Goal: Task Accomplishment & Management: Manage account settings

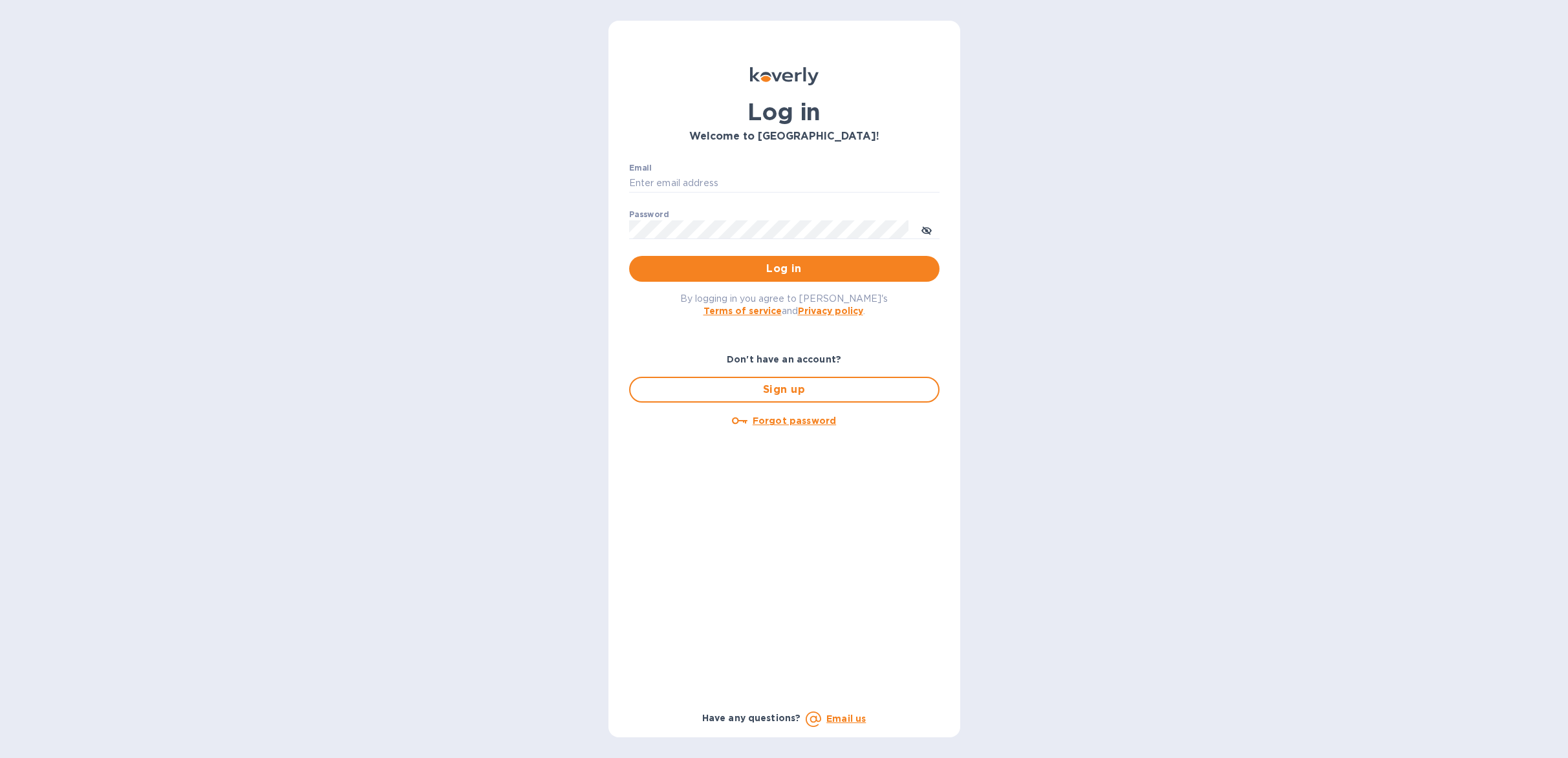
click at [754, 195] on p "​" at bounding box center [784, 202] width 311 height 15
click at [755, 188] on input "Email" at bounding box center [784, 183] width 311 height 19
type input "sballen@koverly.com"
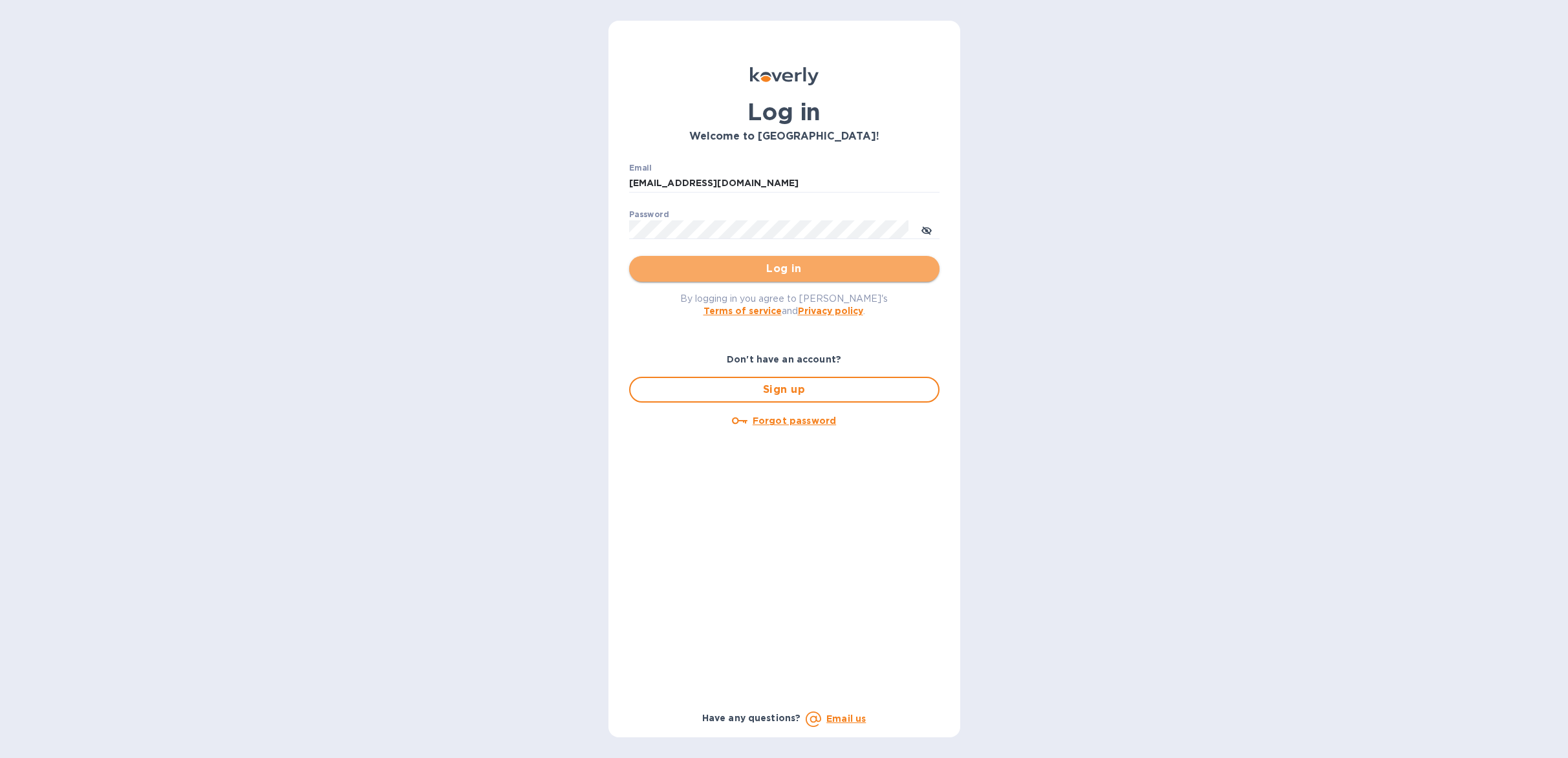
click at [806, 260] on button "Log in" at bounding box center [784, 269] width 311 height 26
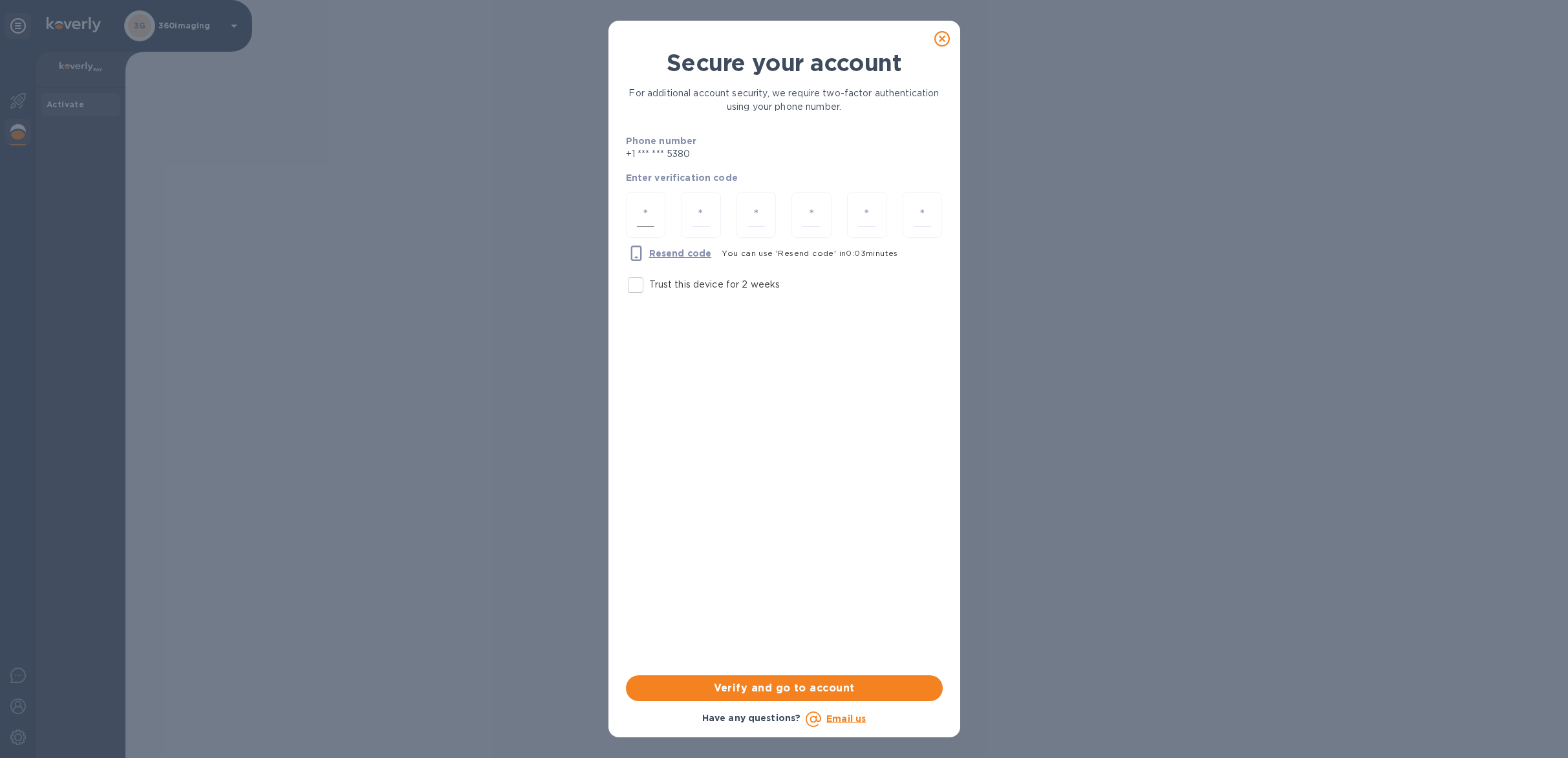
click at [647, 214] on input "number" at bounding box center [646, 215] width 18 height 24
type input "5"
type input "1"
type input "6"
type input "7"
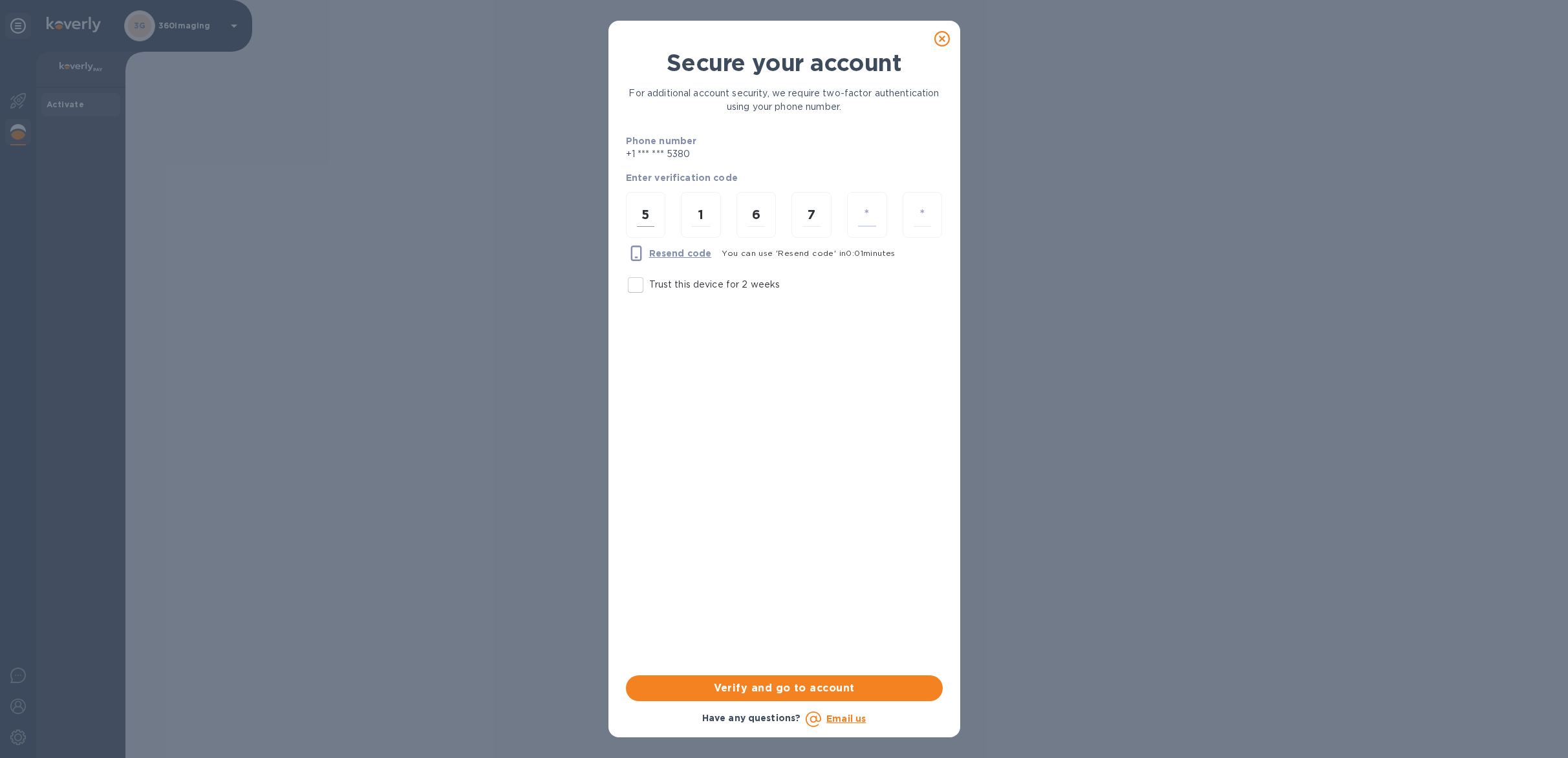
type input "0"
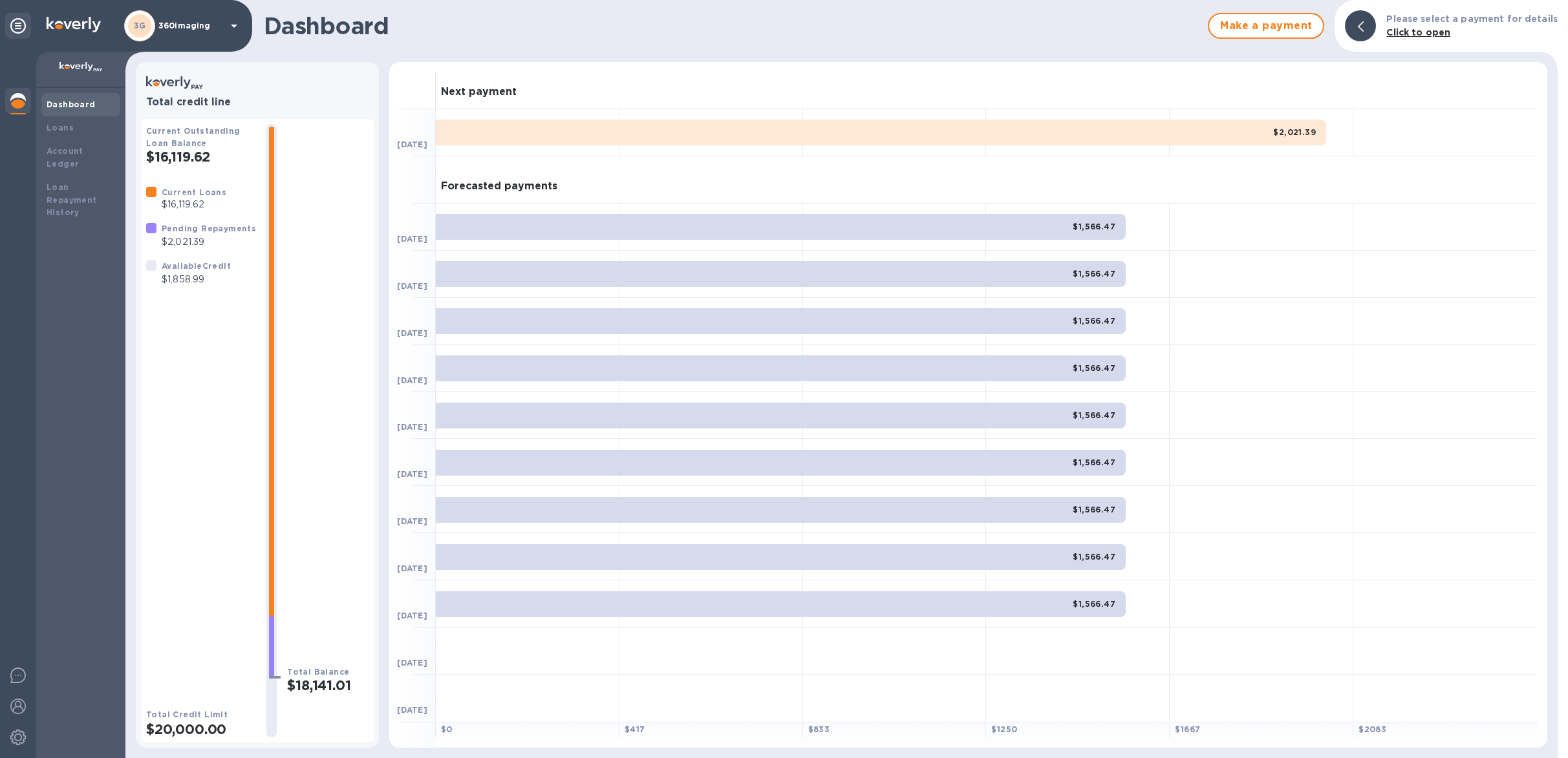
click at [226, 28] on icon at bounding box center [234, 25] width 15 height 15
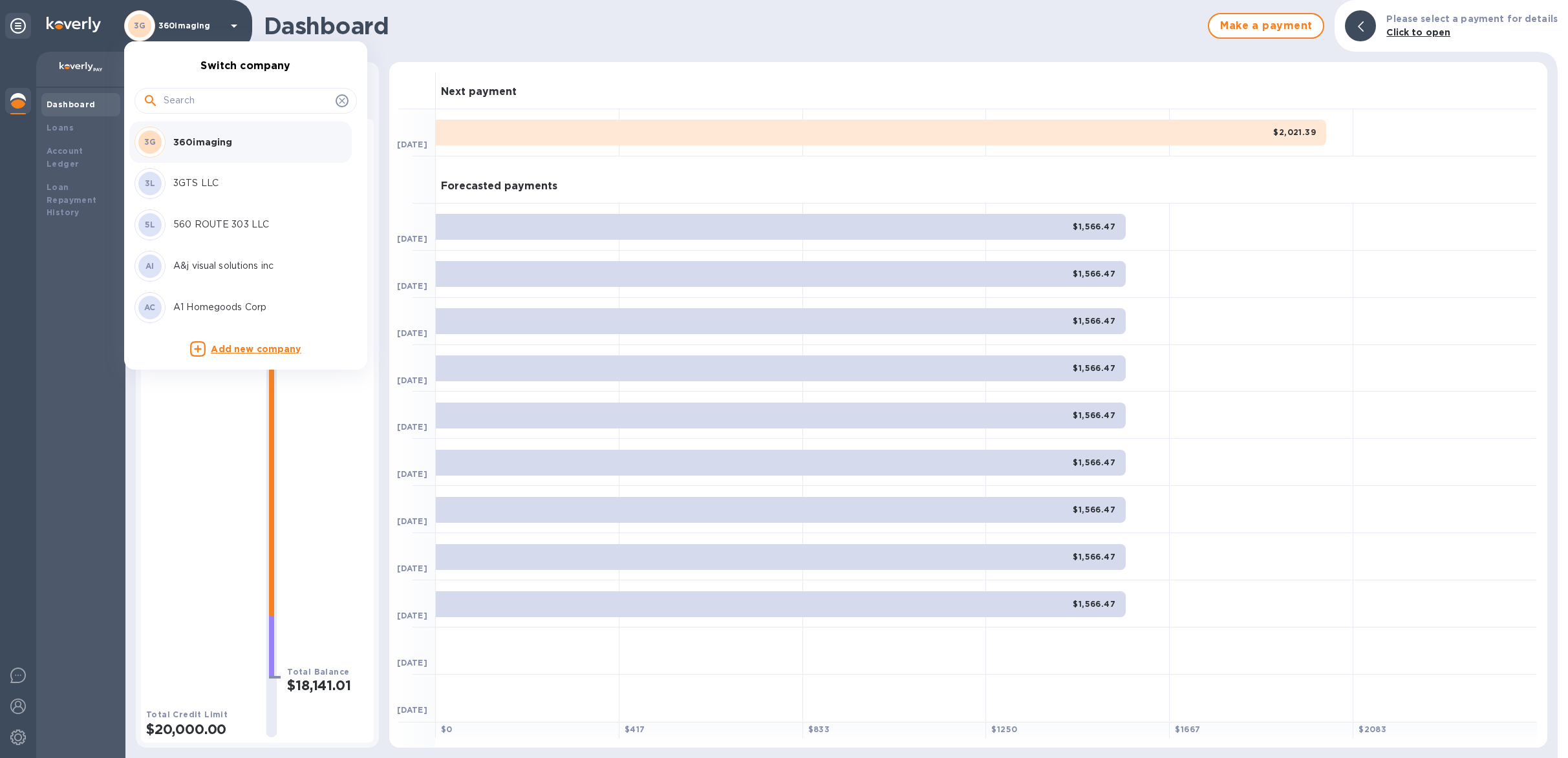
click at [242, 99] on input "text" at bounding box center [247, 101] width 167 height 19
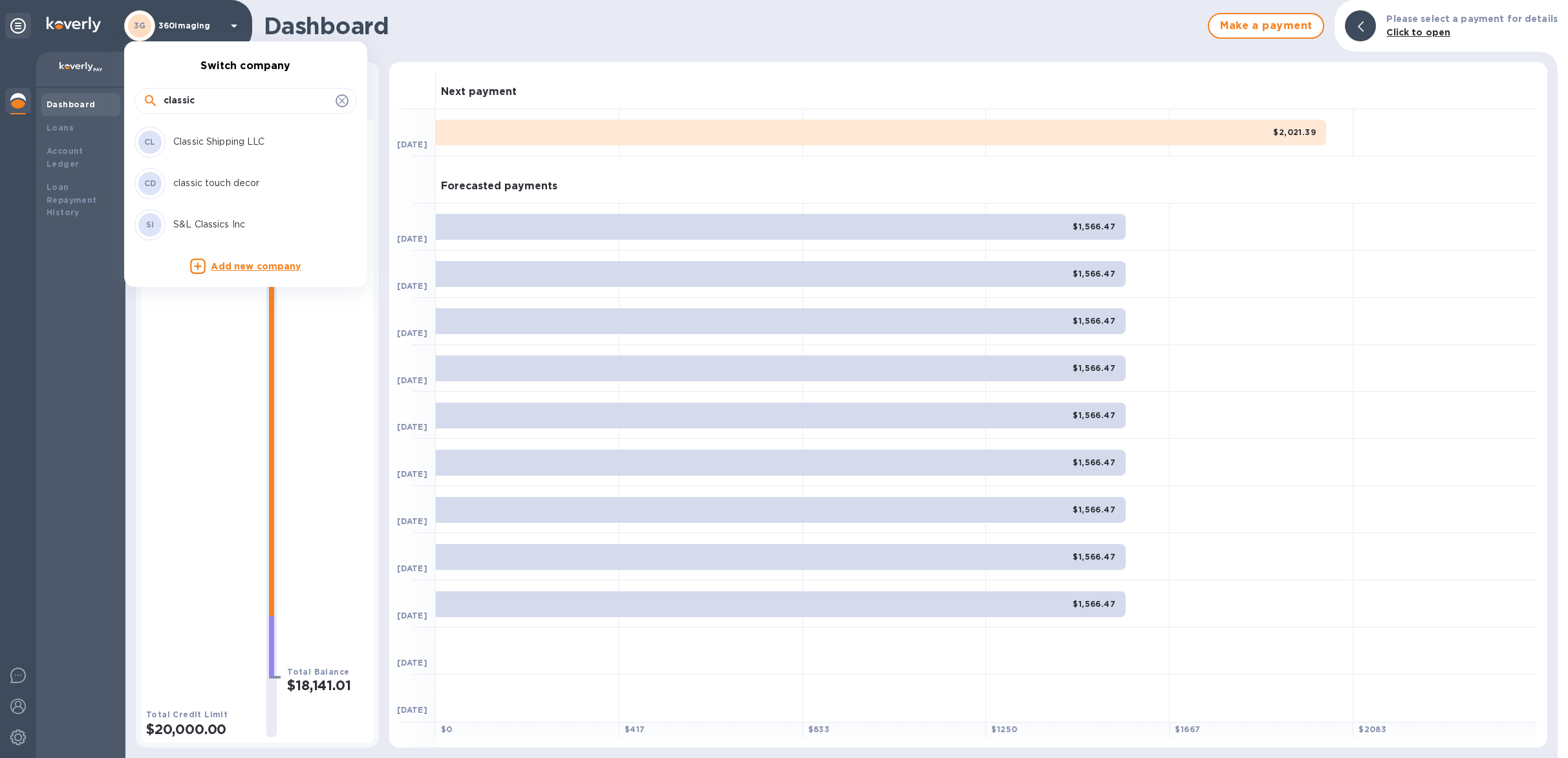
type input "classic"
click at [246, 137] on p "Classic Shipping LLC" at bounding box center [255, 142] width 163 height 14
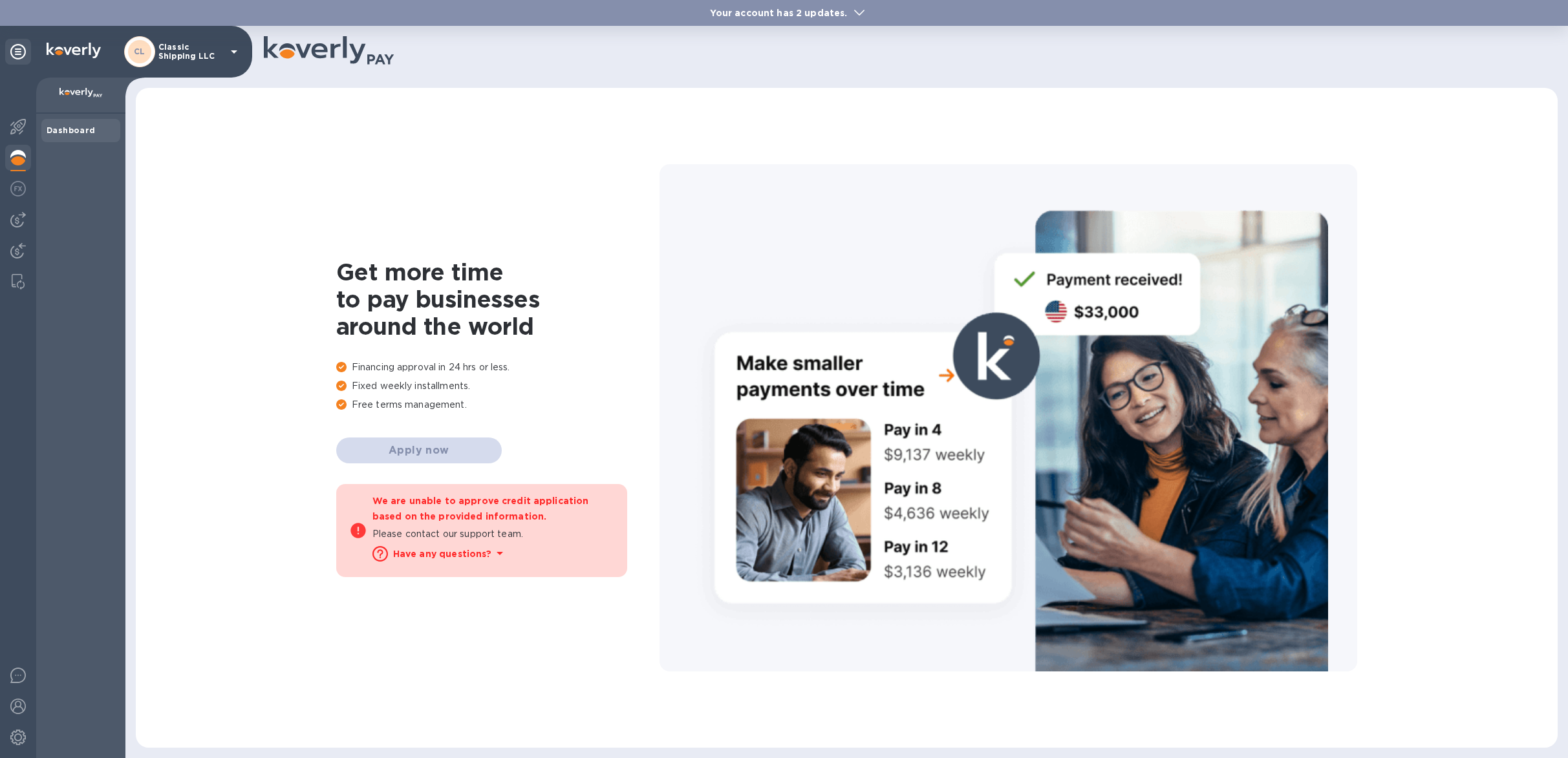
click at [747, 15] on b "Your account has 2 updates." at bounding box center [778, 13] width 137 height 11
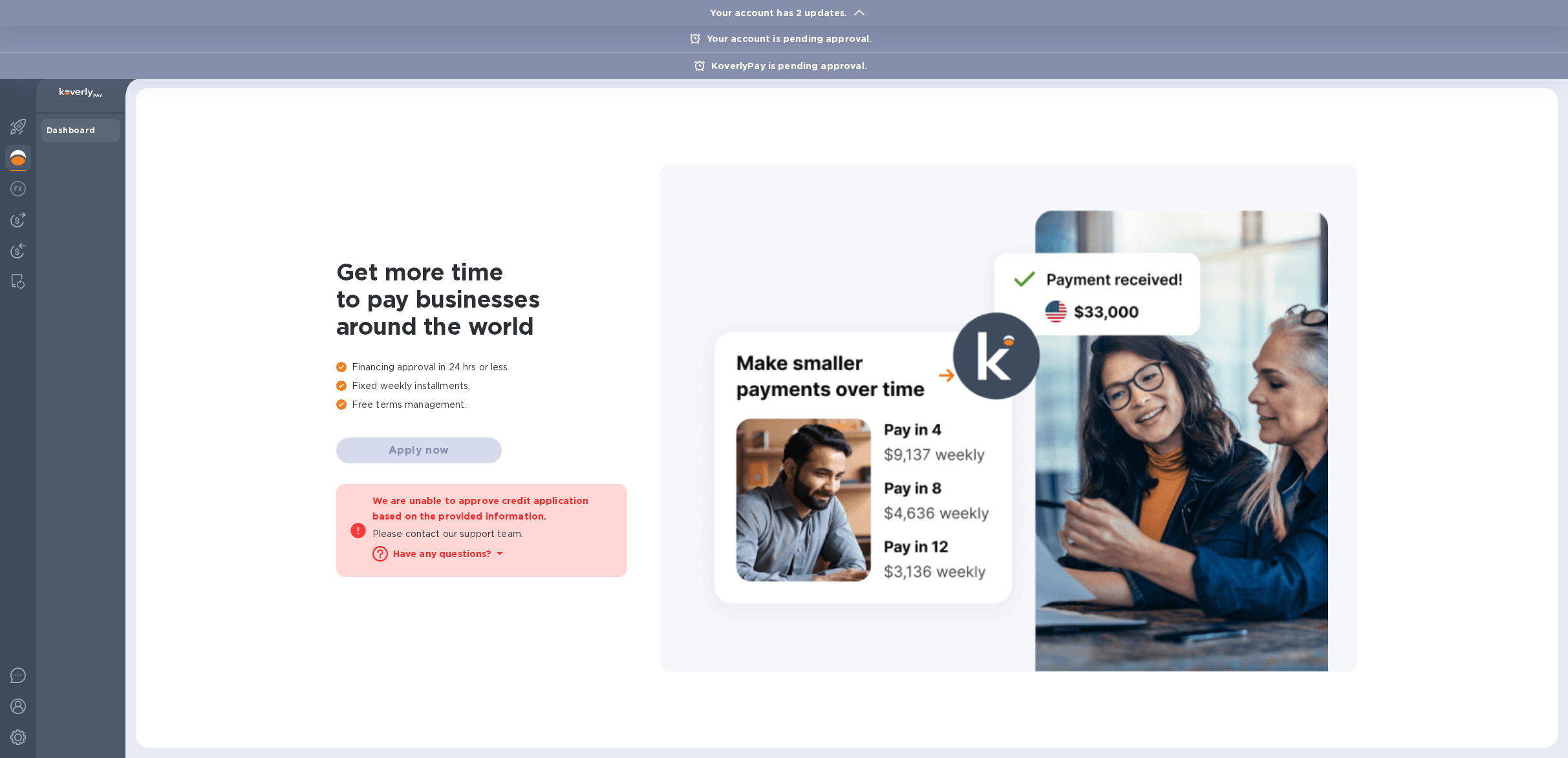
click at [16, 126] on div at bounding box center [784, 379] width 1568 height 758
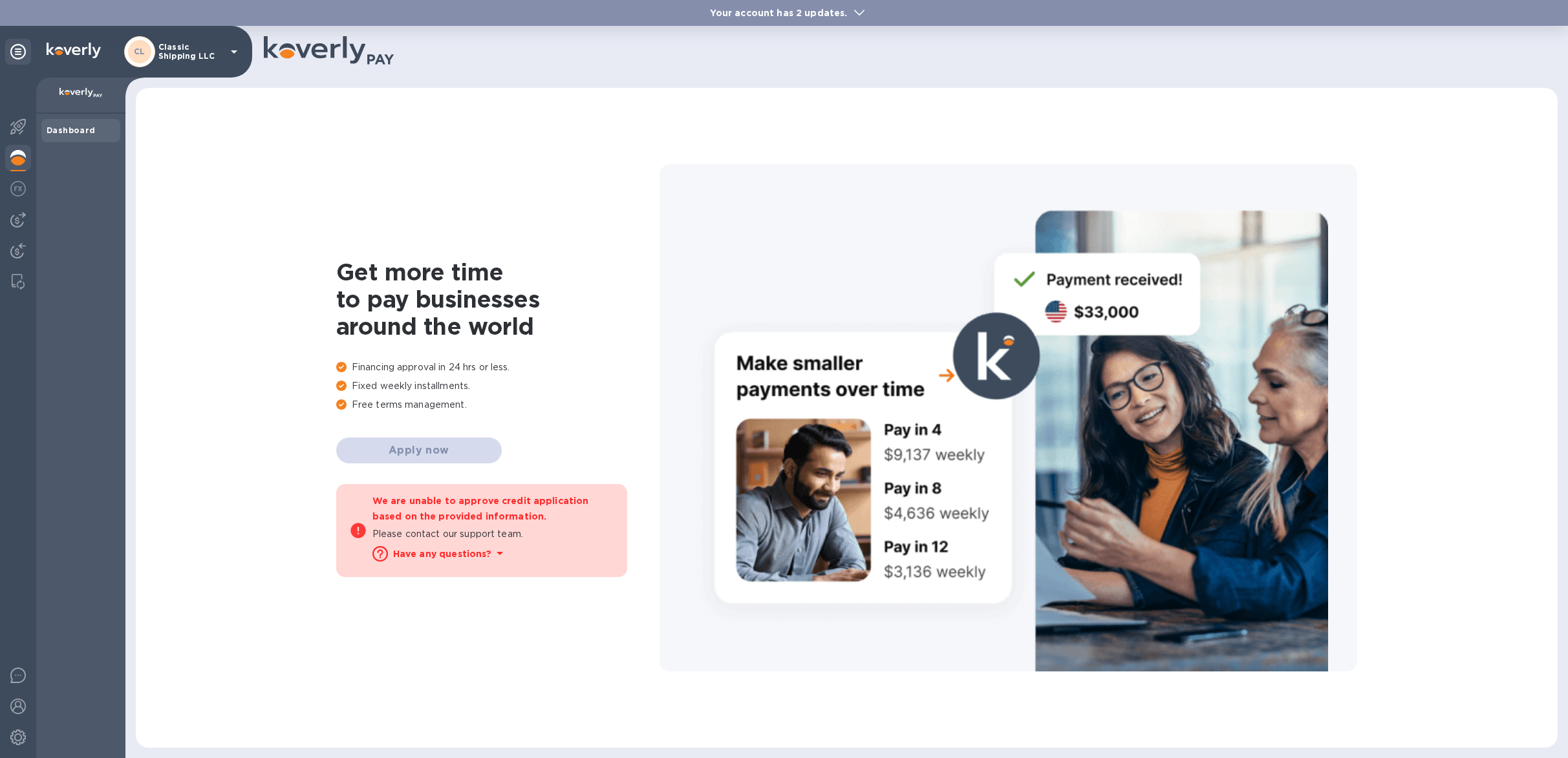
click at [15, 128] on img at bounding box center [18, 126] width 15 height 15
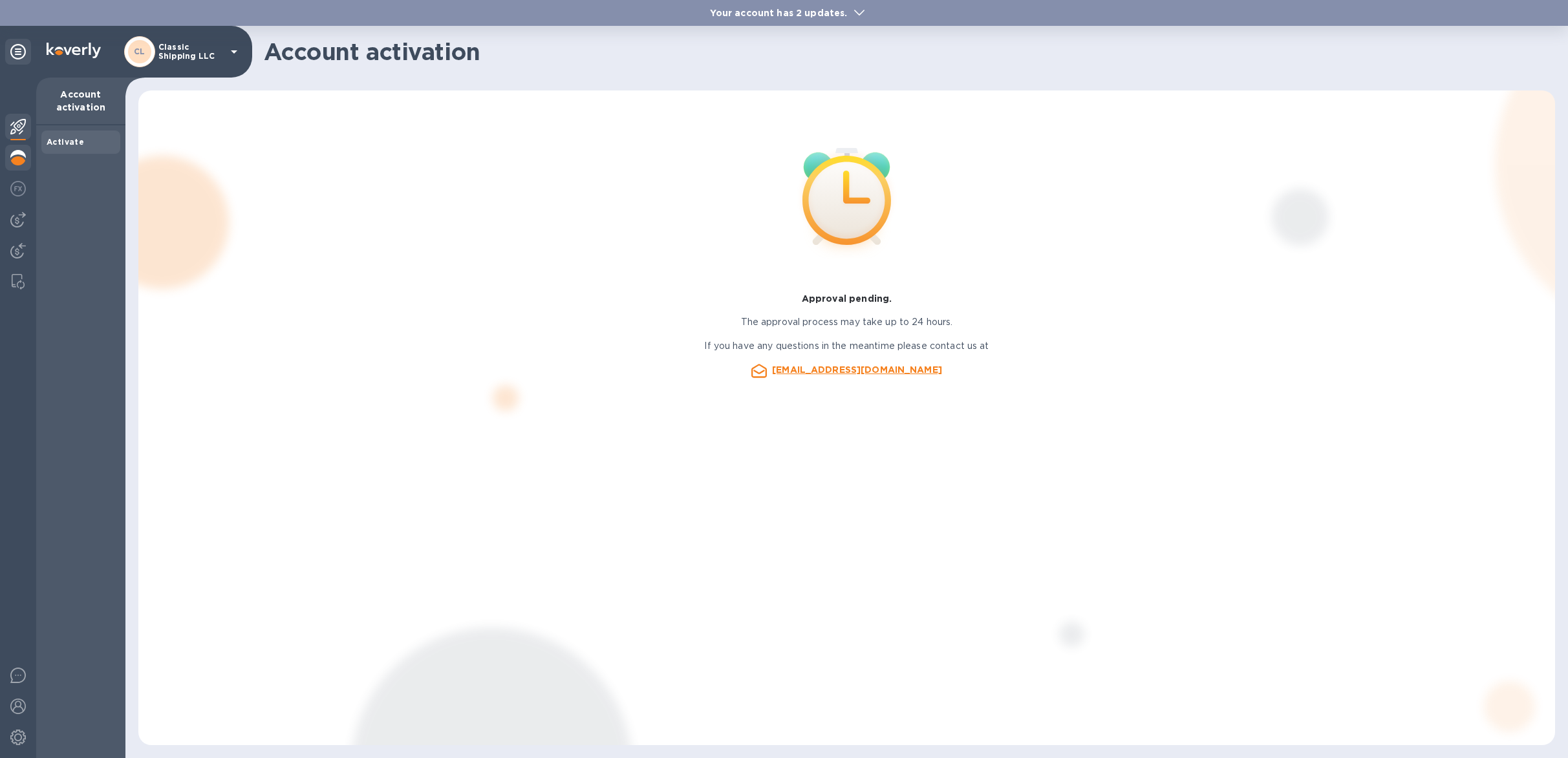
click at [24, 163] on img at bounding box center [18, 158] width 15 height 15
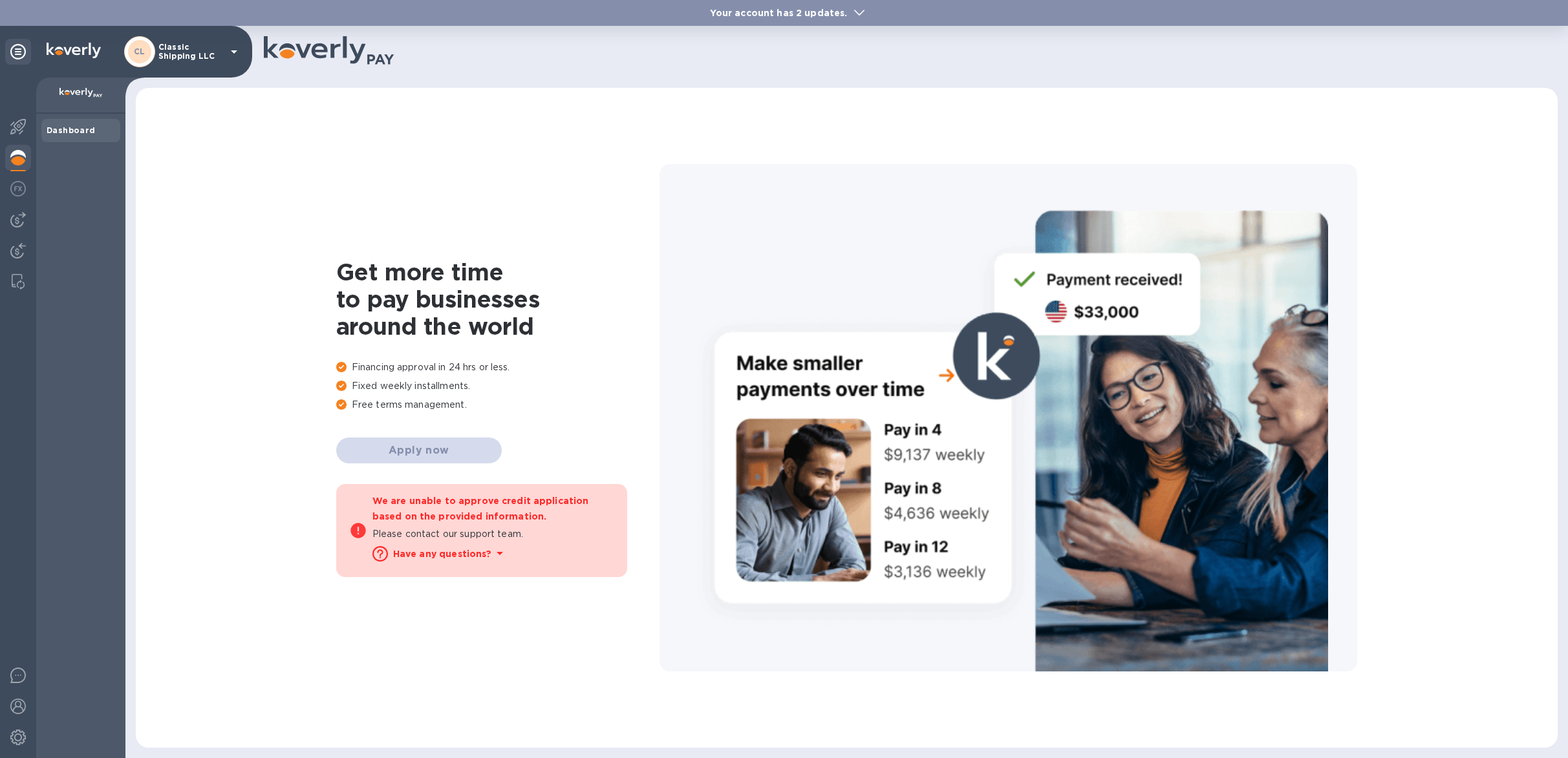
click at [178, 51] on p "Classic Shipping LLC" at bounding box center [191, 51] width 65 height 18
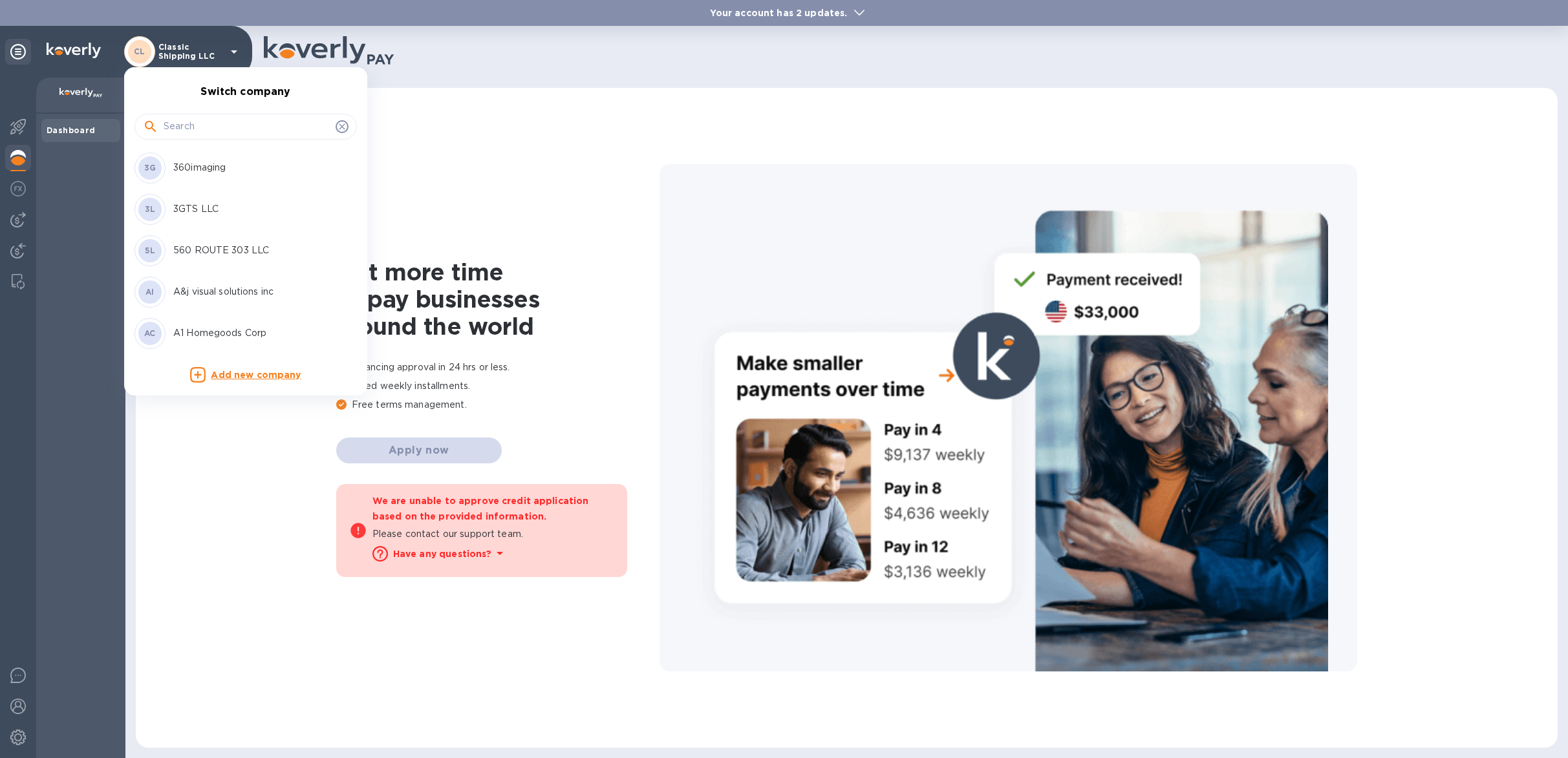
click at [195, 138] on div at bounding box center [246, 126] width 222 height 26
click at [197, 134] on input "text" at bounding box center [247, 126] width 167 height 19
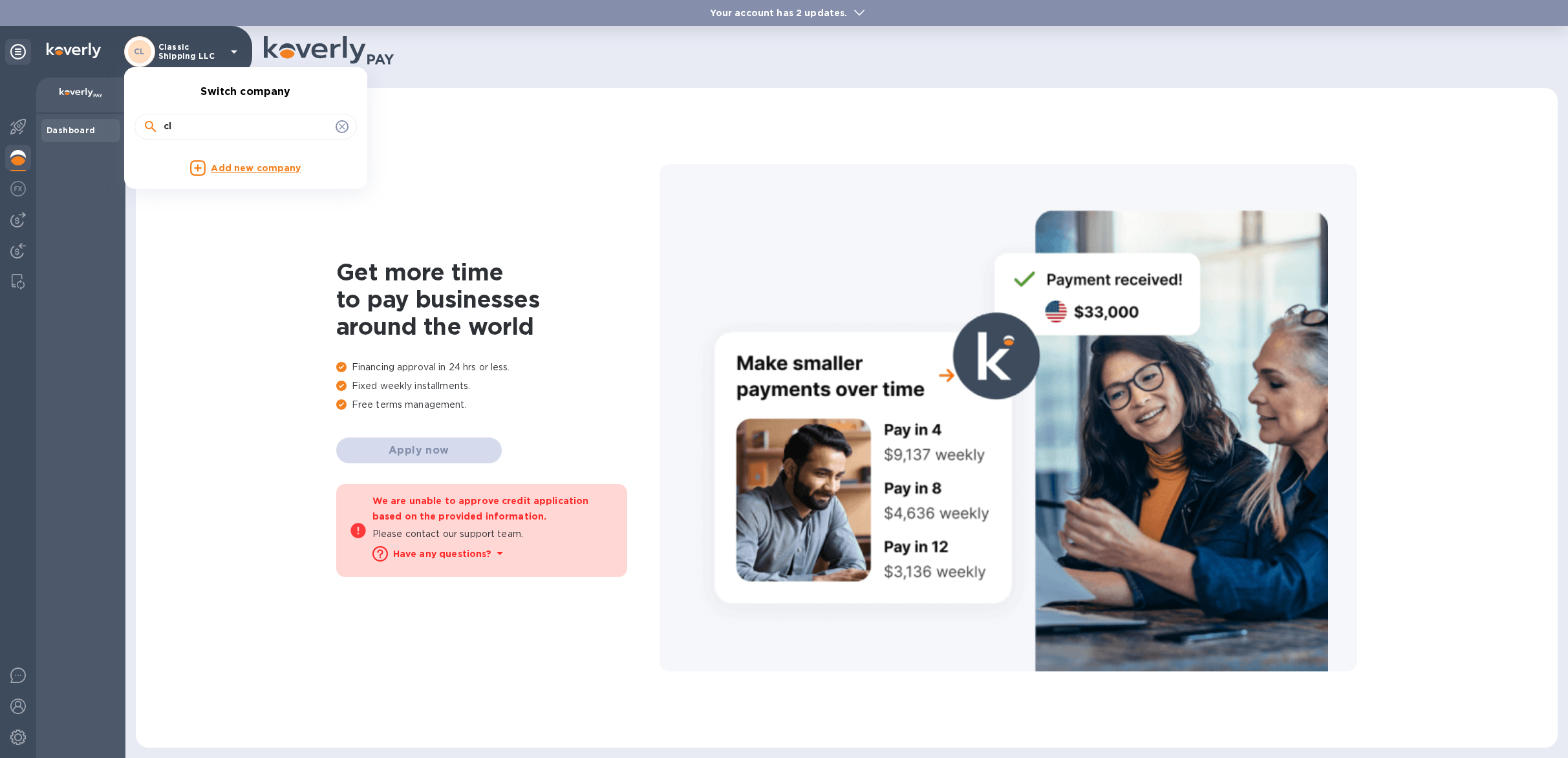
type input "c"
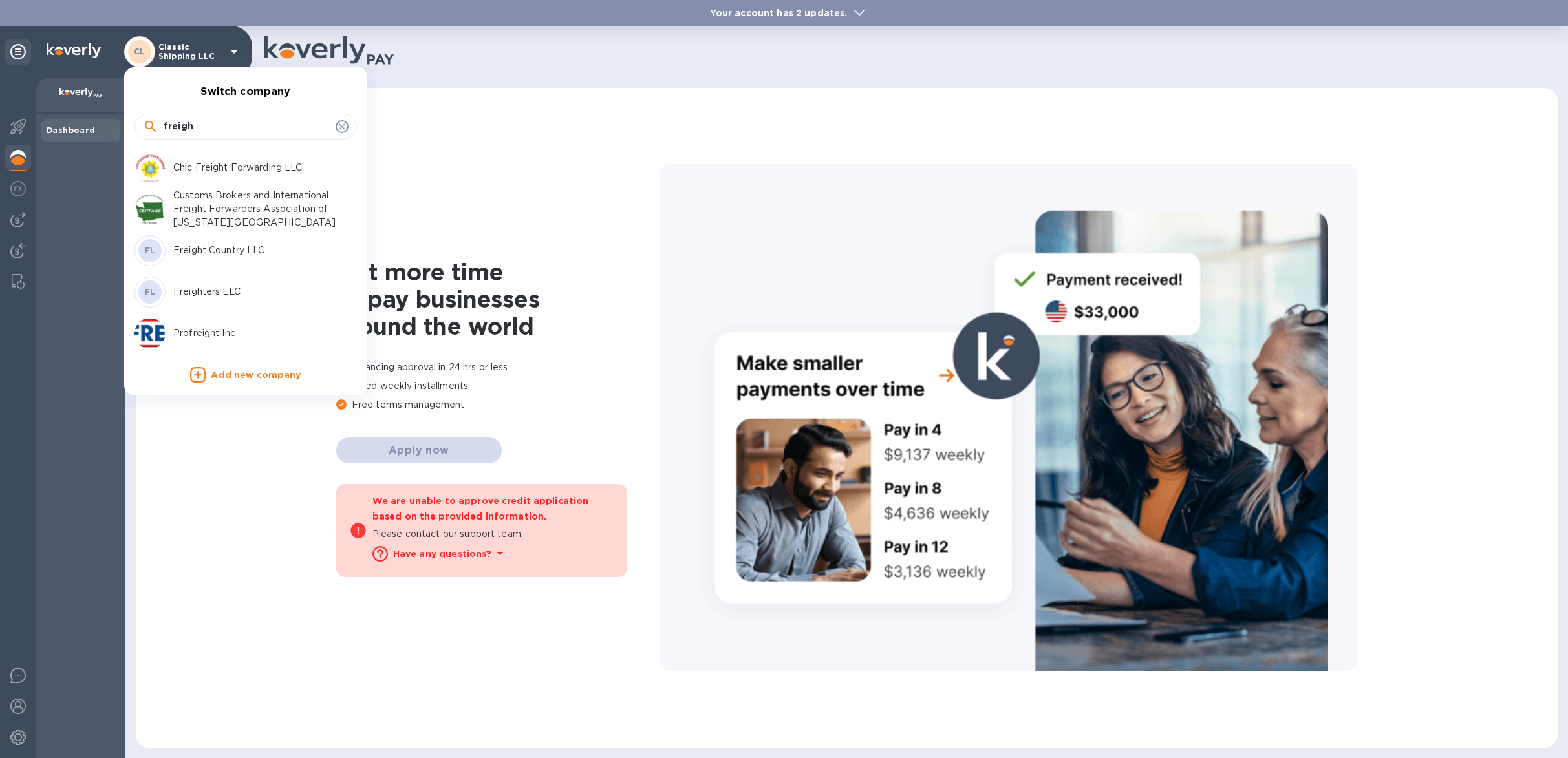
type input "freigh"
click at [228, 250] on p "Freight Country LLC" at bounding box center [255, 250] width 163 height 14
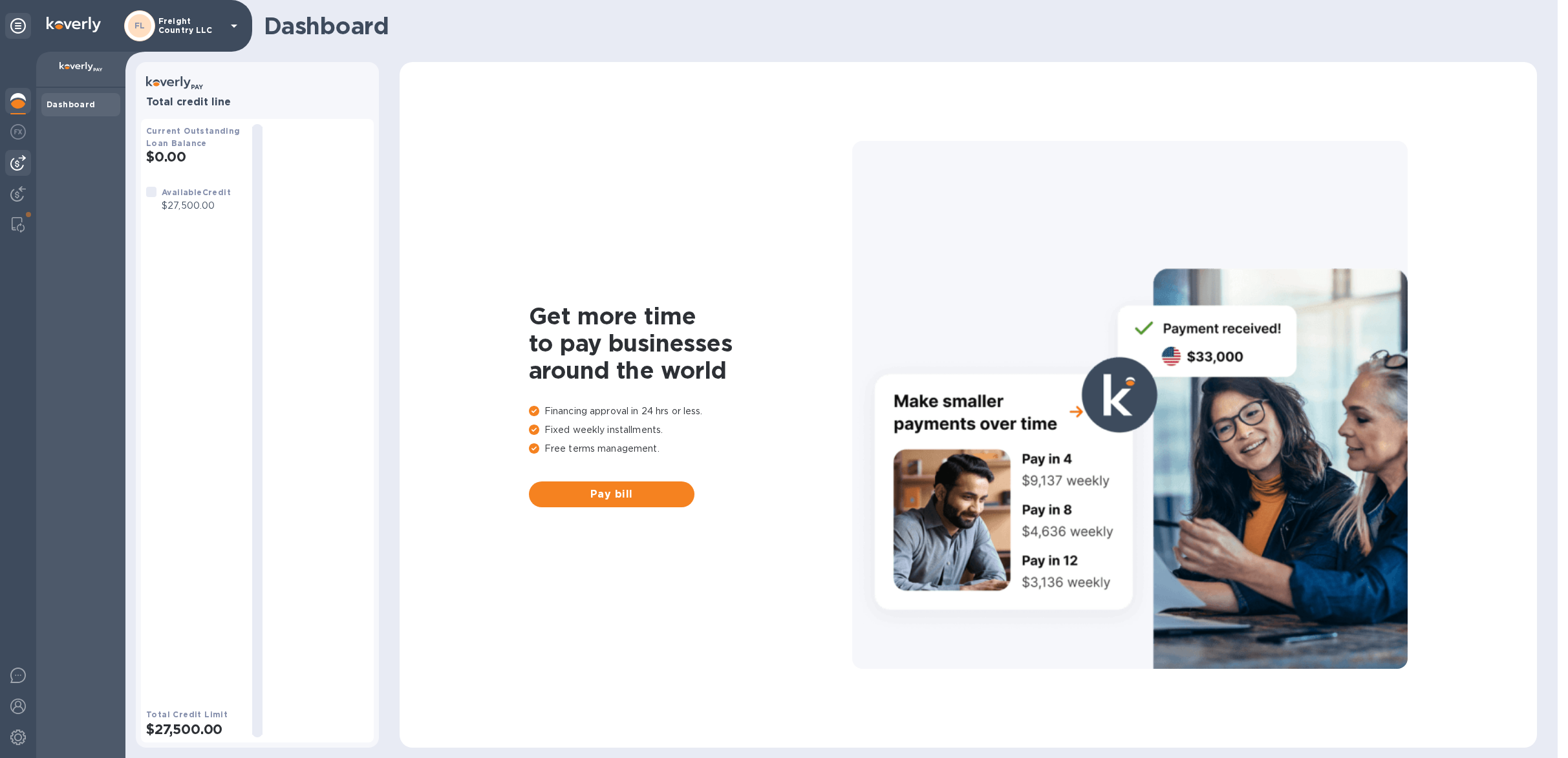
click at [24, 167] on div at bounding box center [18, 163] width 26 height 26
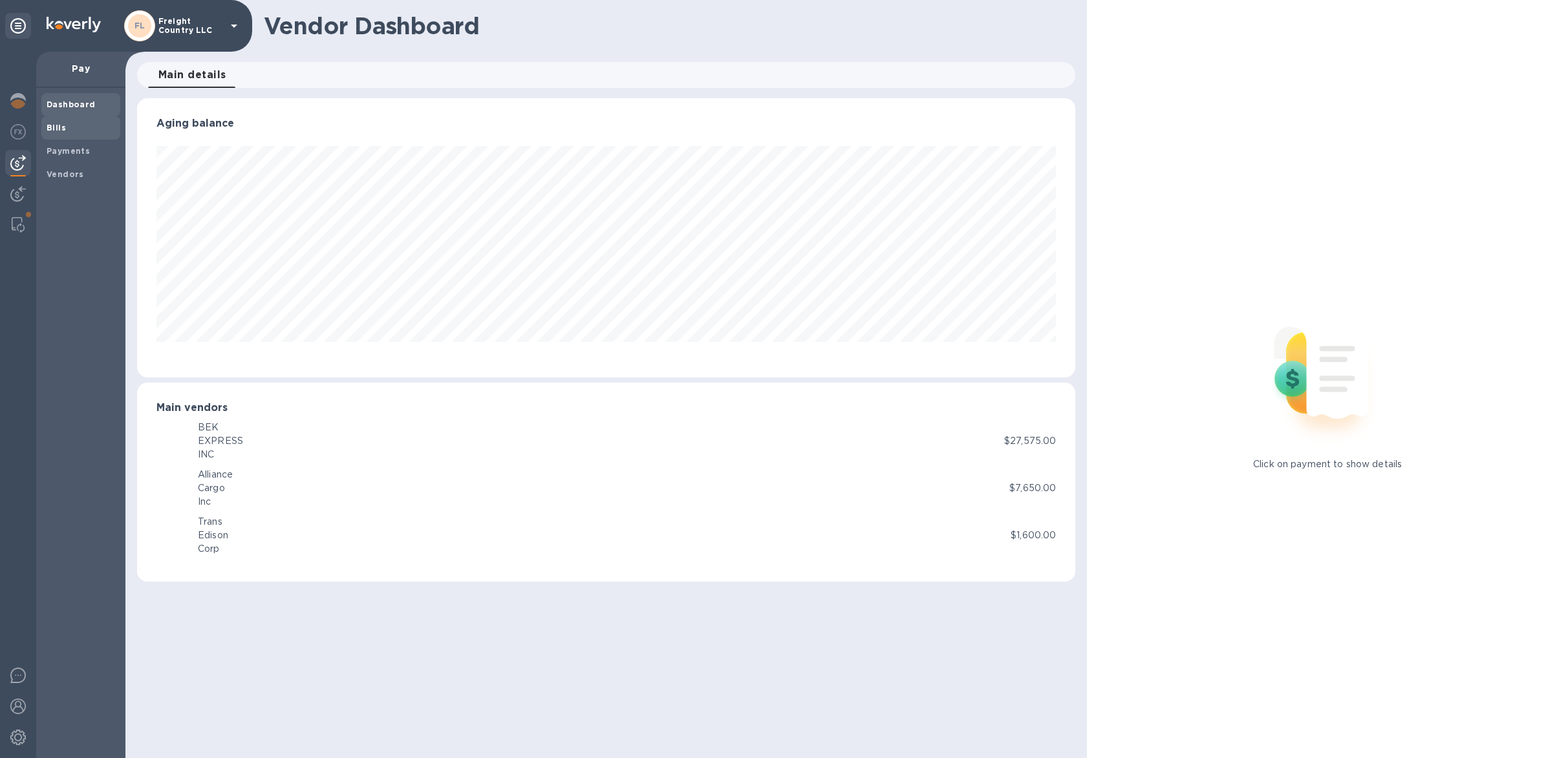
scroll to position [279, 938]
click at [56, 135] on div "Bills" at bounding box center [80, 128] width 79 height 23
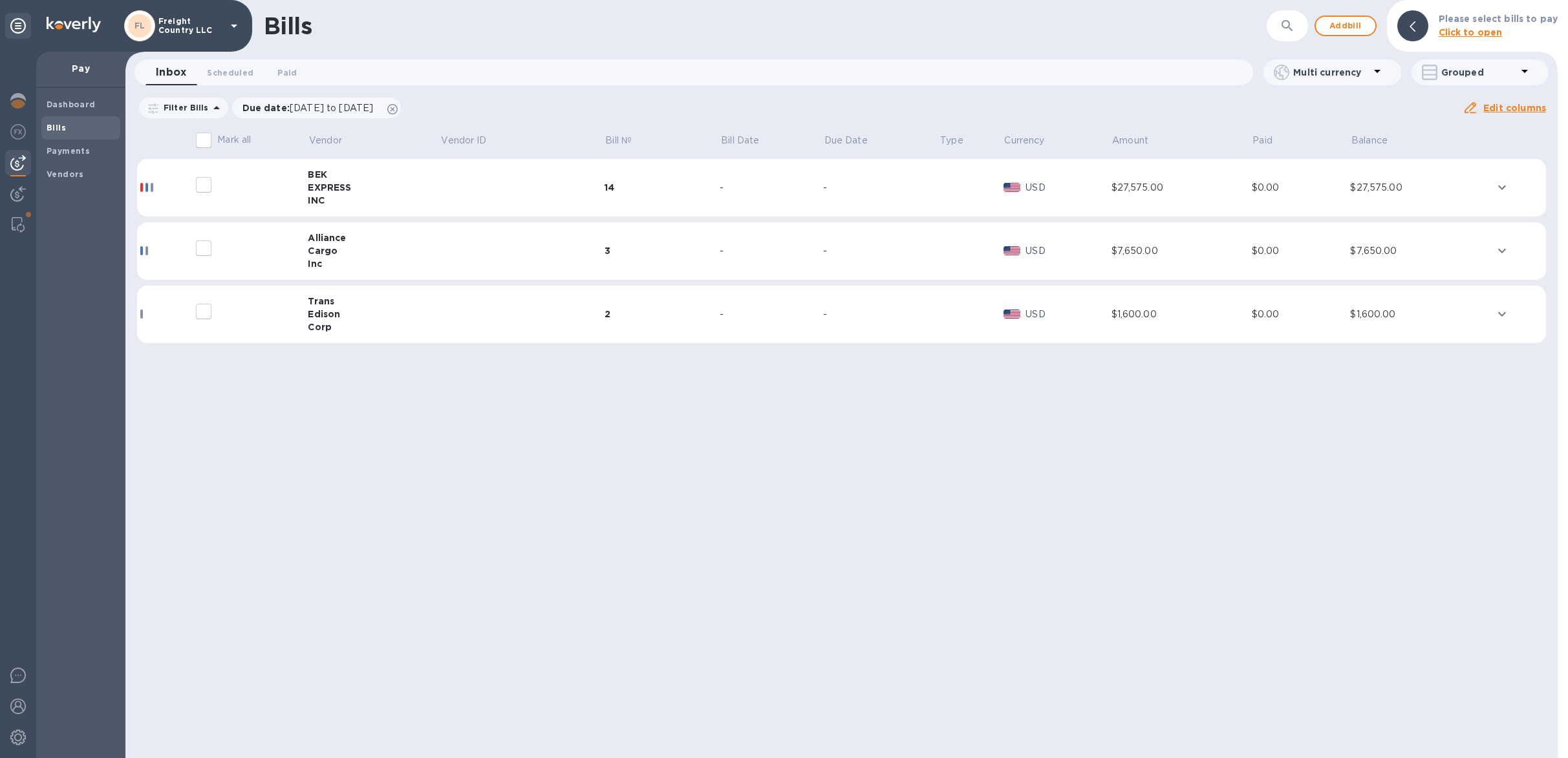
click at [687, 329] on td "2" at bounding box center [662, 315] width 116 height 58
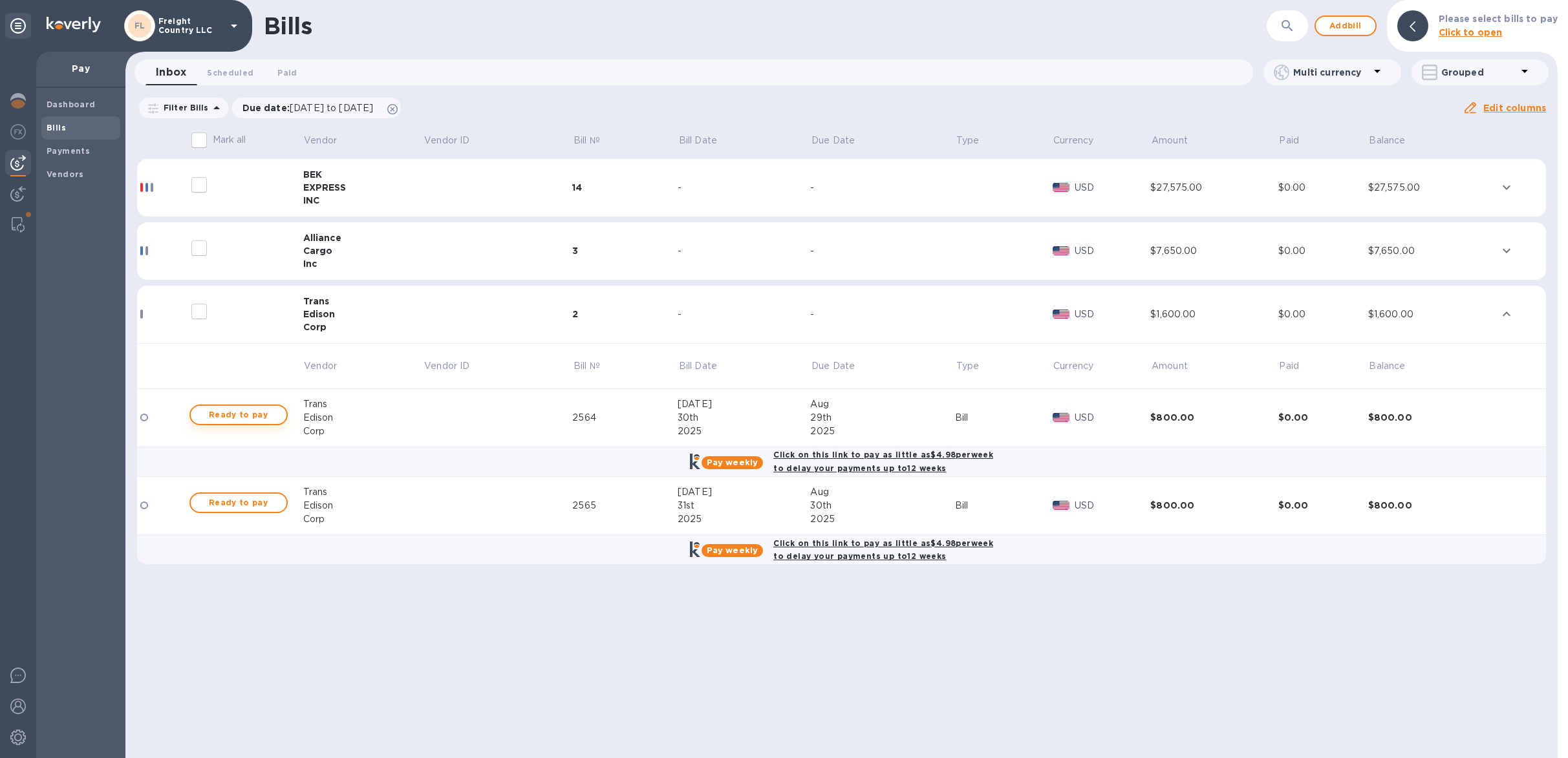
click at [243, 410] on span "Ready to pay" at bounding box center [238, 414] width 75 height 15
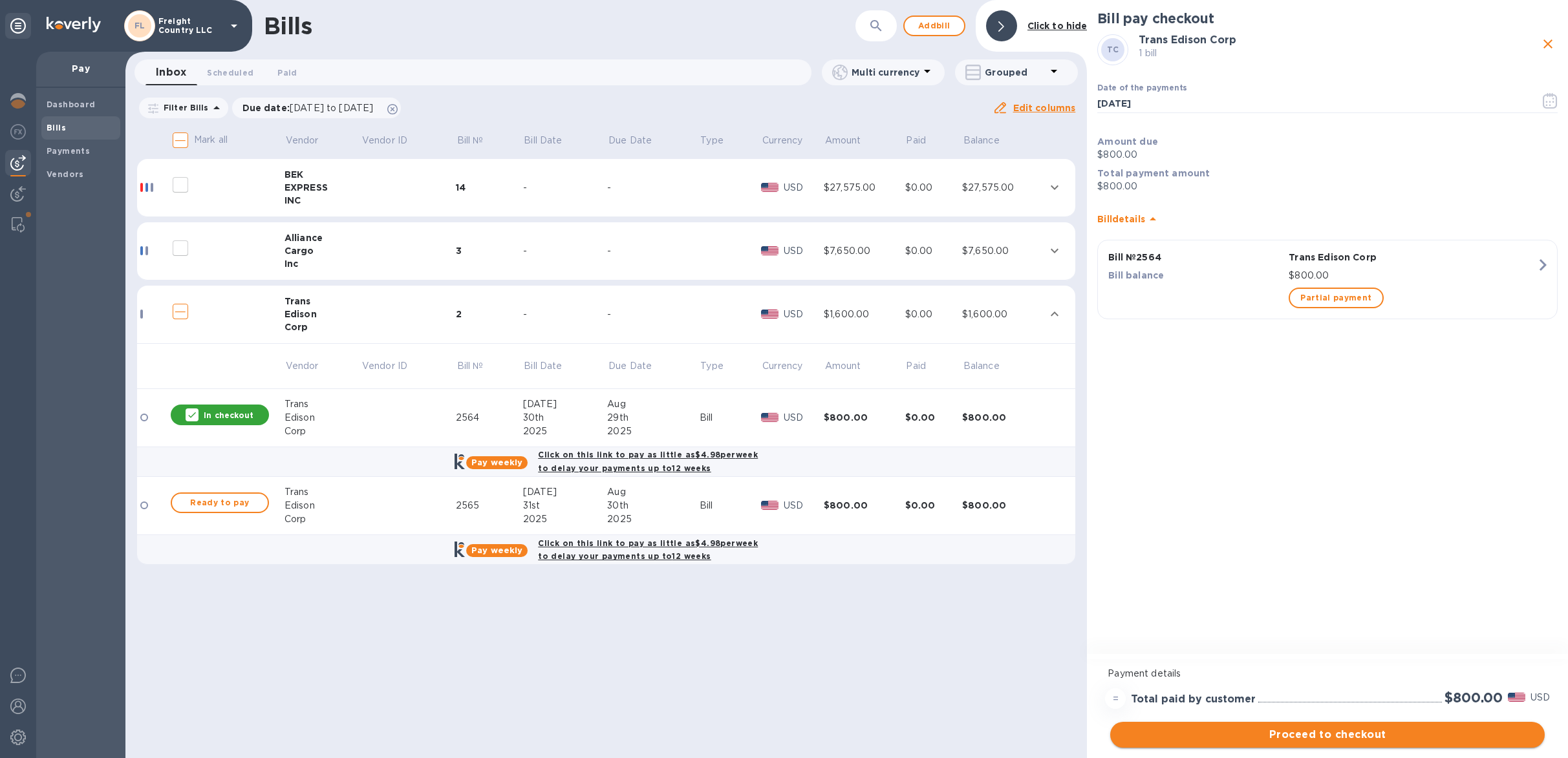
click at [1368, 732] on span "Proceed to checkout" at bounding box center [1327, 734] width 414 height 15
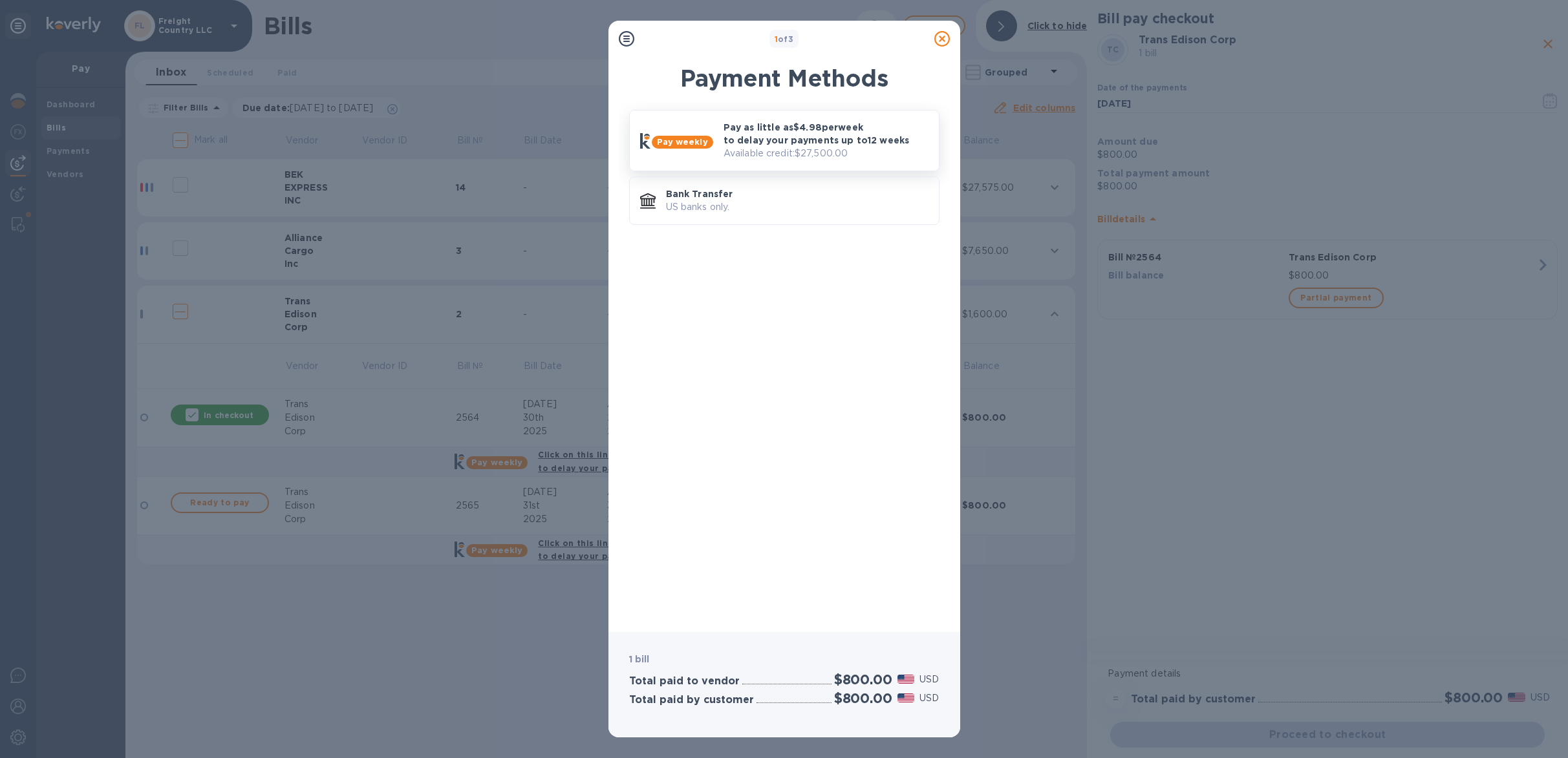
click at [758, 153] on p "Available credit: $27,500.00" at bounding box center [826, 154] width 205 height 14
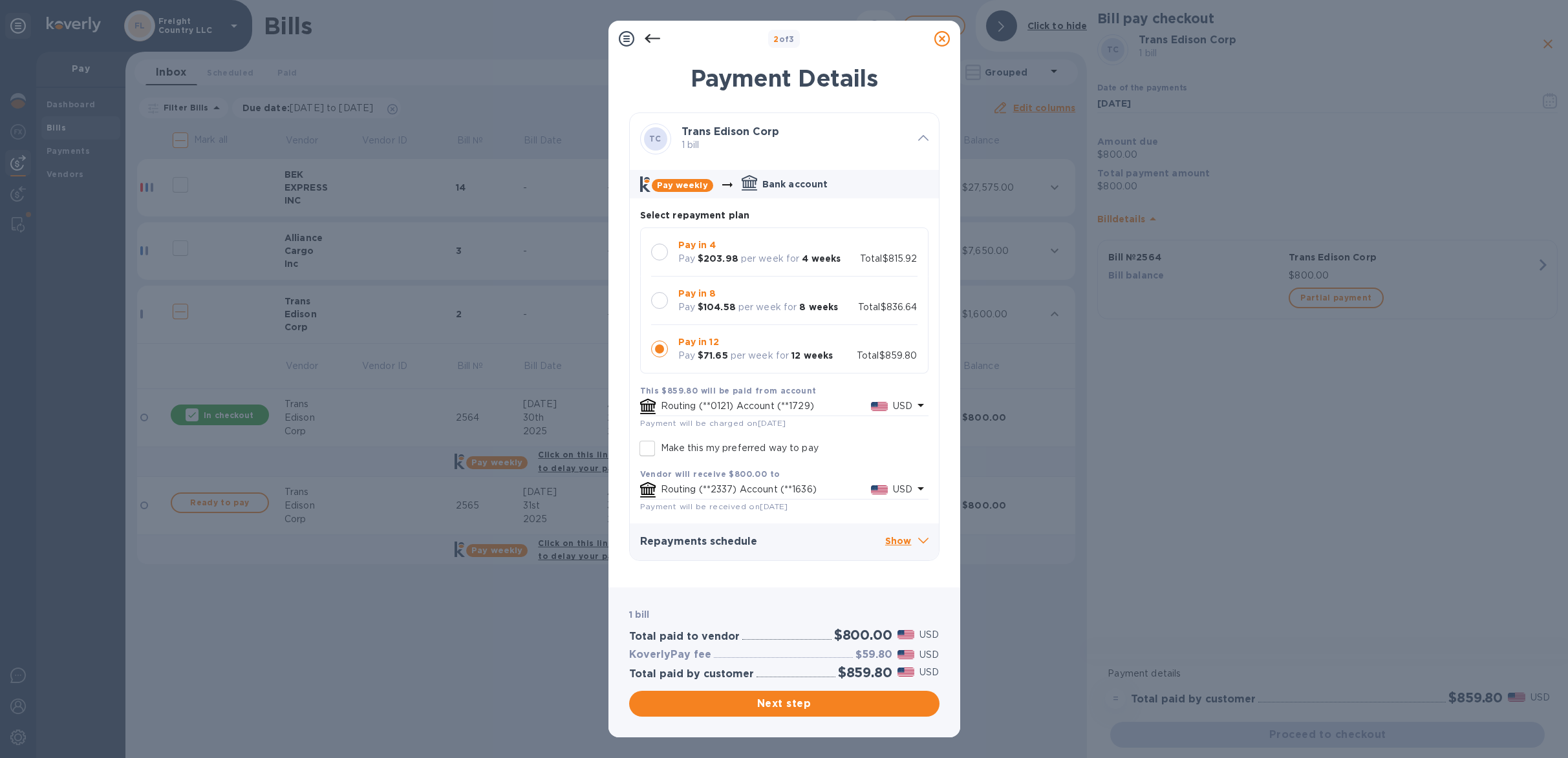
click at [939, 40] on icon at bounding box center [942, 38] width 15 height 15
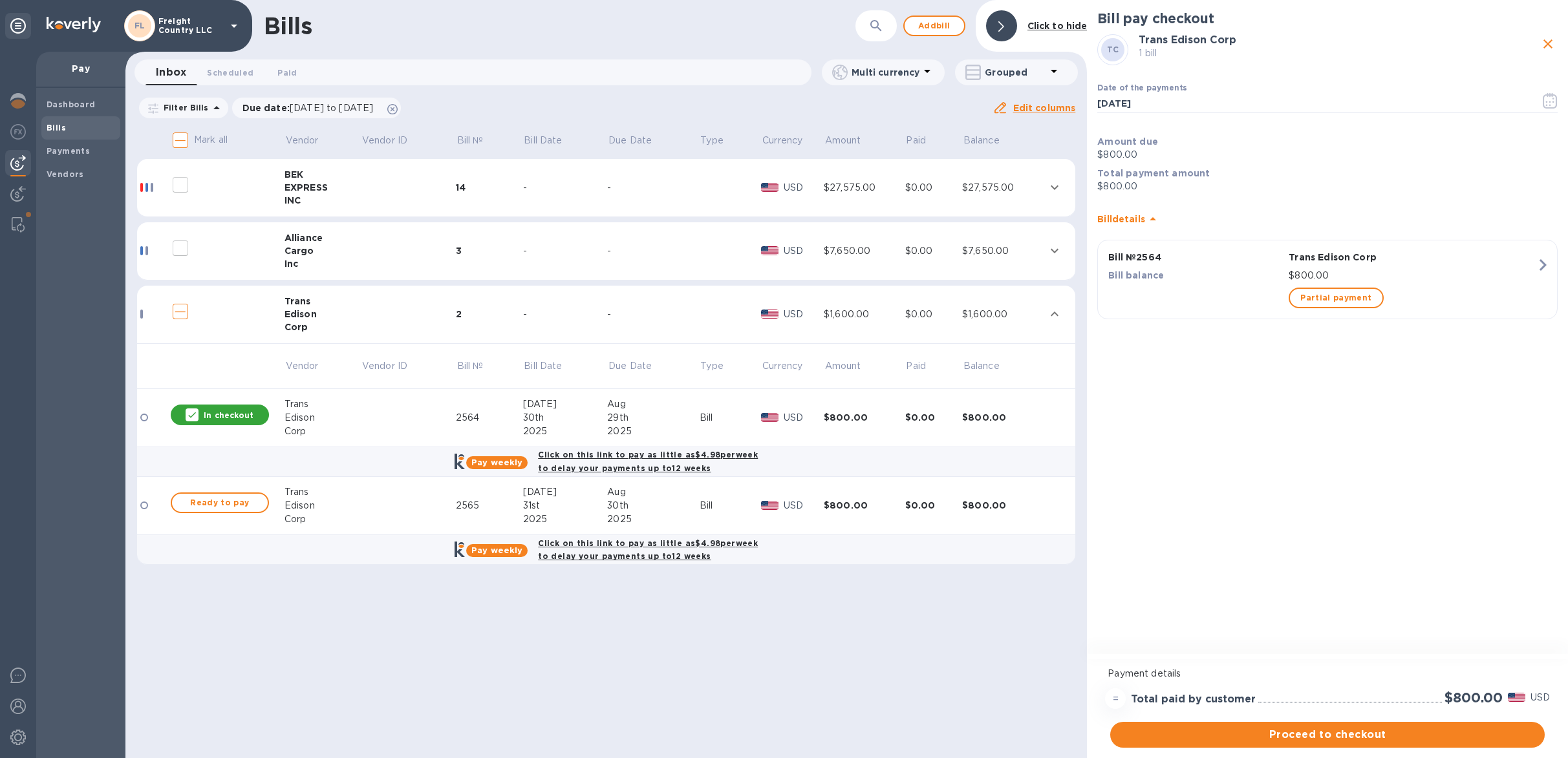
click at [168, 21] on p "Freight Country LLC" at bounding box center [191, 25] width 65 height 18
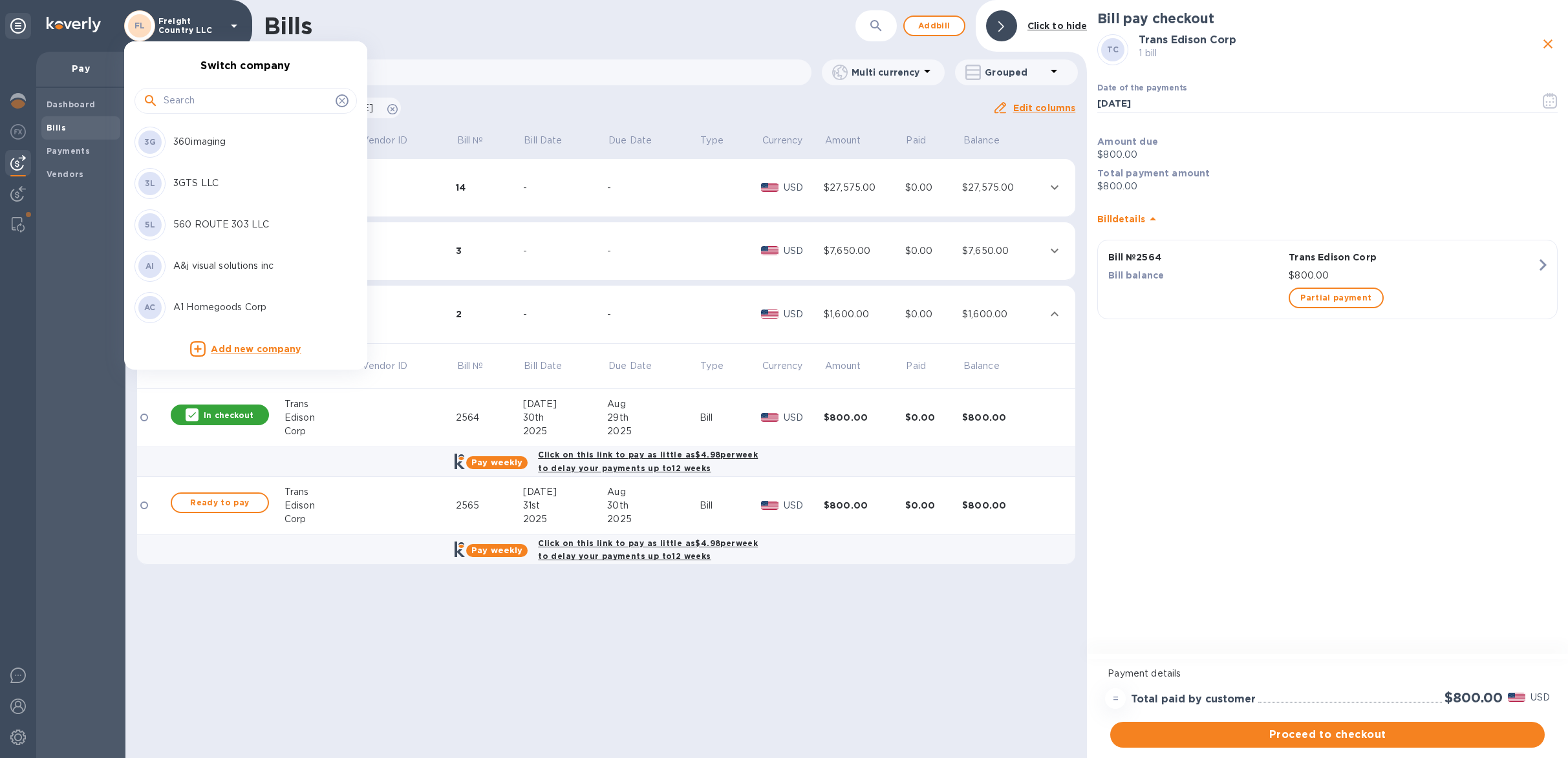
drag, startPoint x: 182, startPoint y: 92, endPoint x: 183, endPoint y: 98, distance: 6.1
click at [183, 97] on input "text" at bounding box center [247, 101] width 167 height 19
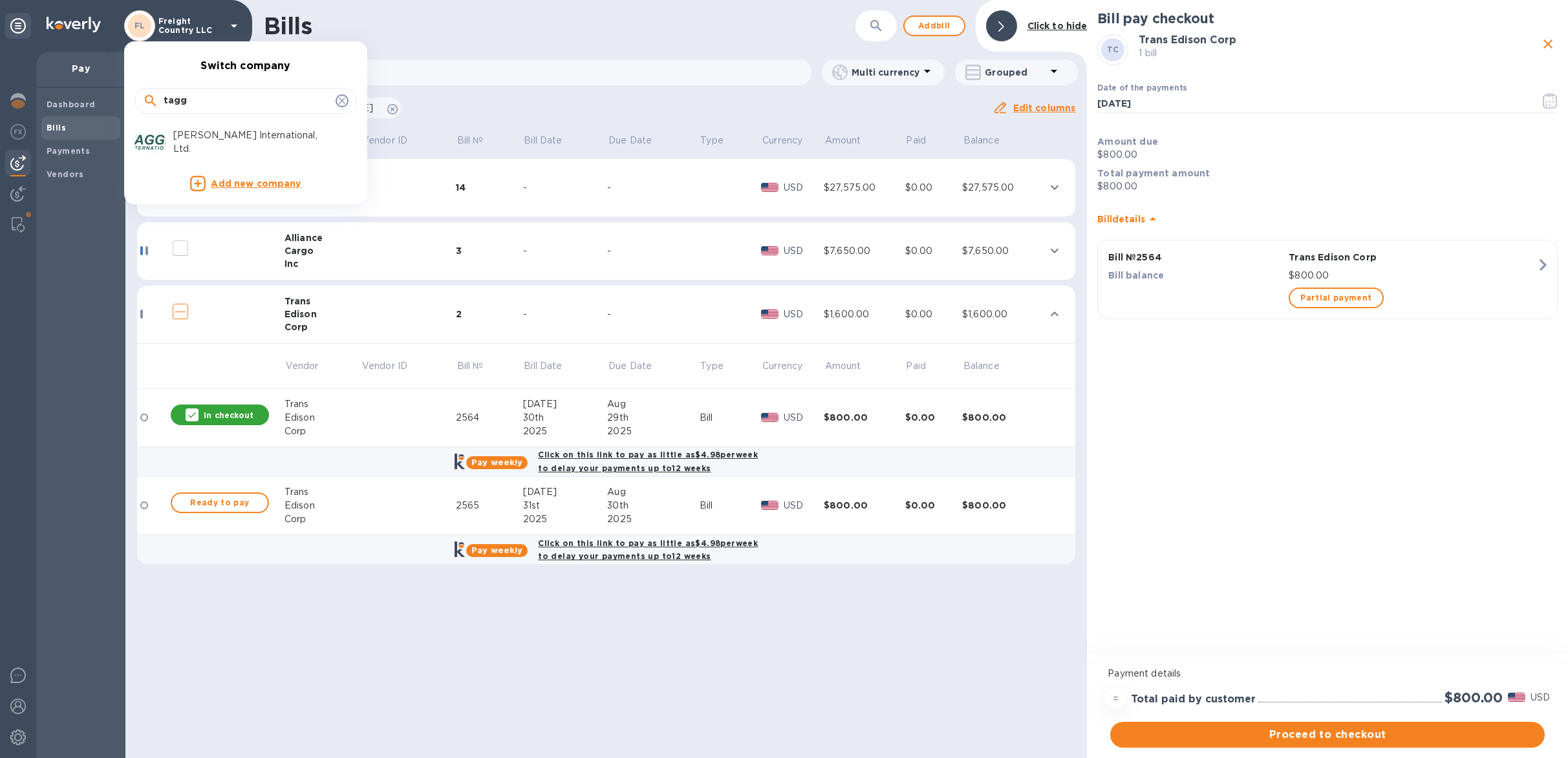
type input "tagg"
click at [192, 134] on div "Taggart International, Ltd." at bounding box center [235, 142] width 202 height 31
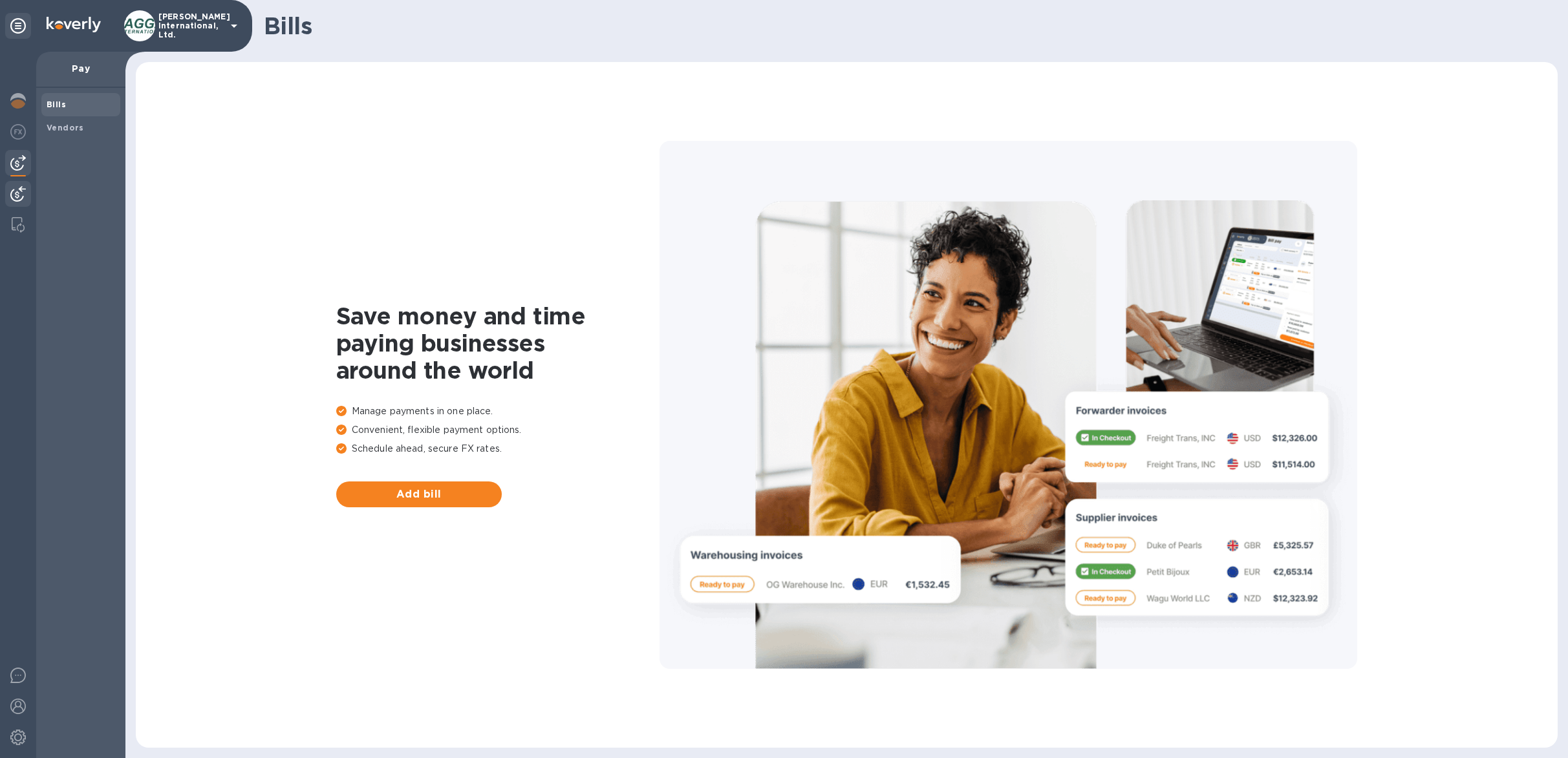
click at [19, 186] on img at bounding box center [18, 193] width 15 height 15
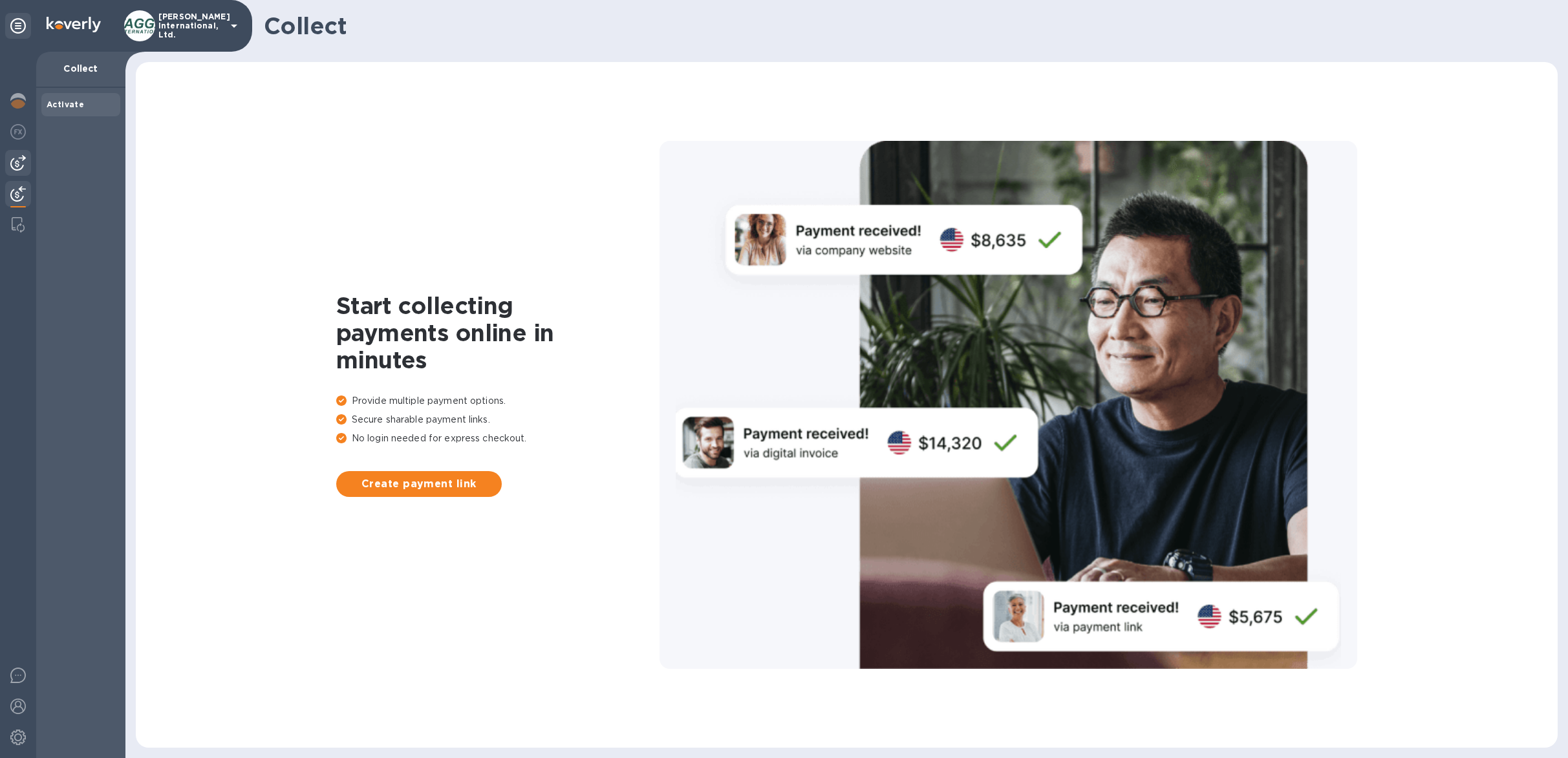
click at [16, 164] on img at bounding box center [18, 162] width 15 height 15
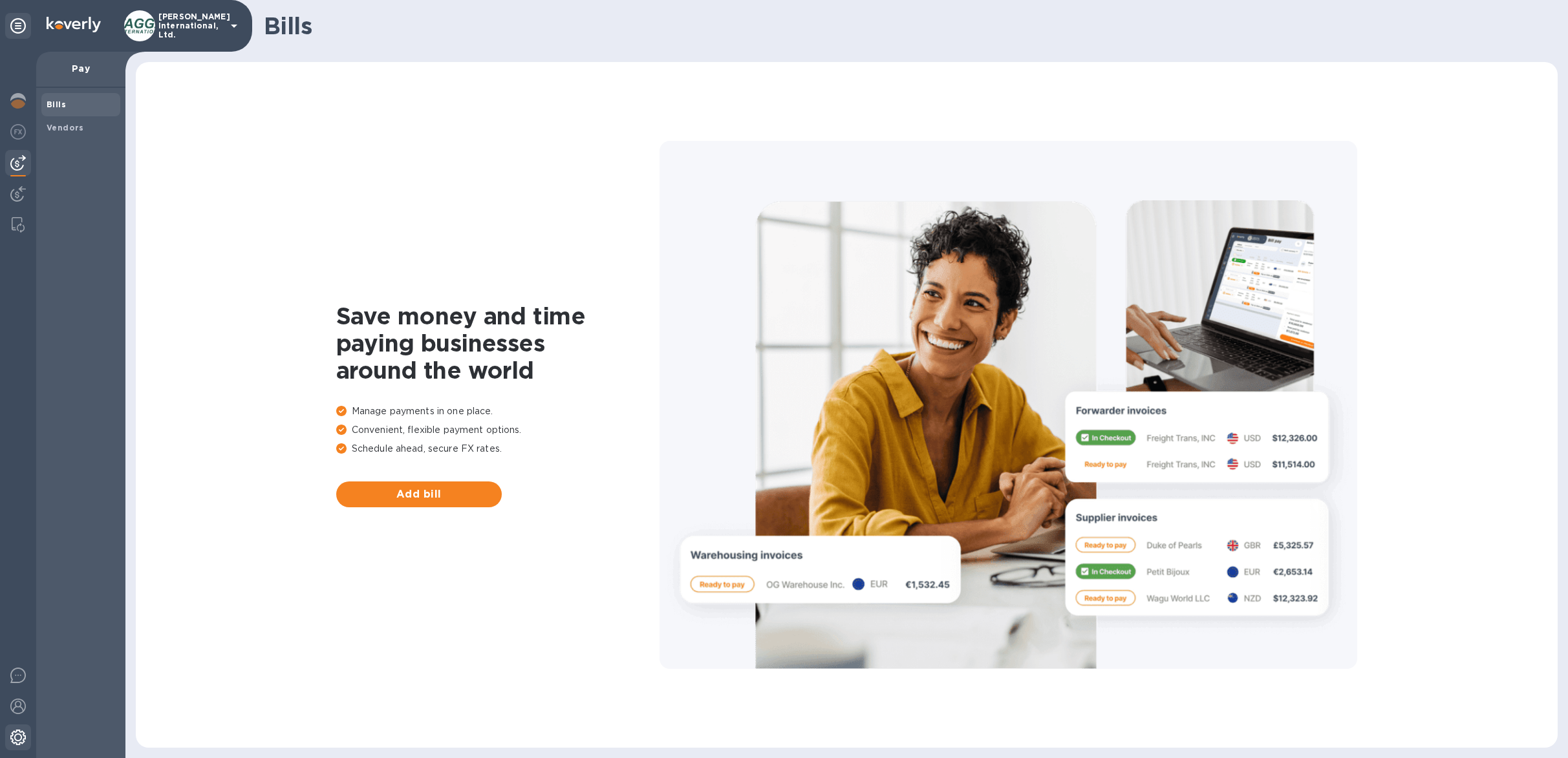
click at [22, 735] on img at bounding box center [18, 737] width 15 height 15
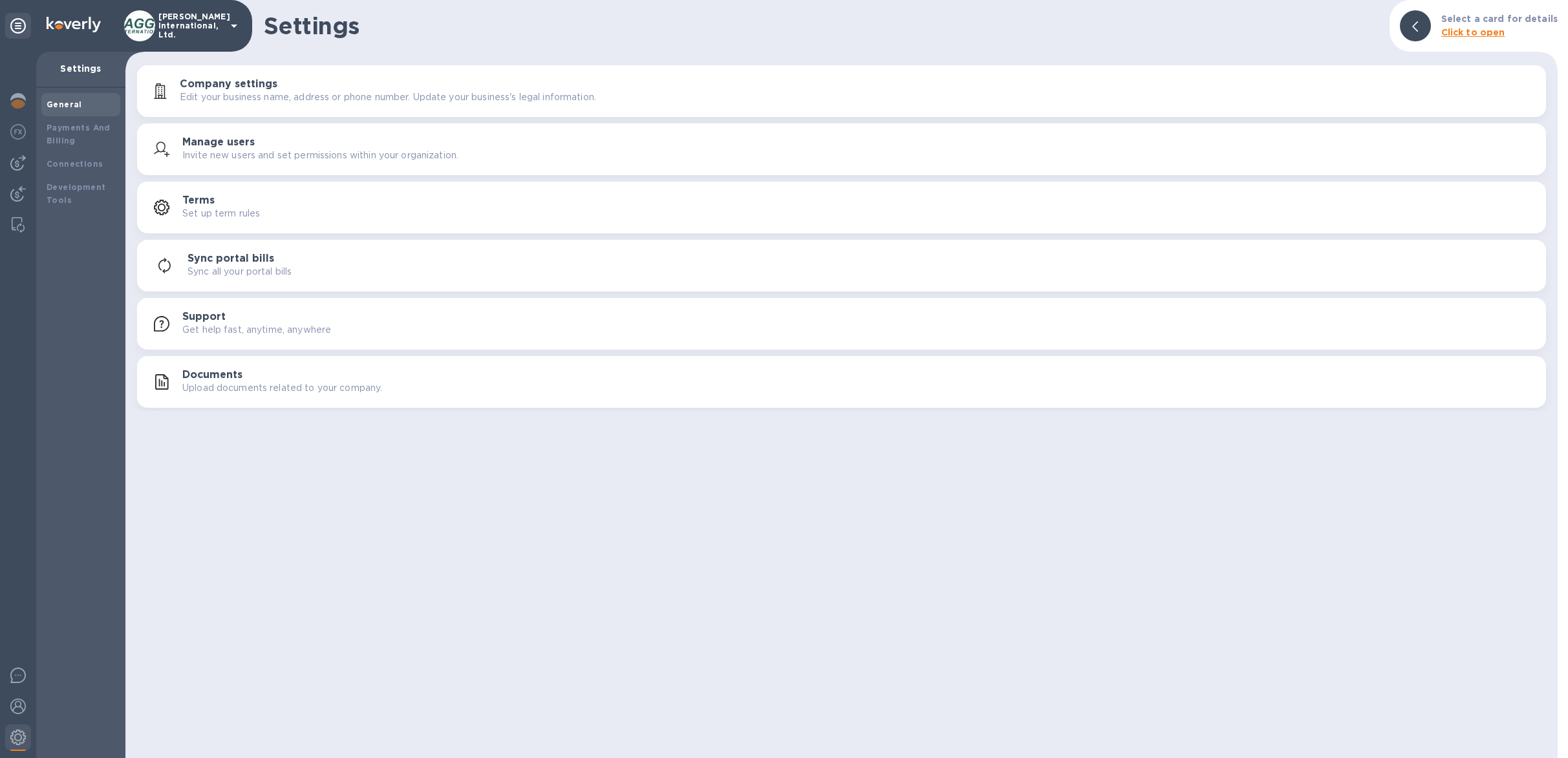
click at [232, 96] on p "Edit your business name, address or phone number. Update your business's legal …" at bounding box center [387, 97] width 416 height 14
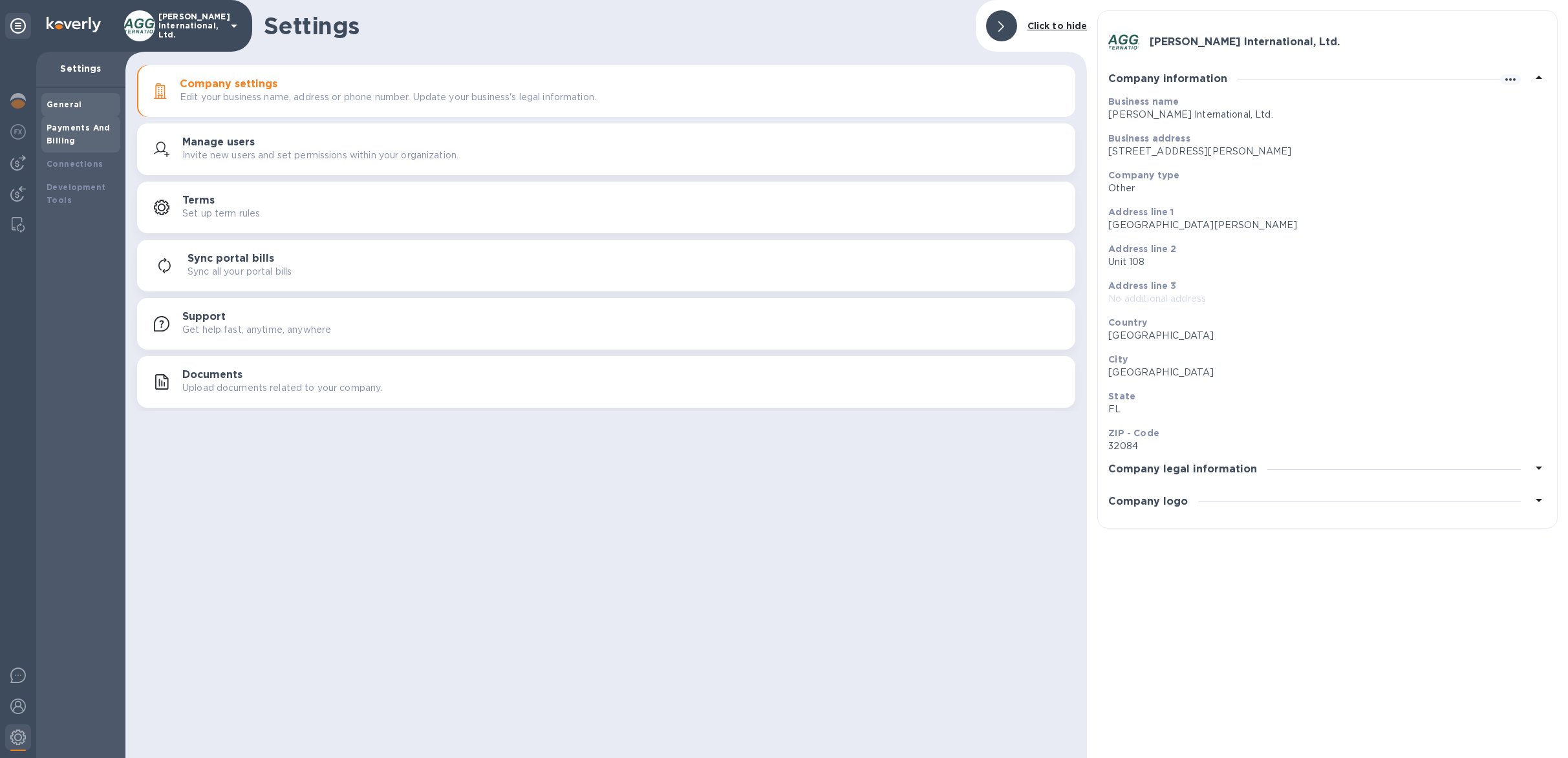
click at [94, 133] on div "Payments And Billing" at bounding box center [80, 134] width 68 height 26
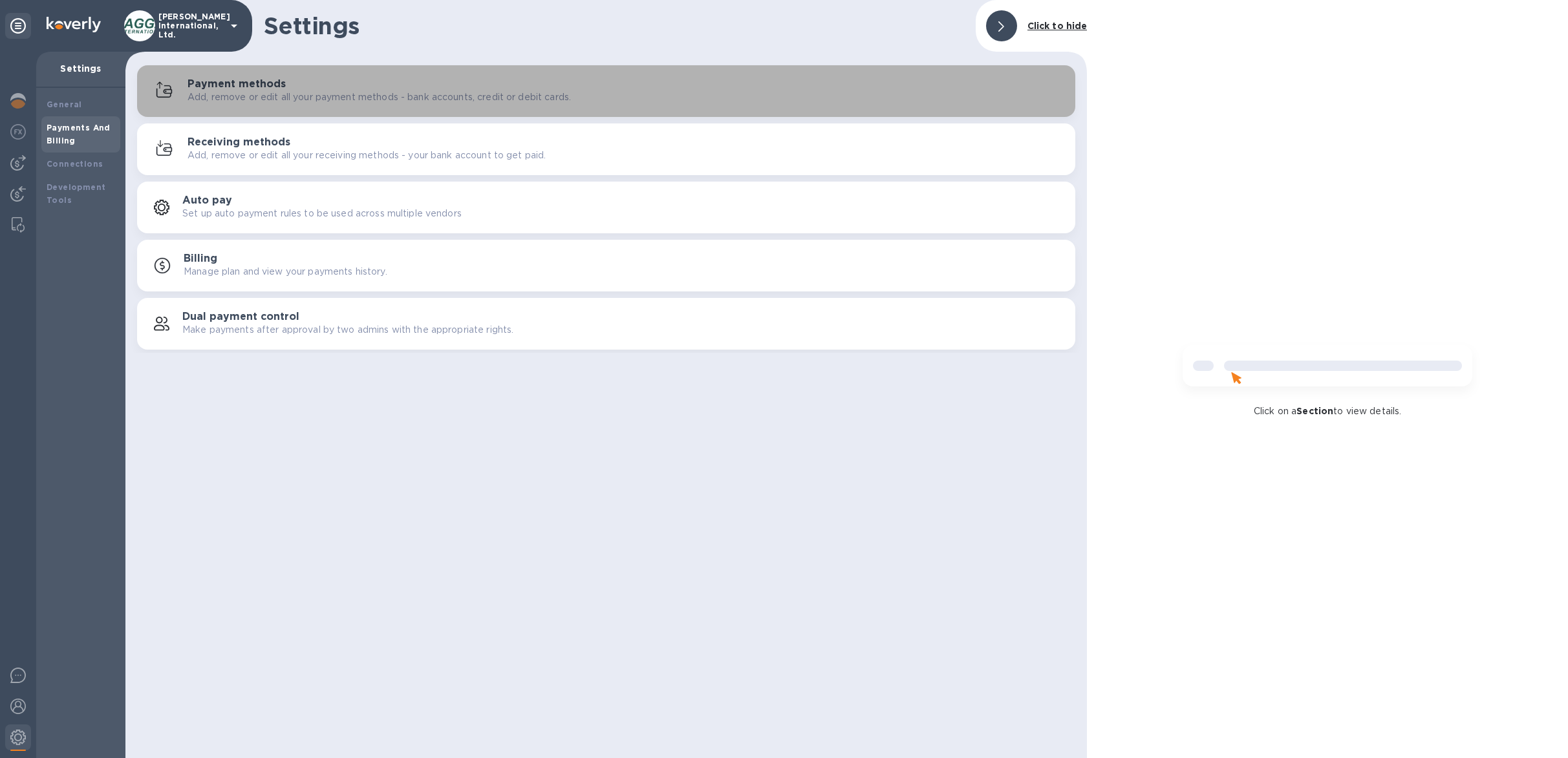
click at [268, 100] on p "Add, remove or edit all your payment methods - bank accounts, credit or debit c…" at bounding box center [379, 97] width 383 height 14
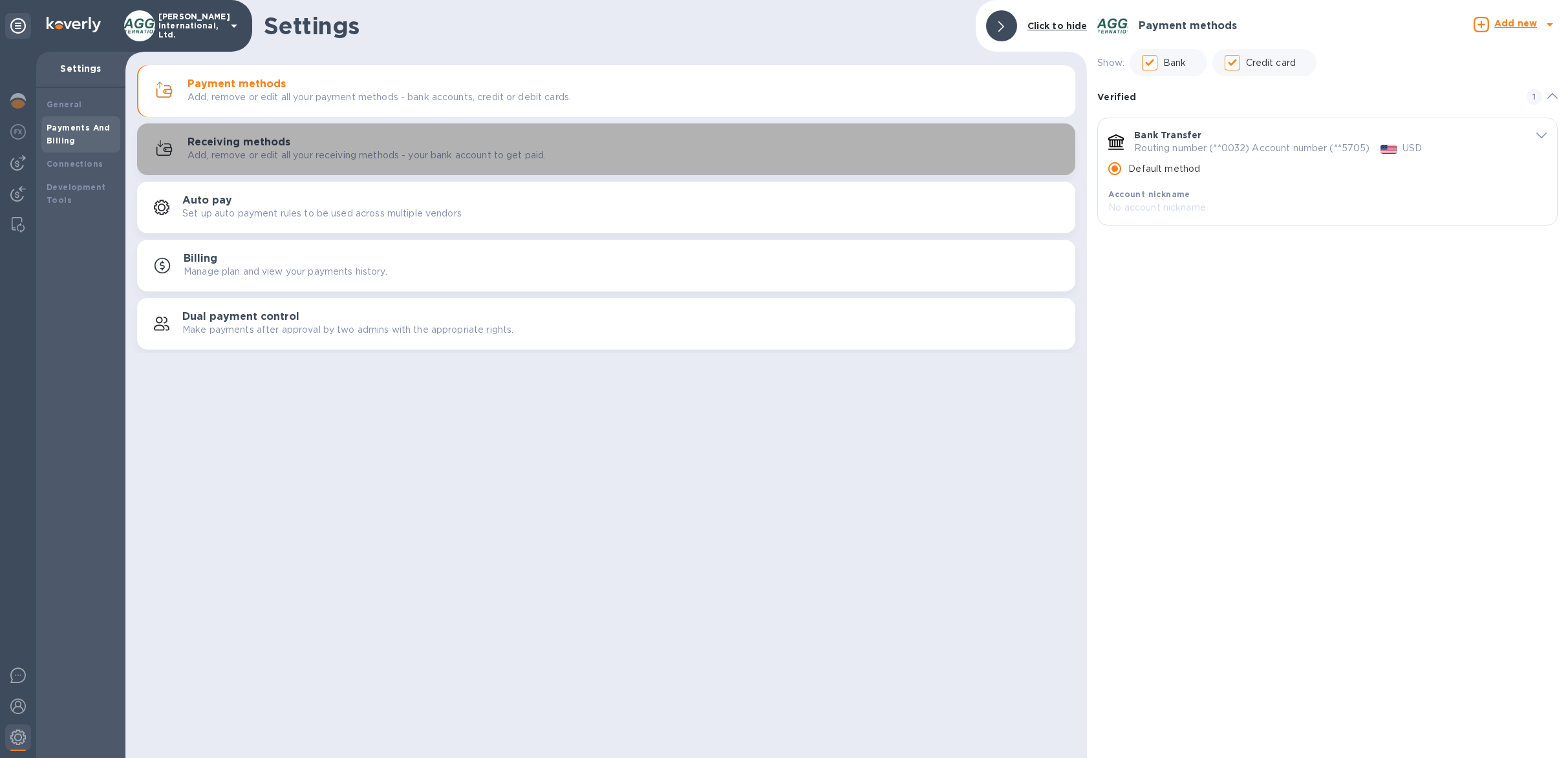
click at [333, 147] on div "Receiving methods Add, remove or edit all your receiving methods - your bank ac…" at bounding box center [626, 149] width 877 height 26
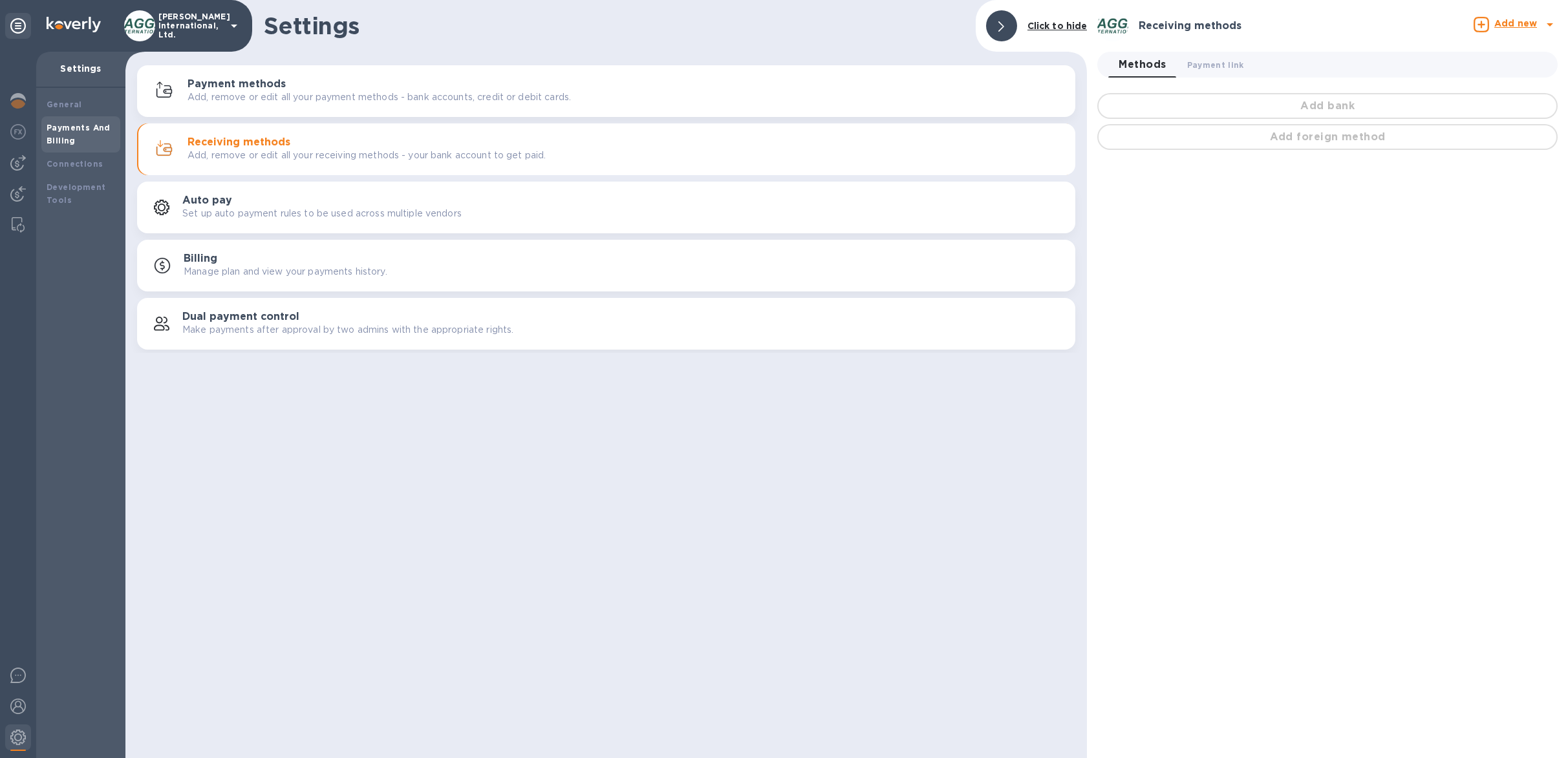
click at [162, 35] on p "[PERSON_NAME] International, Ltd." at bounding box center [191, 26] width 65 height 27
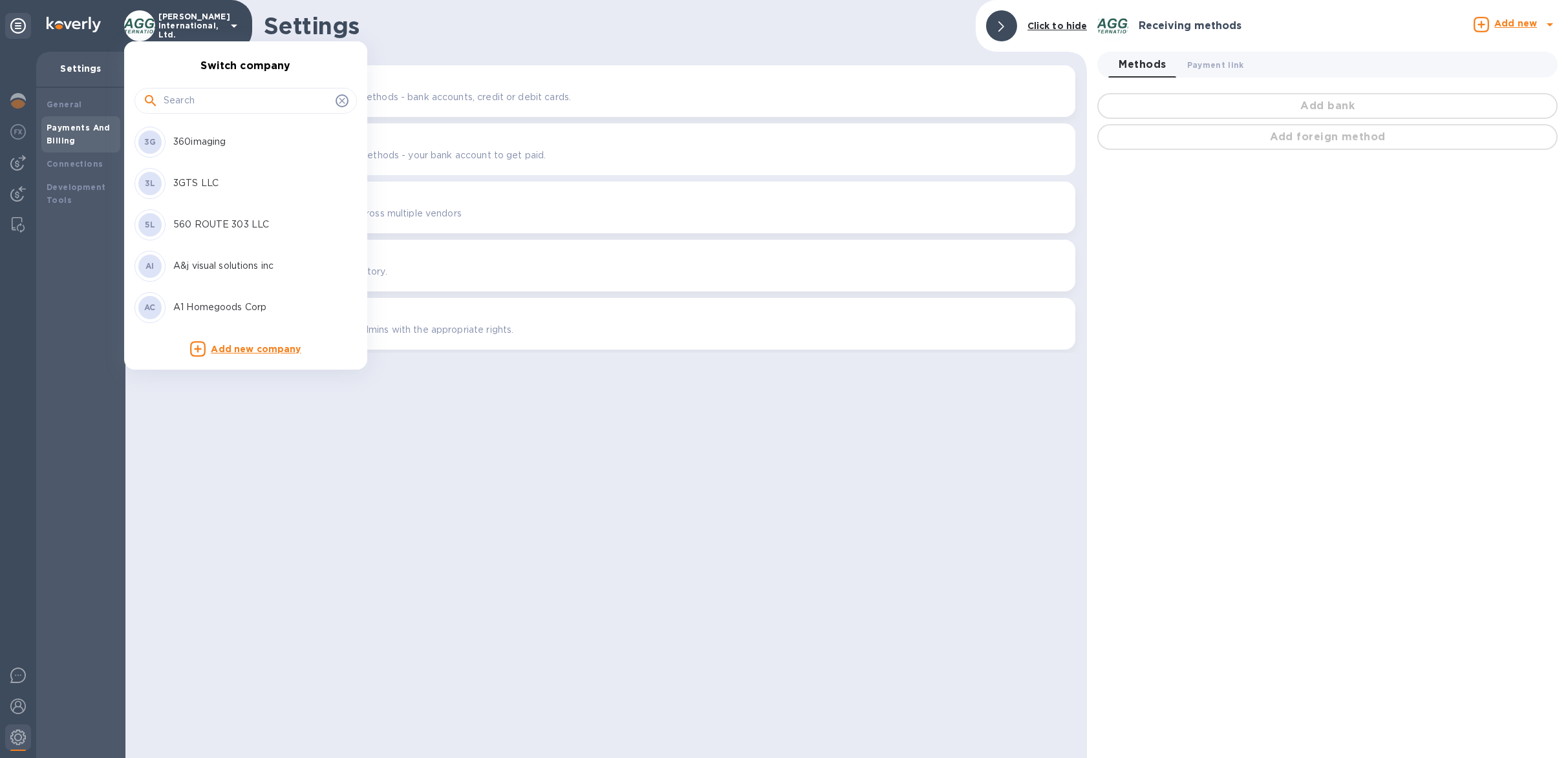
click at [175, 97] on input "text" at bounding box center [247, 101] width 167 height 19
click at [180, 101] on input "text" at bounding box center [247, 101] width 167 height 19
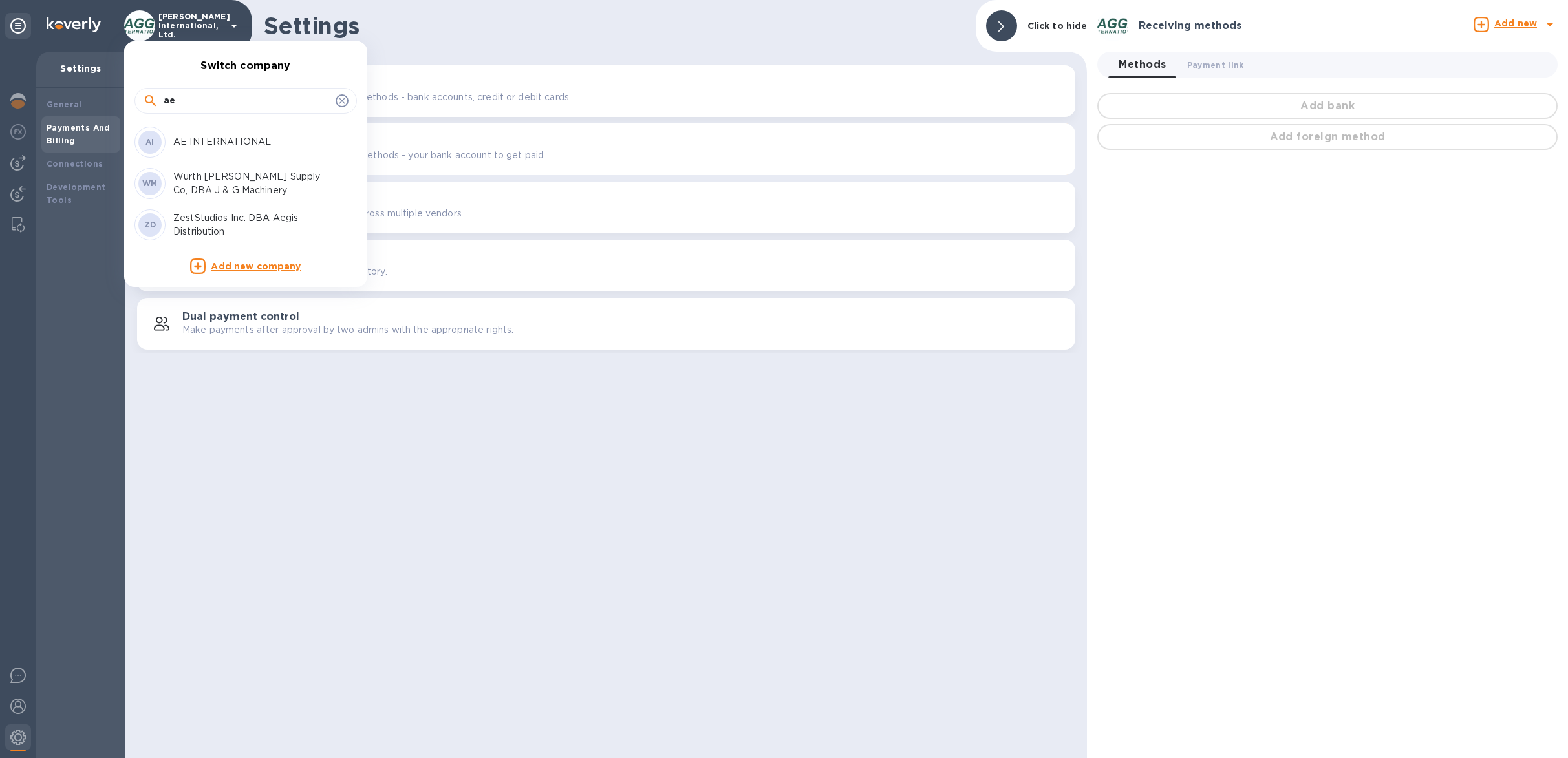
type input "ae"
click at [217, 131] on div "AI AE INTERNATIONAL" at bounding box center [235, 142] width 202 height 31
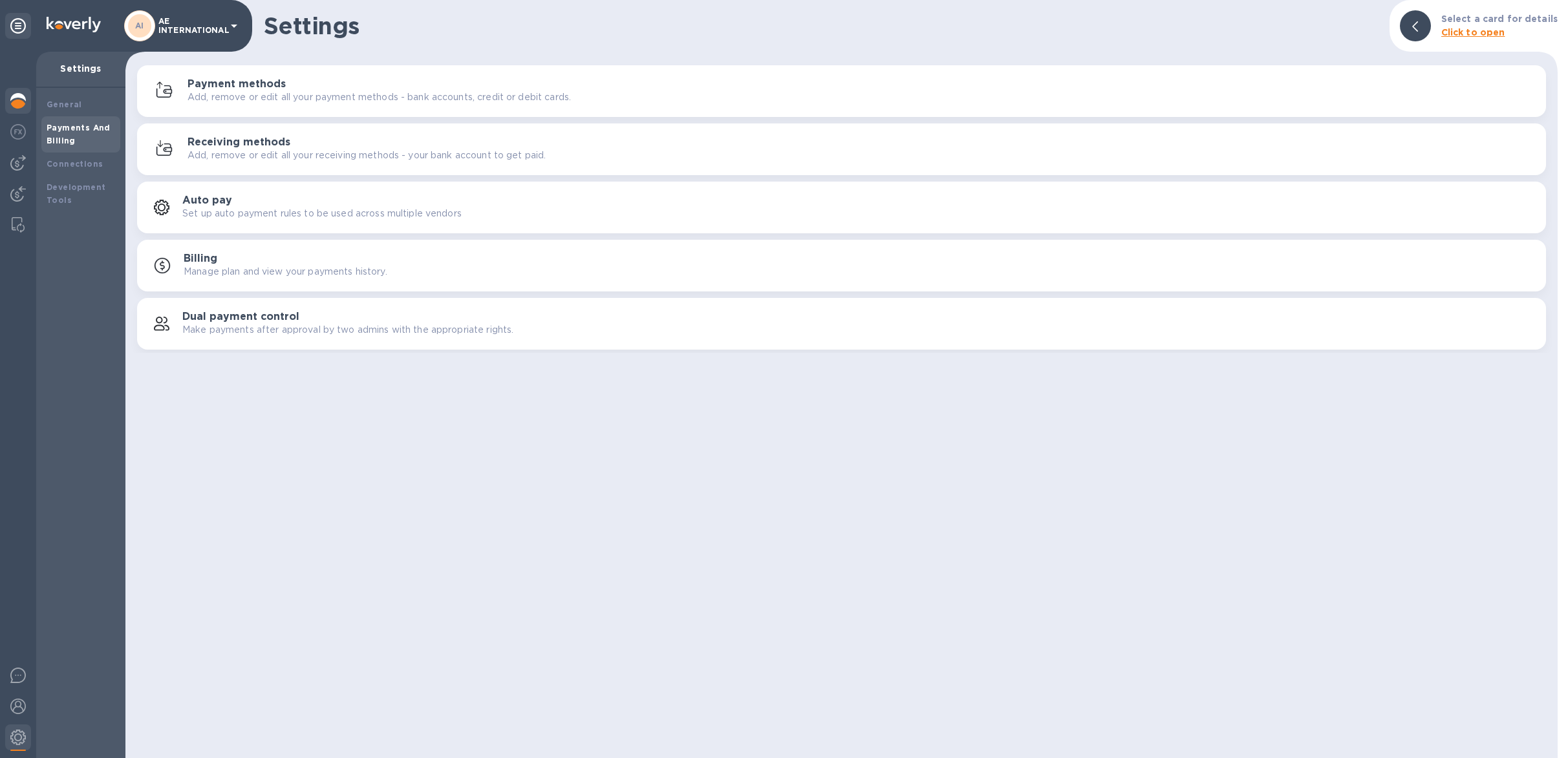
click at [14, 105] on img at bounding box center [18, 101] width 15 height 15
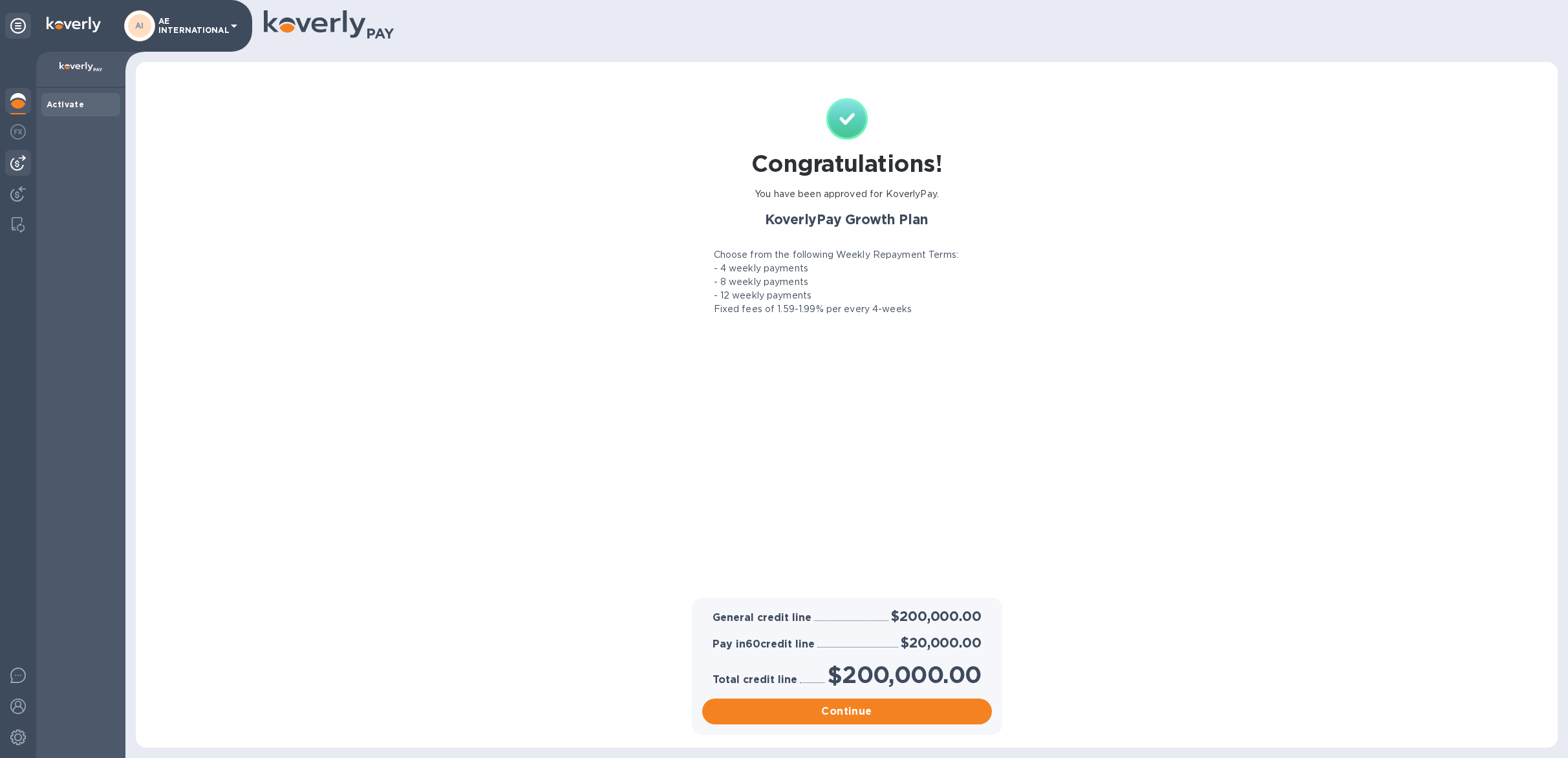
click at [19, 158] on img at bounding box center [18, 162] width 15 height 15
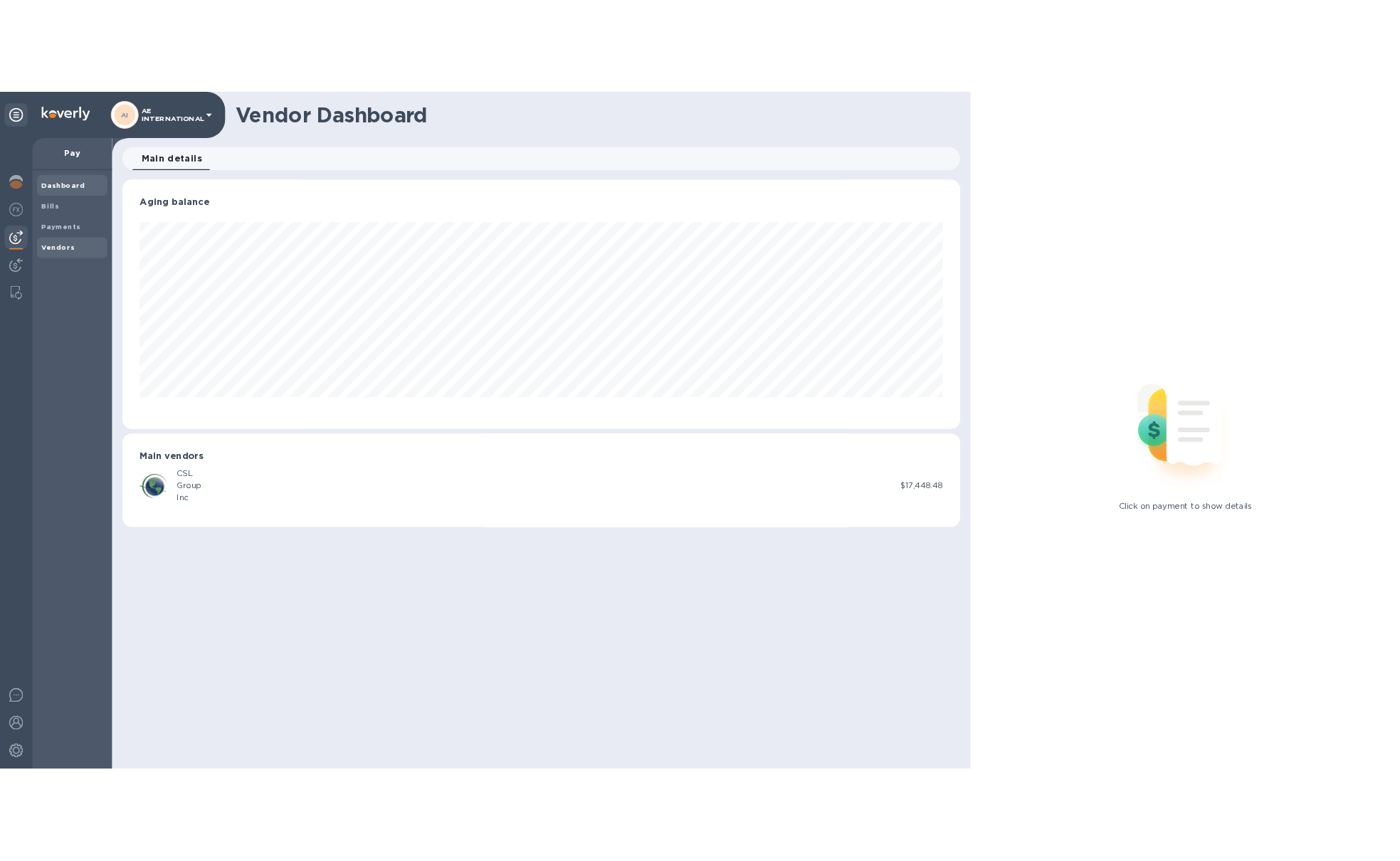
scroll to position [307, 1033]
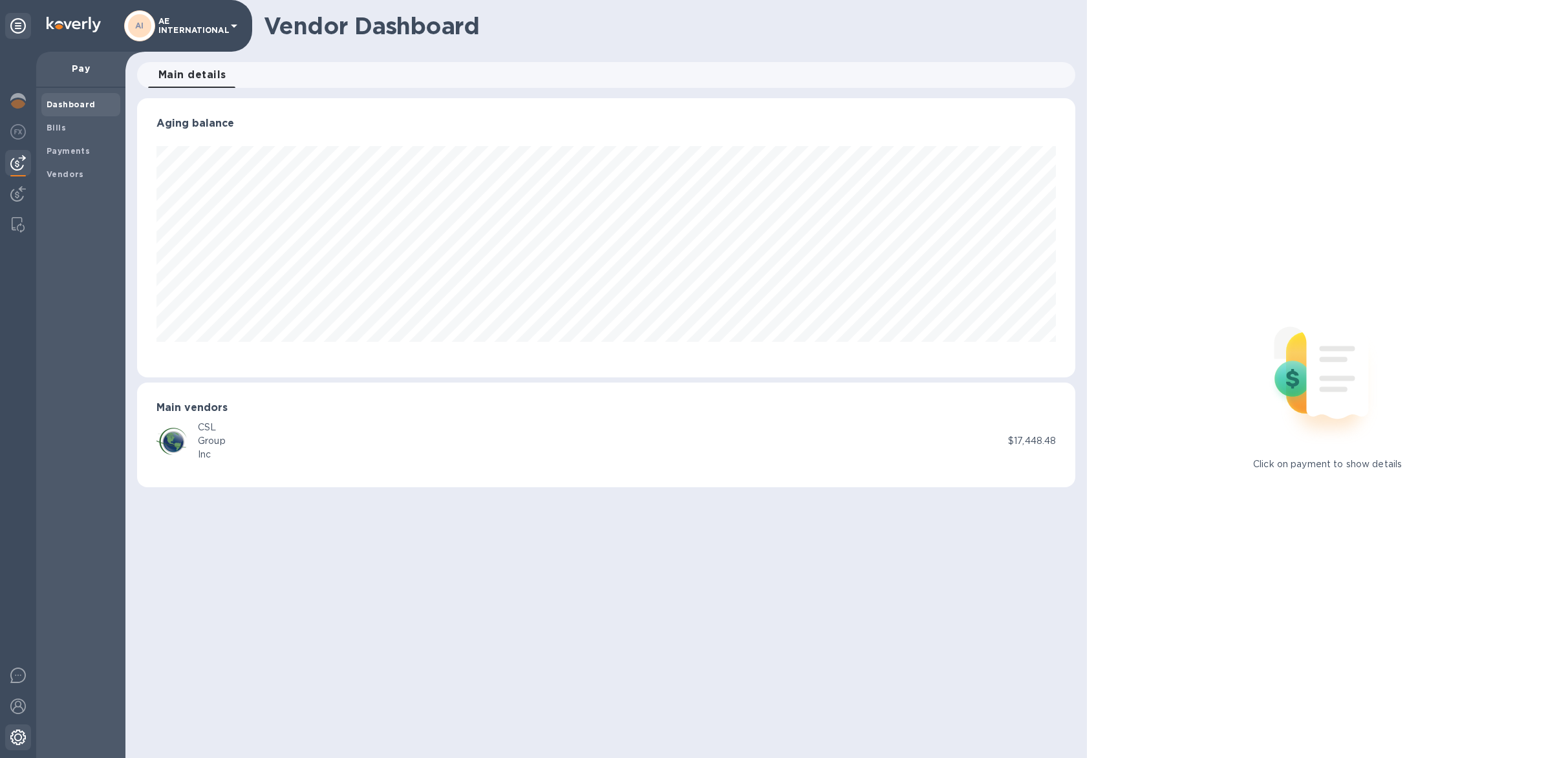
click at [14, 735] on img at bounding box center [18, 737] width 15 height 15
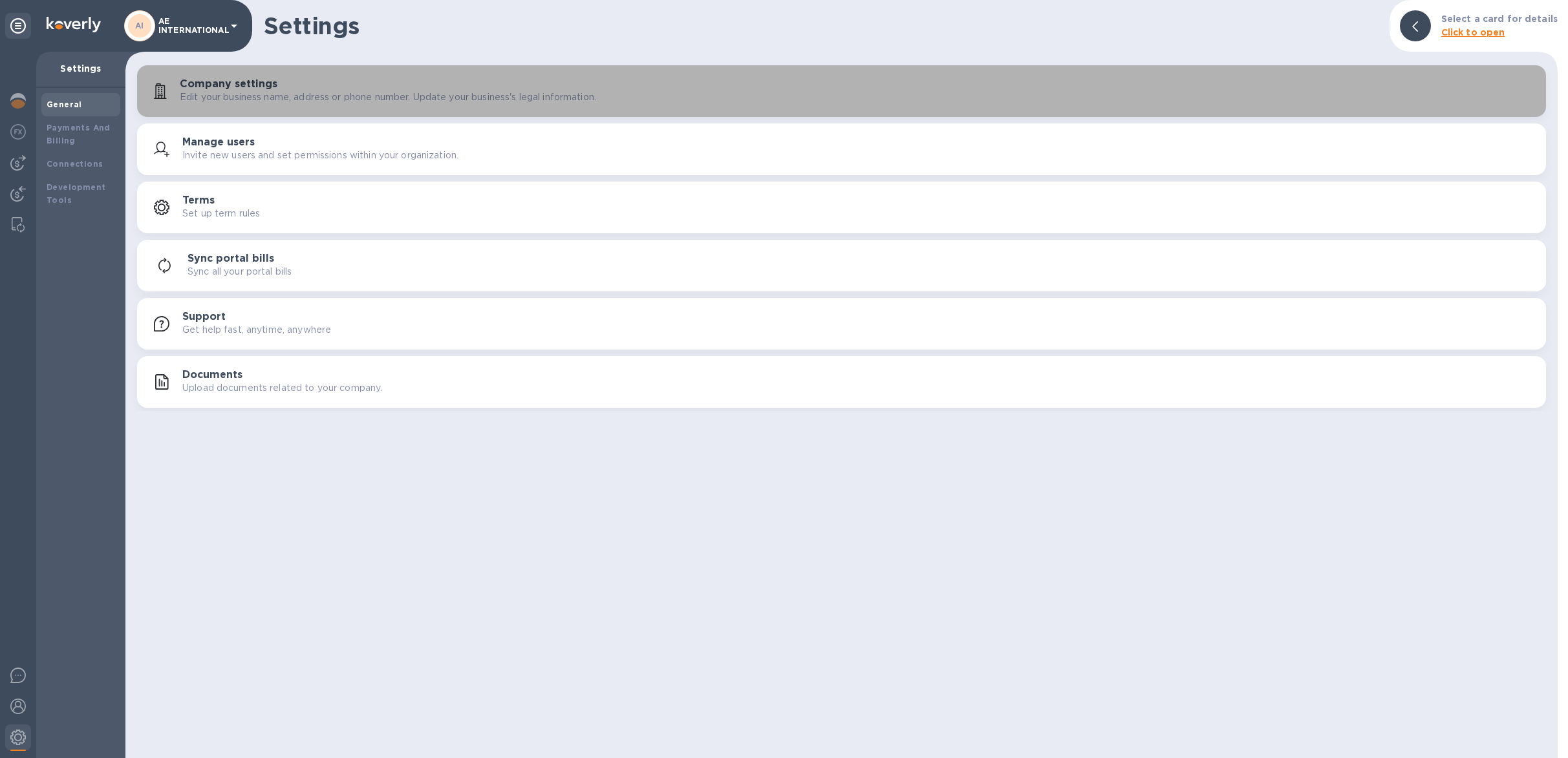
click at [260, 100] on p "Edit your business name, address or phone number. Update your business's legal …" at bounding box center [387, 97] width 416 height 14
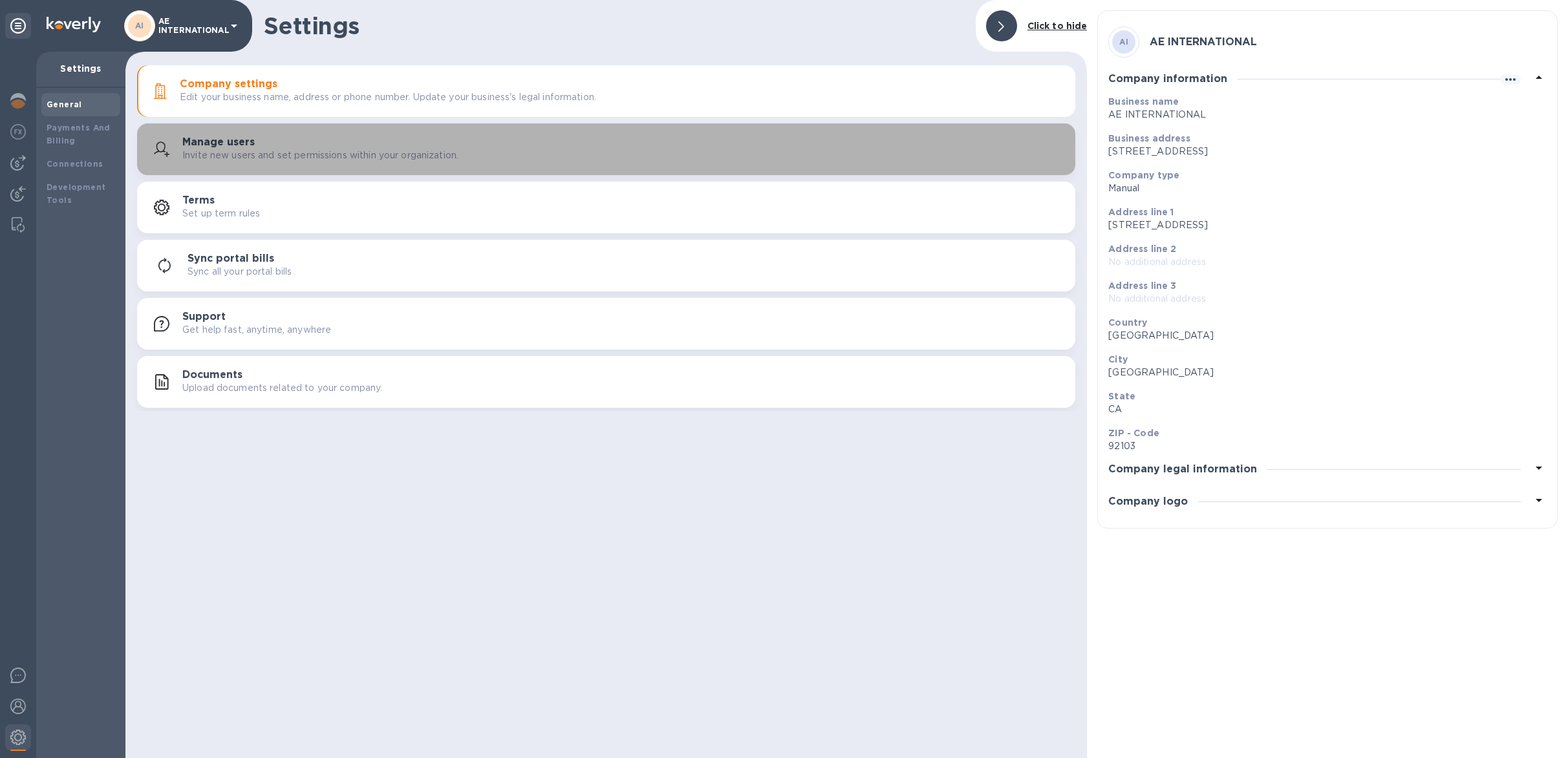
click at [332, 145] on div "Manage users Invite new users and set permissions within your organization." at bounding box center [623, 149] width 883 height 26
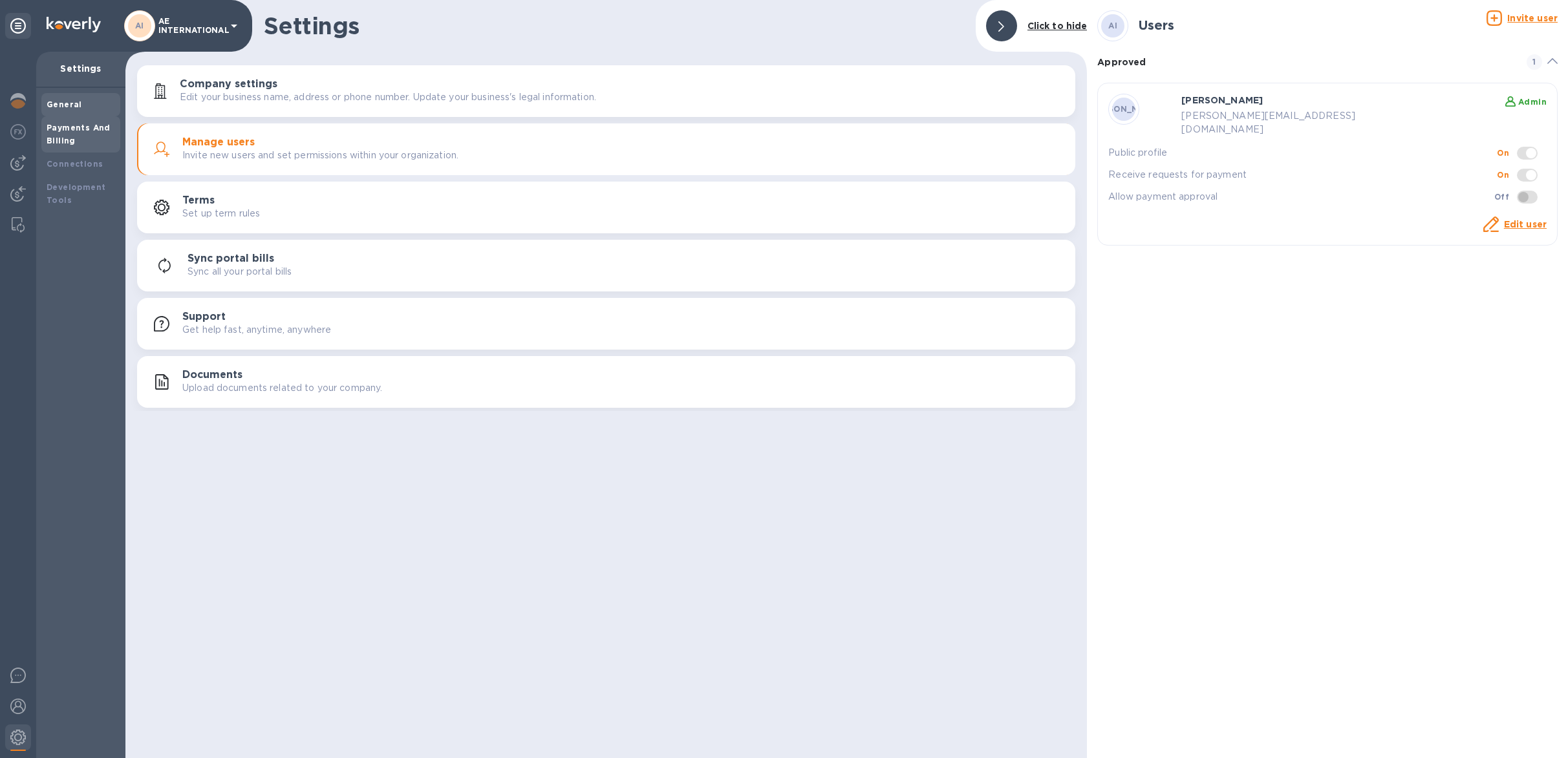
click at [52, 140] on b "Payments And Billing" at bounding box center [78, 134] width 64 height 23
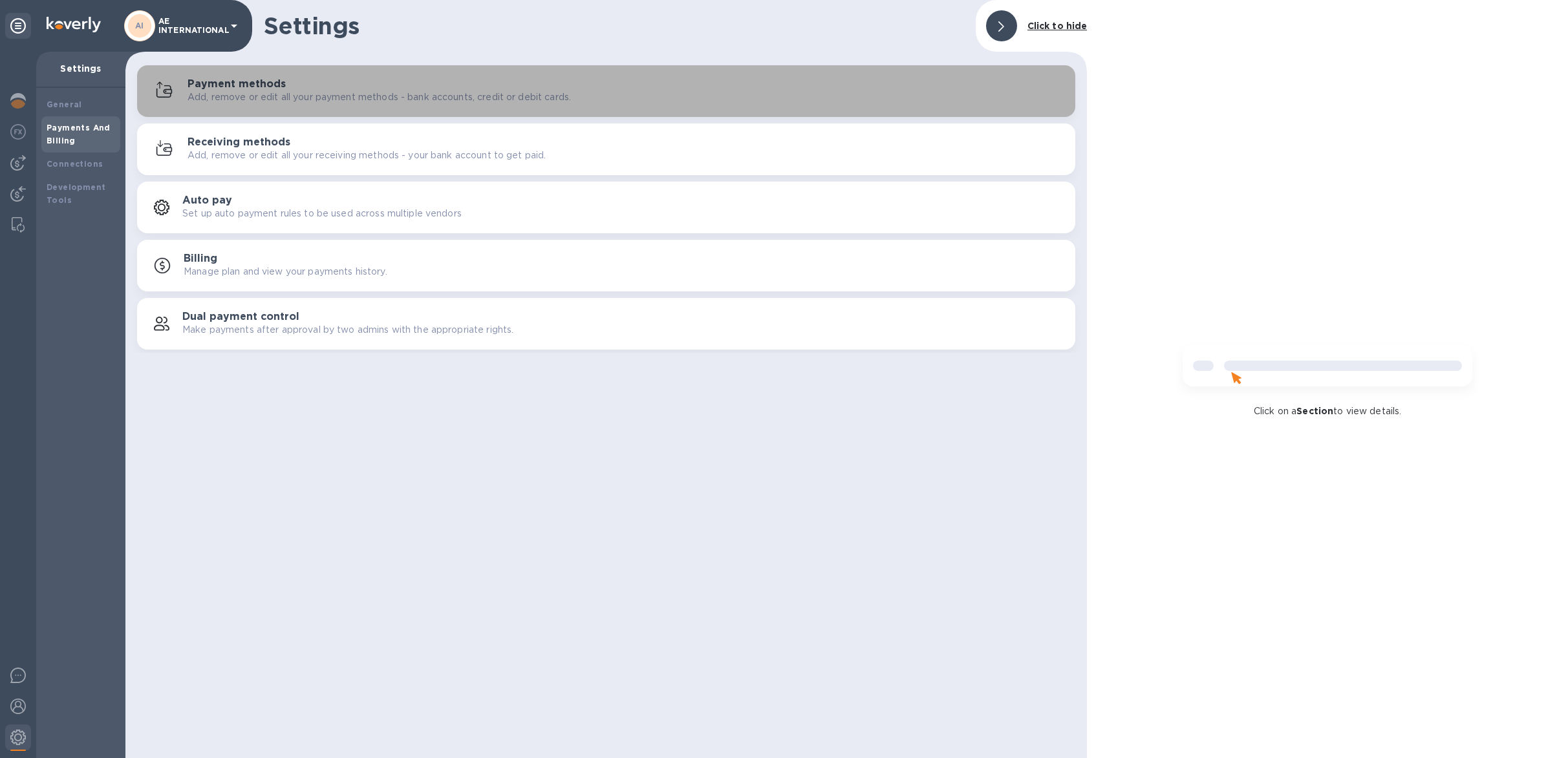
click at [346, 86] on div "Payment methods Add, remove or edit all your payment methods - bank accounts, c…" at bounding box center [626, 91] width 877 height 26
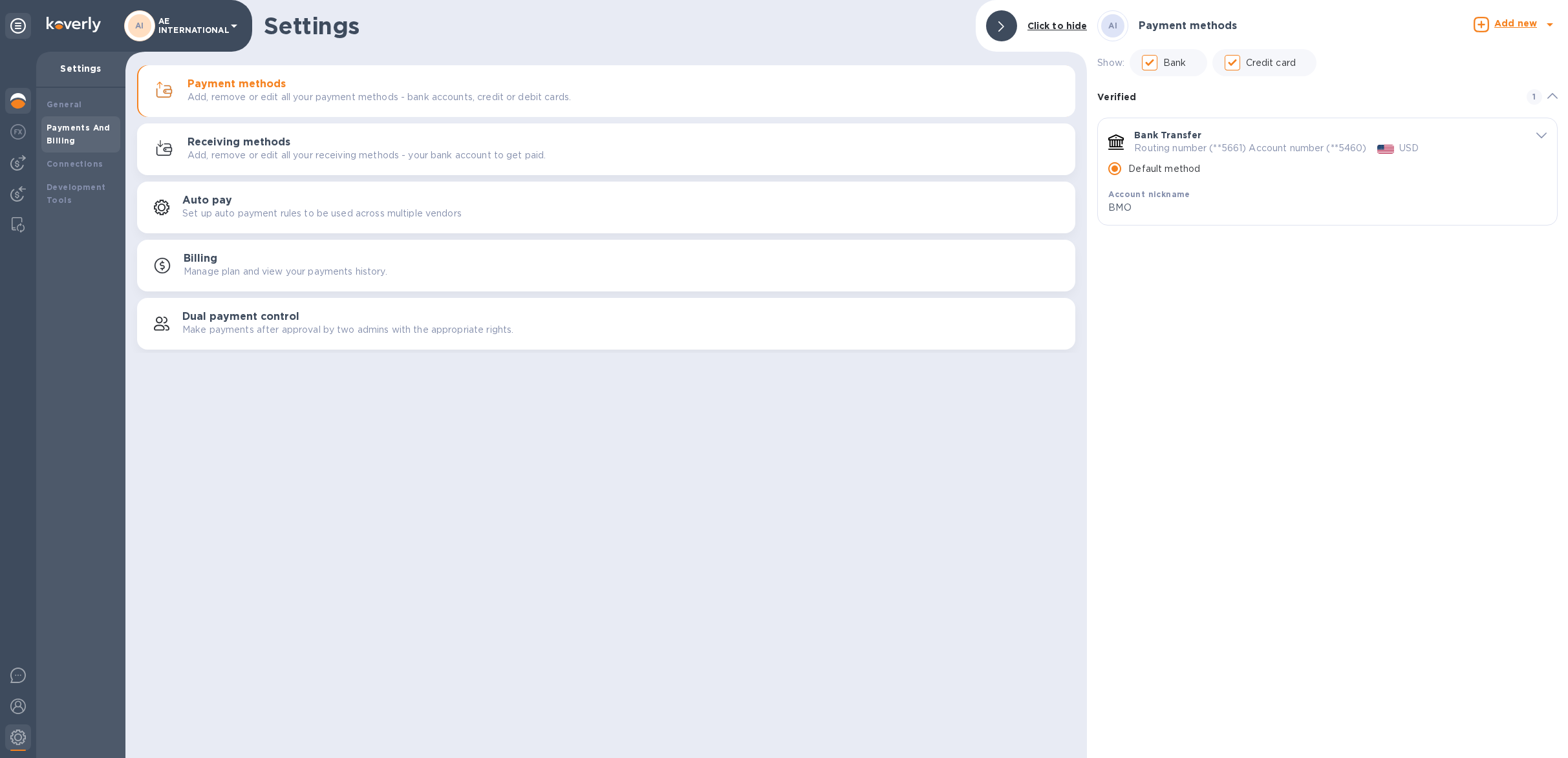
click at [15, 95] on img at bounding box center [18, 101] width 15 height 15
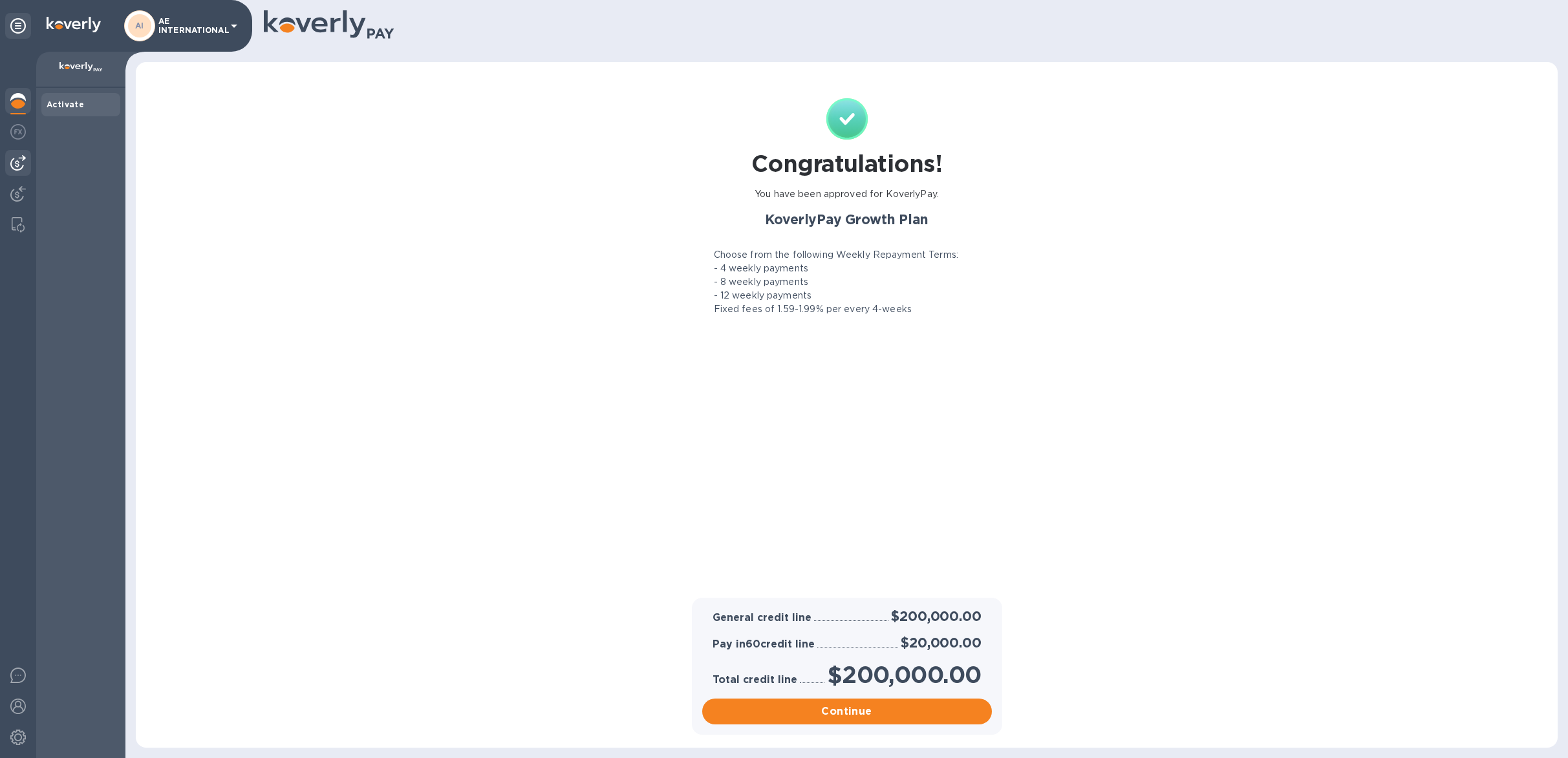
click at [21, 166] on img at bounding box center [18, 162] width 15 height 15
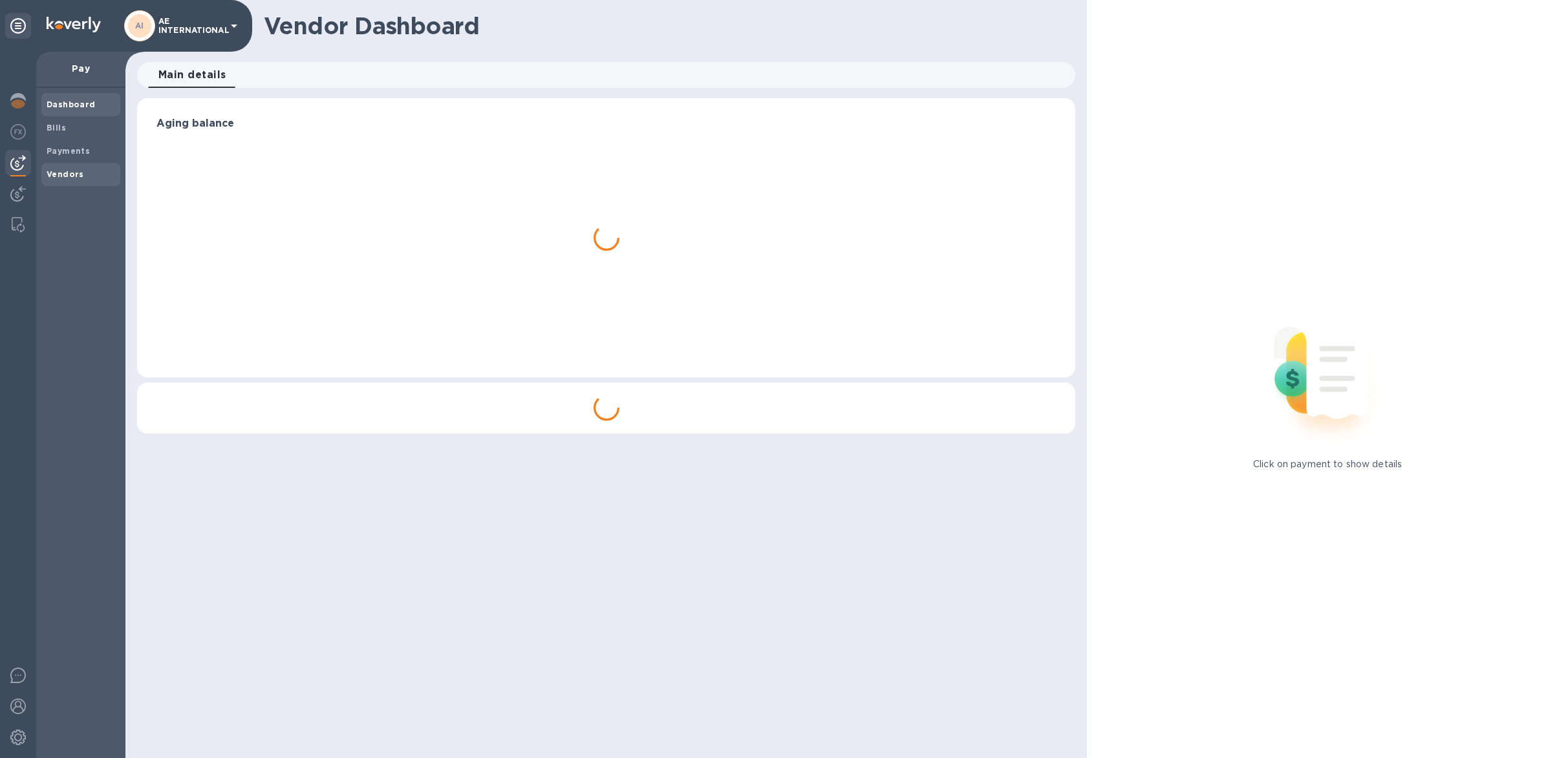
click at [75, 170] on b "Vendors" at bounding box center [65, 174] width 38 height 10
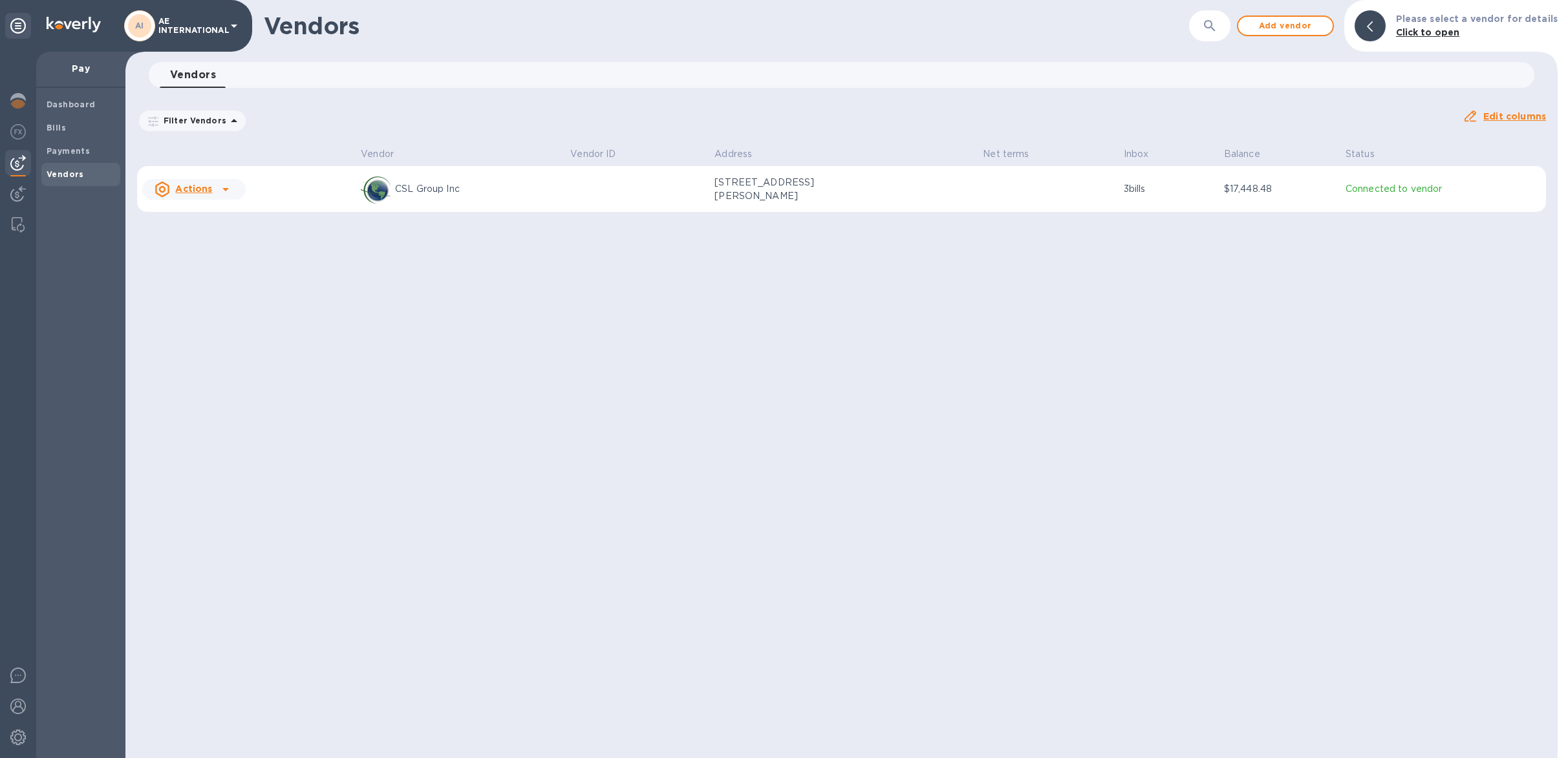
click at [920, 193] on td "[STREET_ADDRESS][PERSON_NAME]" at bounding box center [843, 189] width 268 height 46
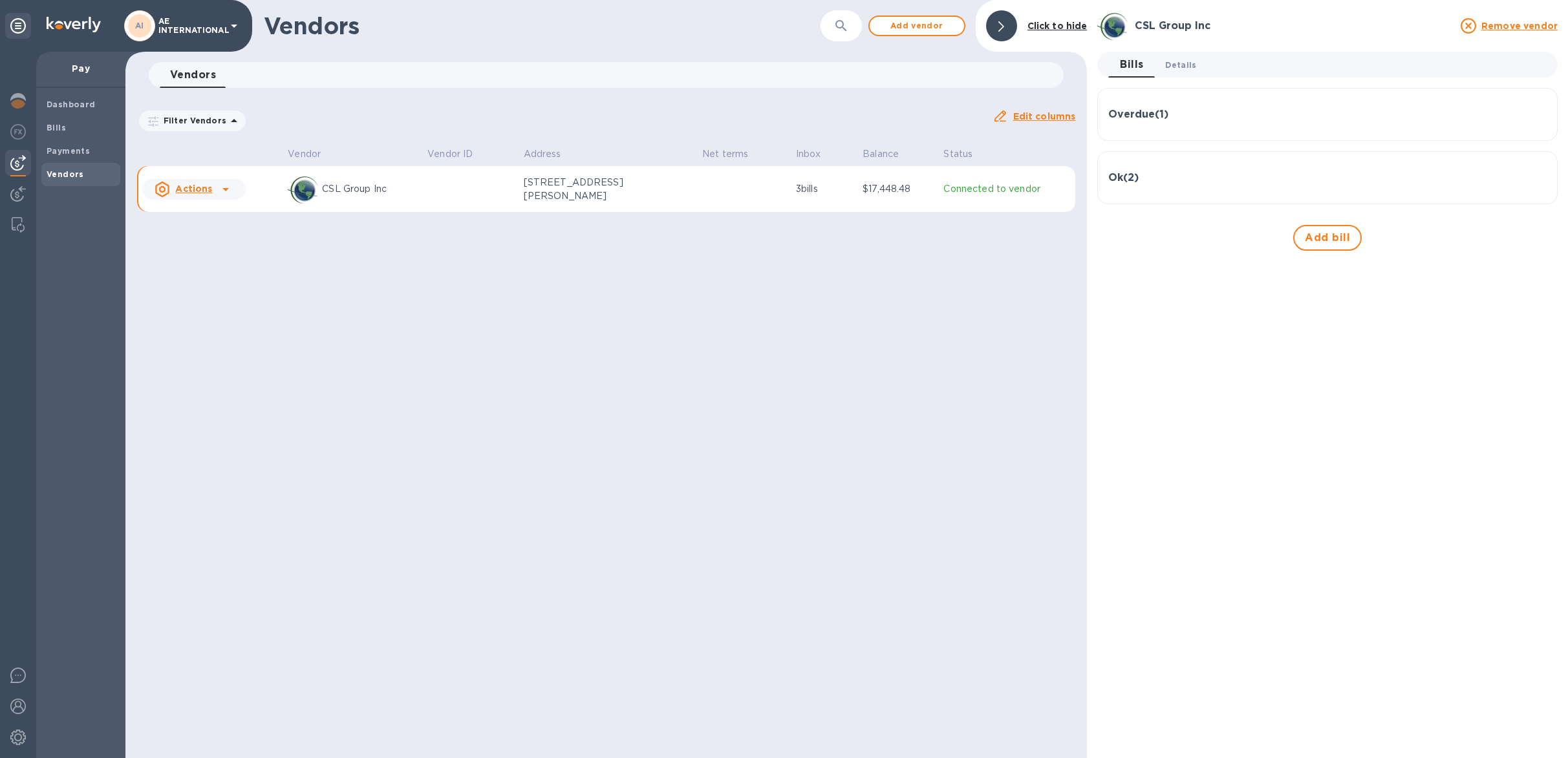
click at [1191, 65] on span "Details 0" at bounding box center [1180, 65] width 31 height 14
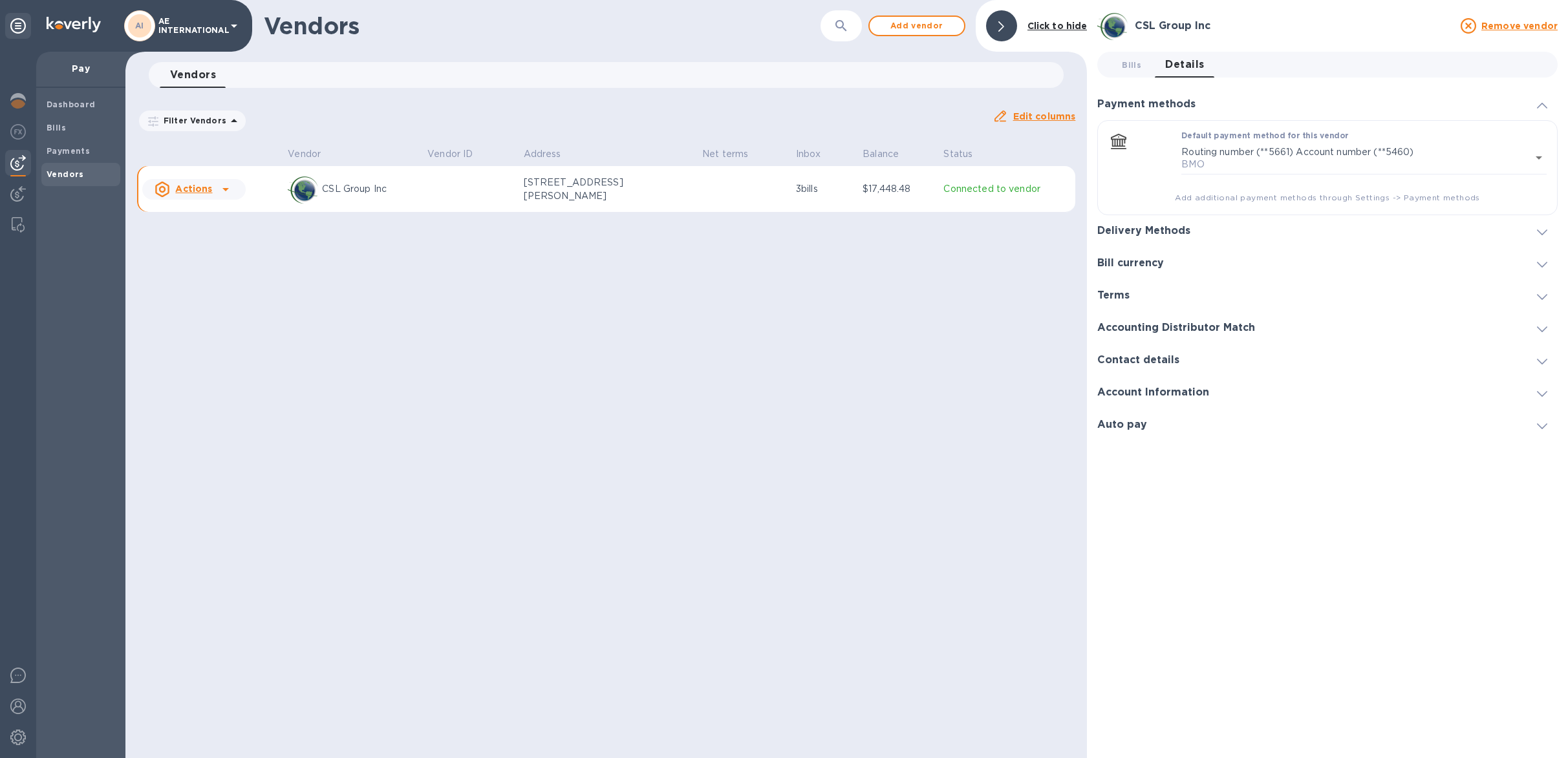
click at [1181, 426] on div "Auto pay" at bounding box center [1327, 425] width 460 height 32
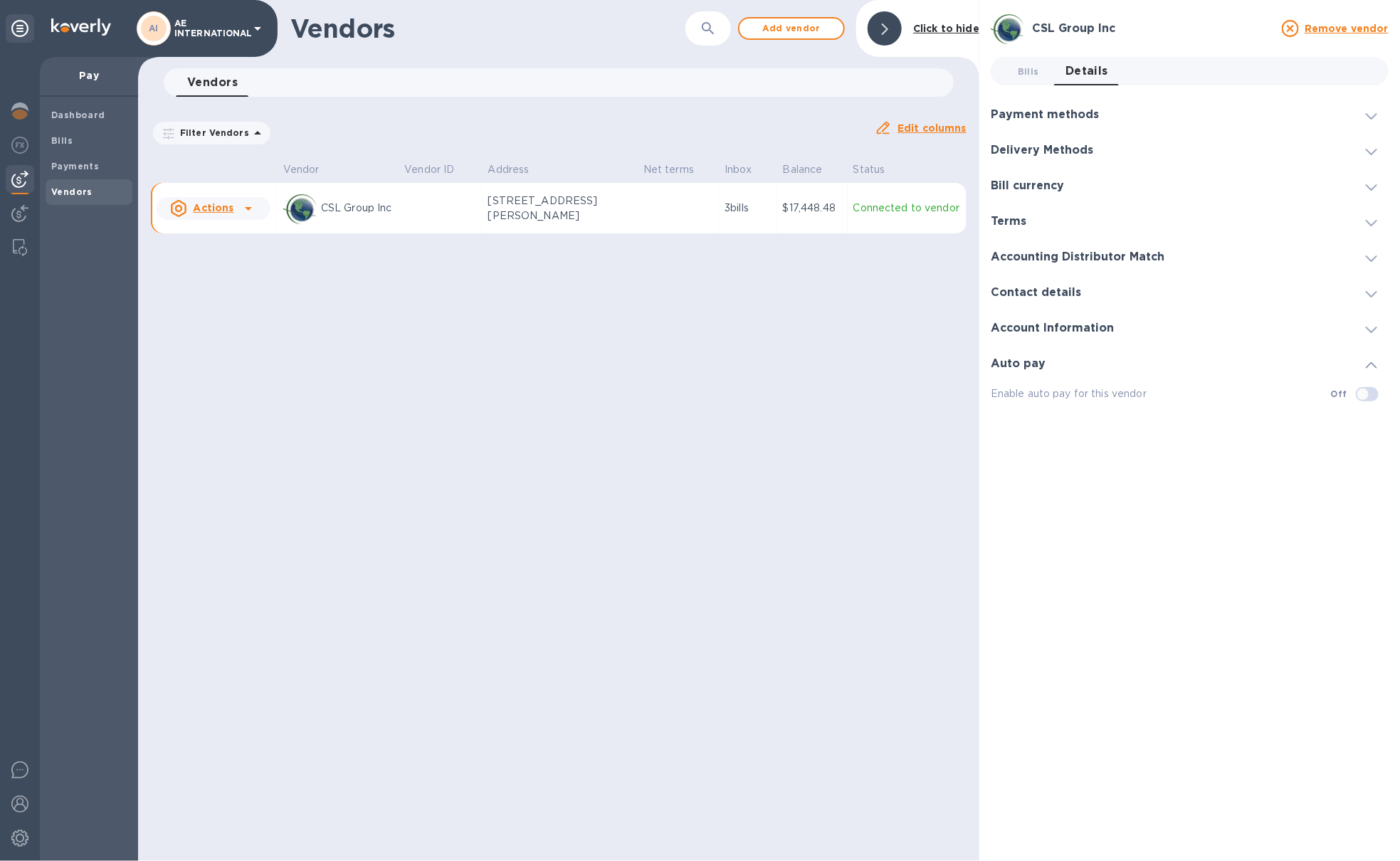
click at [238, 20] on p "AE INTERNATIONAL" at bounding box center [210, 28] width 71 height 20
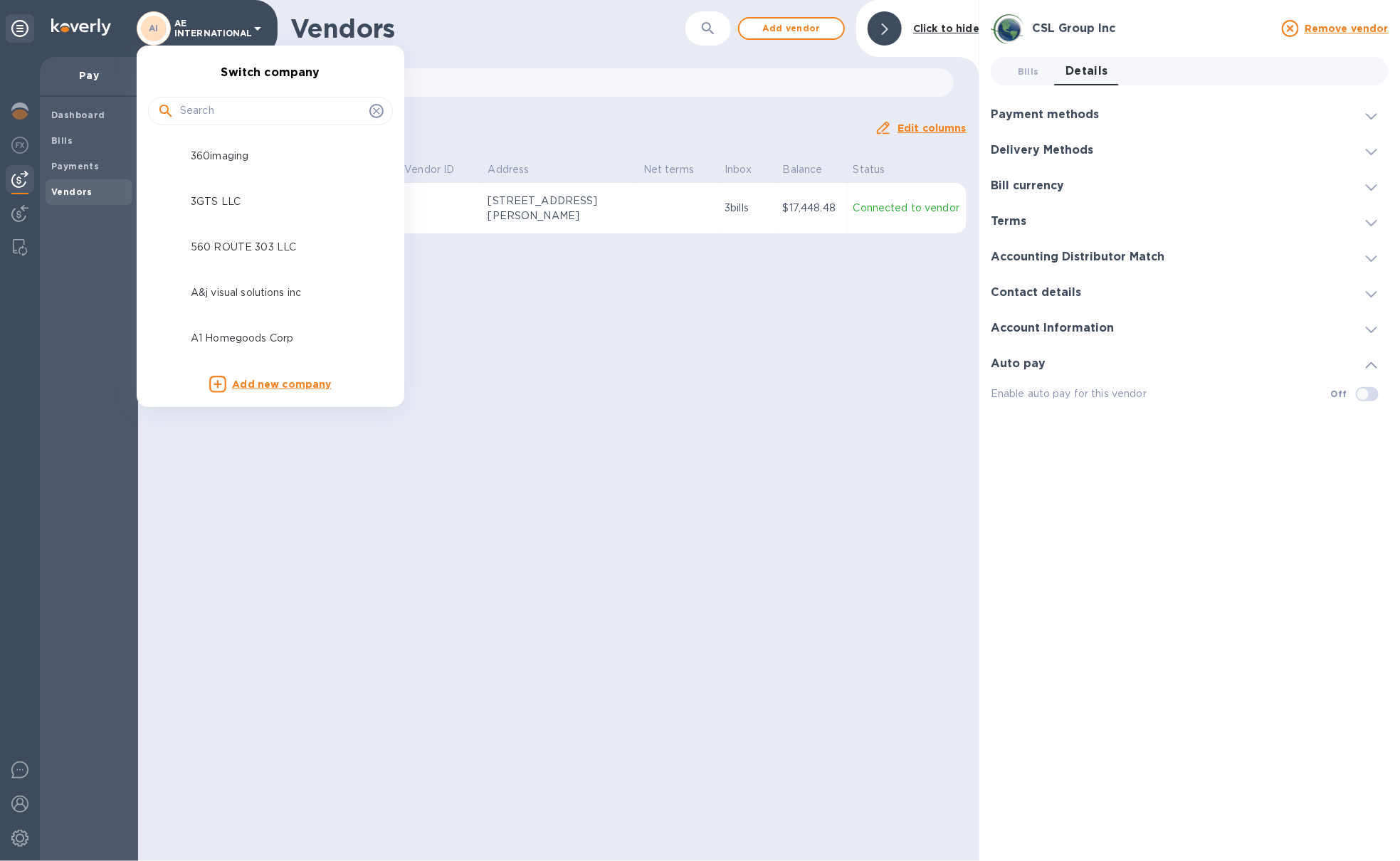
click at [256, 107] on input "text" at bounding box center [272, 111] width 184 height 21
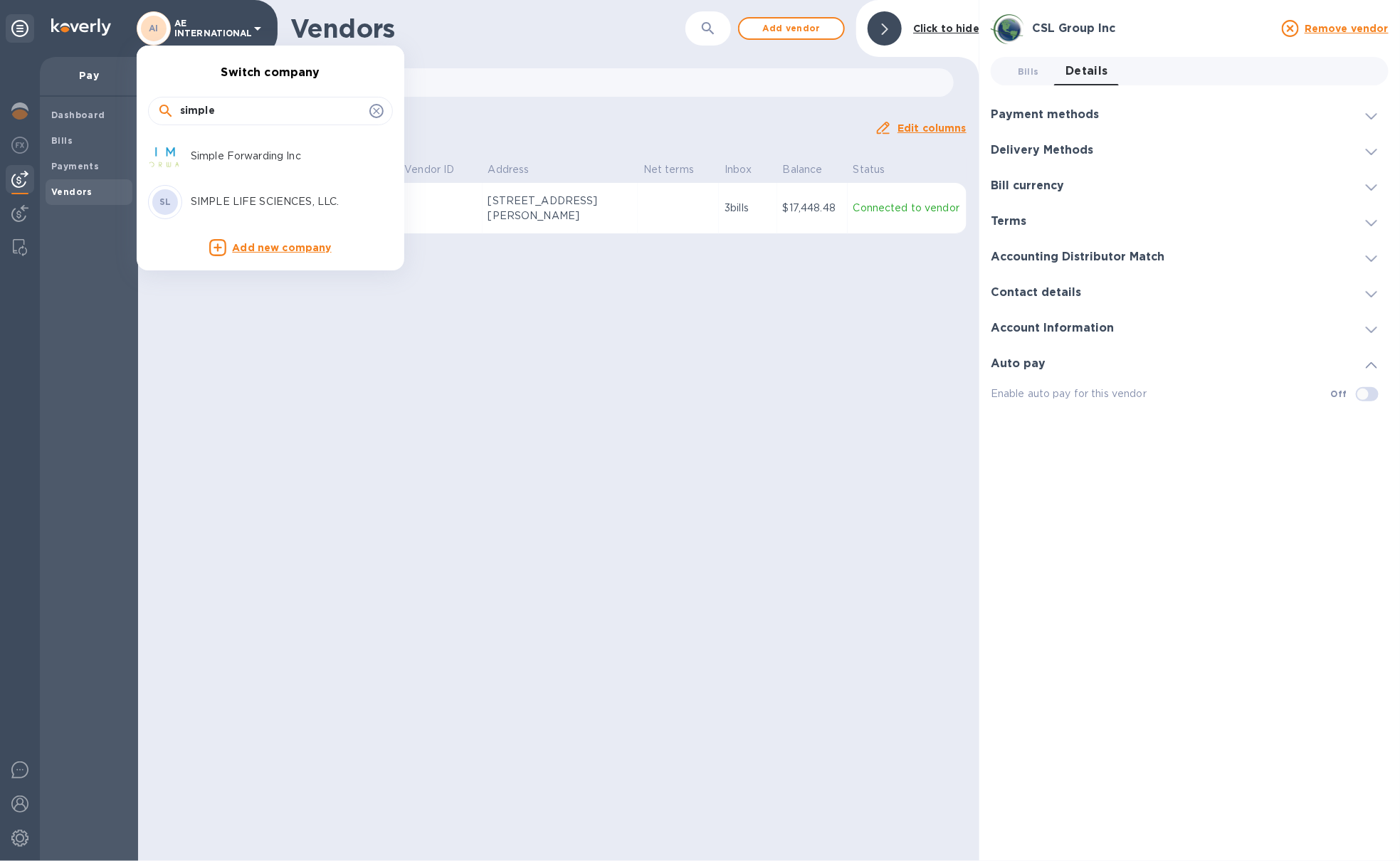
type input "simple"
click at [286, 160] on p "Simple Forwarding Inc" at bounding box center [281, 156] width 179 height 15
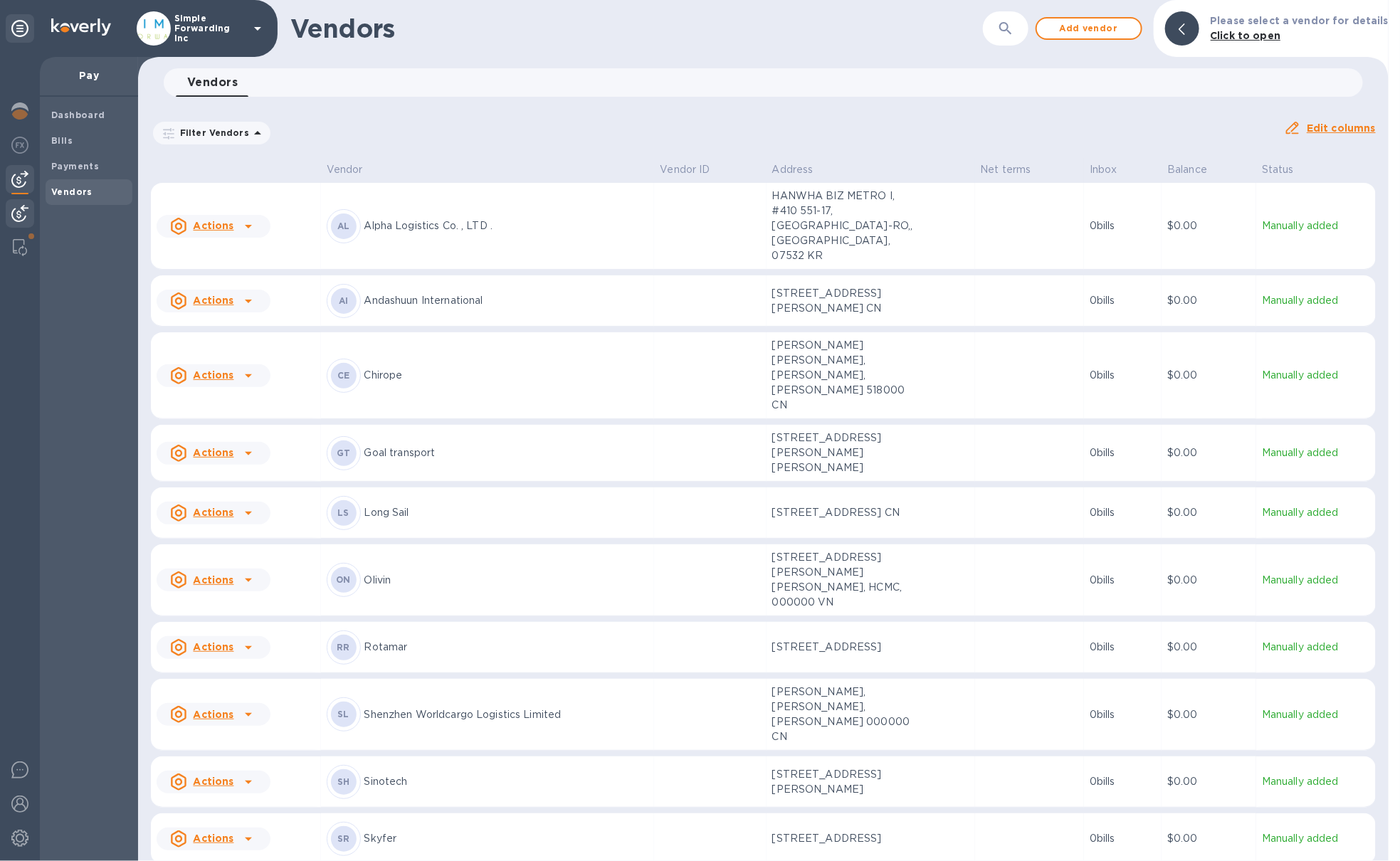
click at [25, 211] on img at bounding box center [20, 213] width 17 height 17
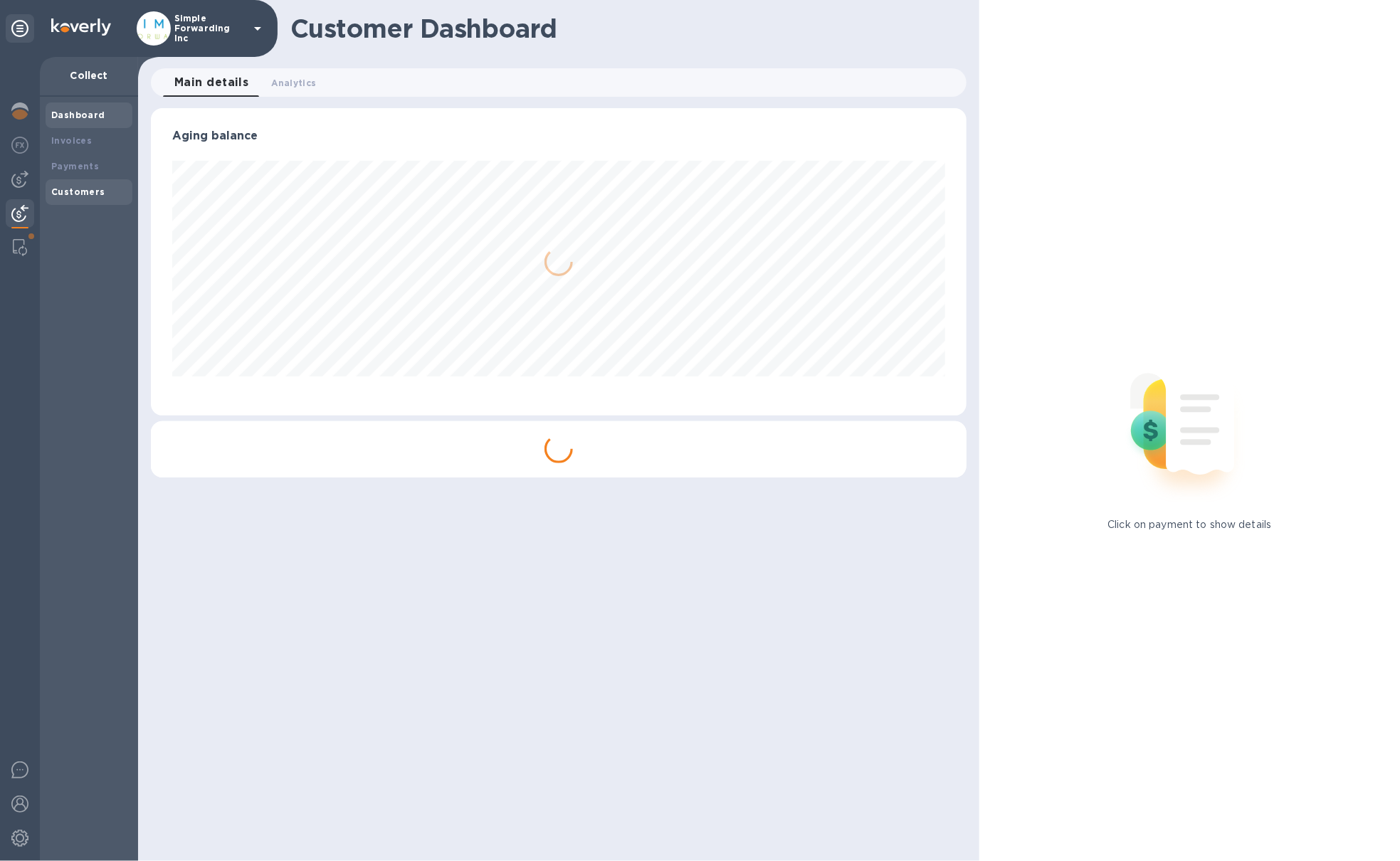
scroll to position [711521, 710769]
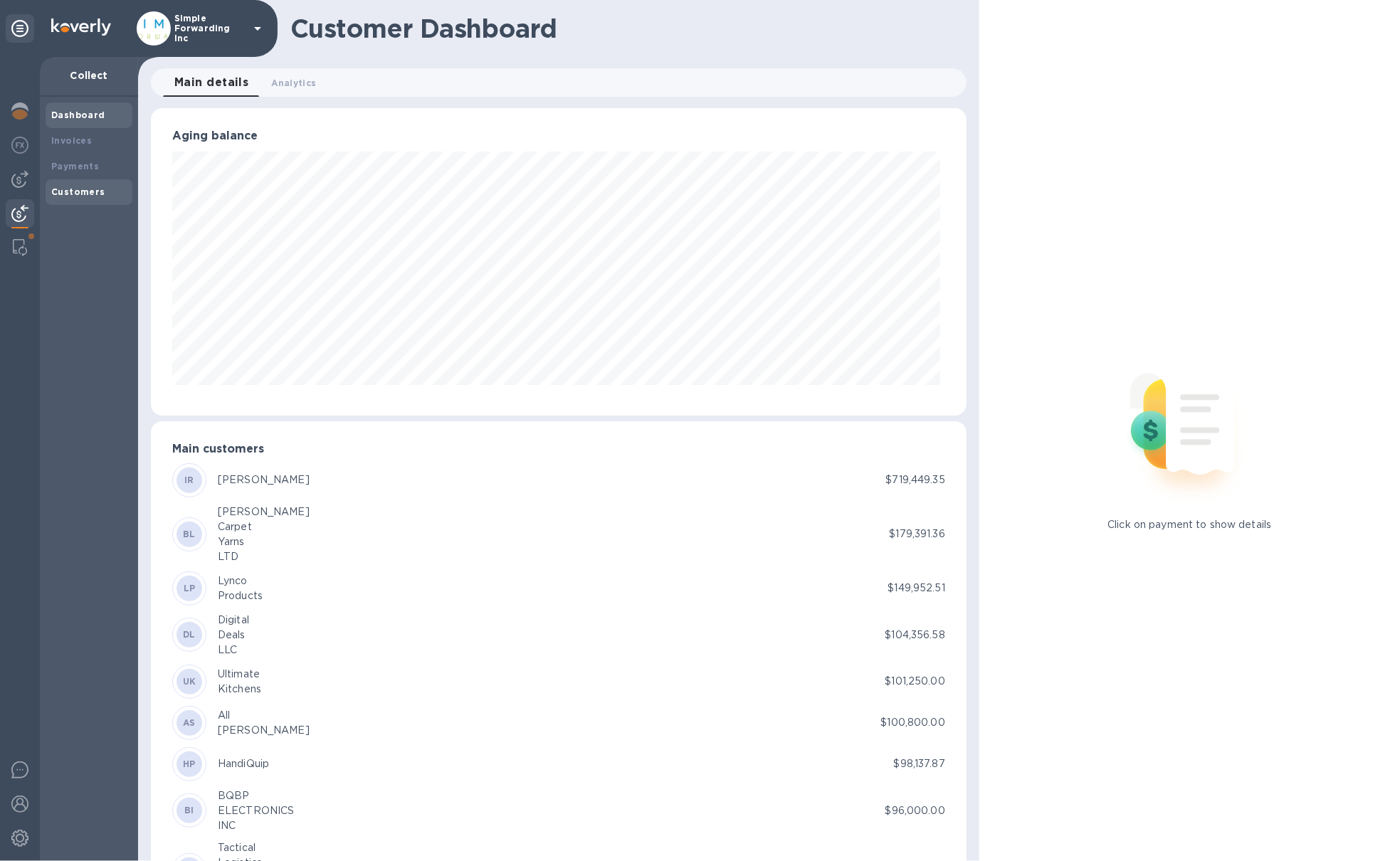
click at [87, 192] on b "Customers" at bounding box center [78, 192] width 54 height 11
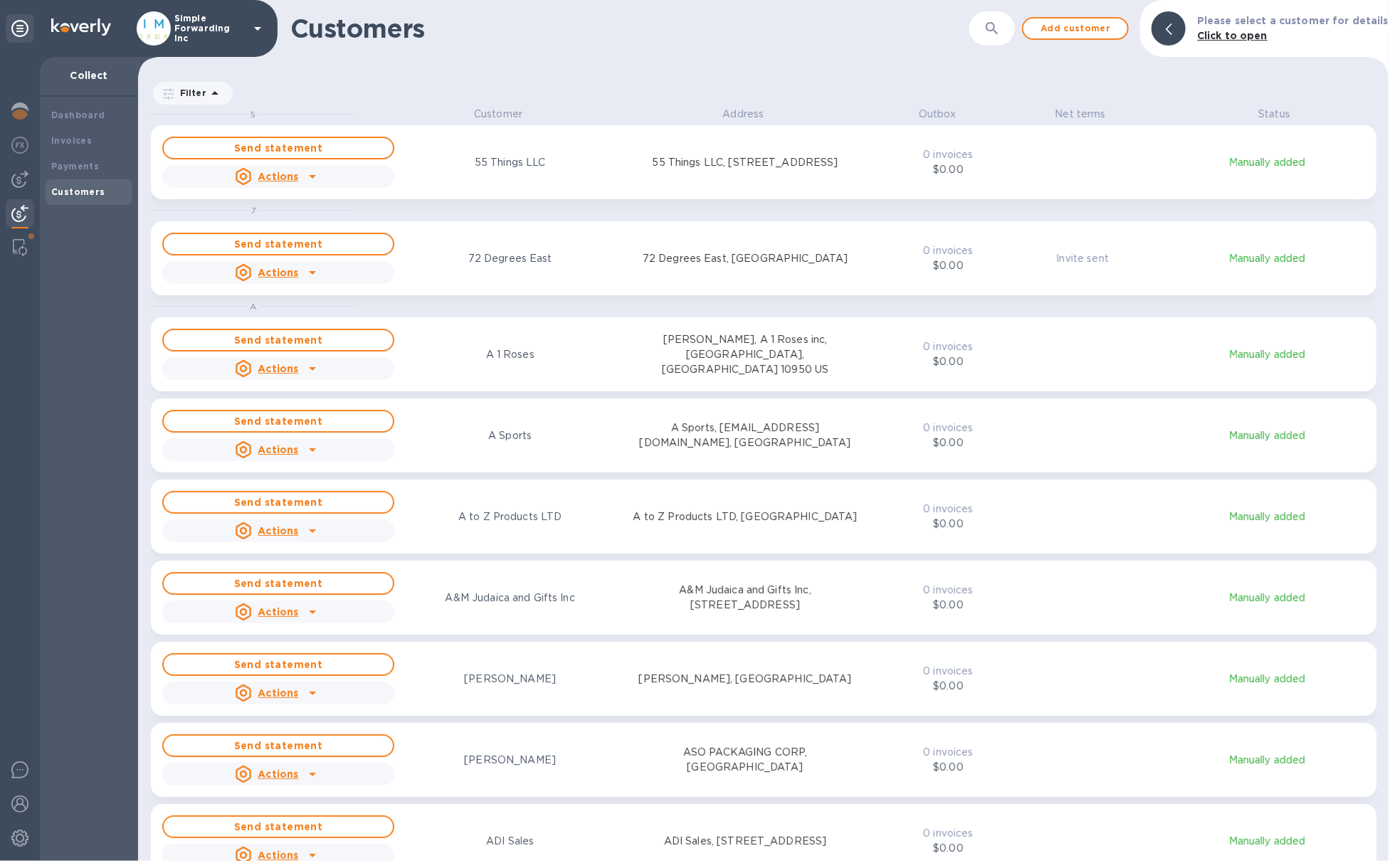
click at [926, 114] on p "Outbox" at bounding box center [937, 114] width 102 height 15
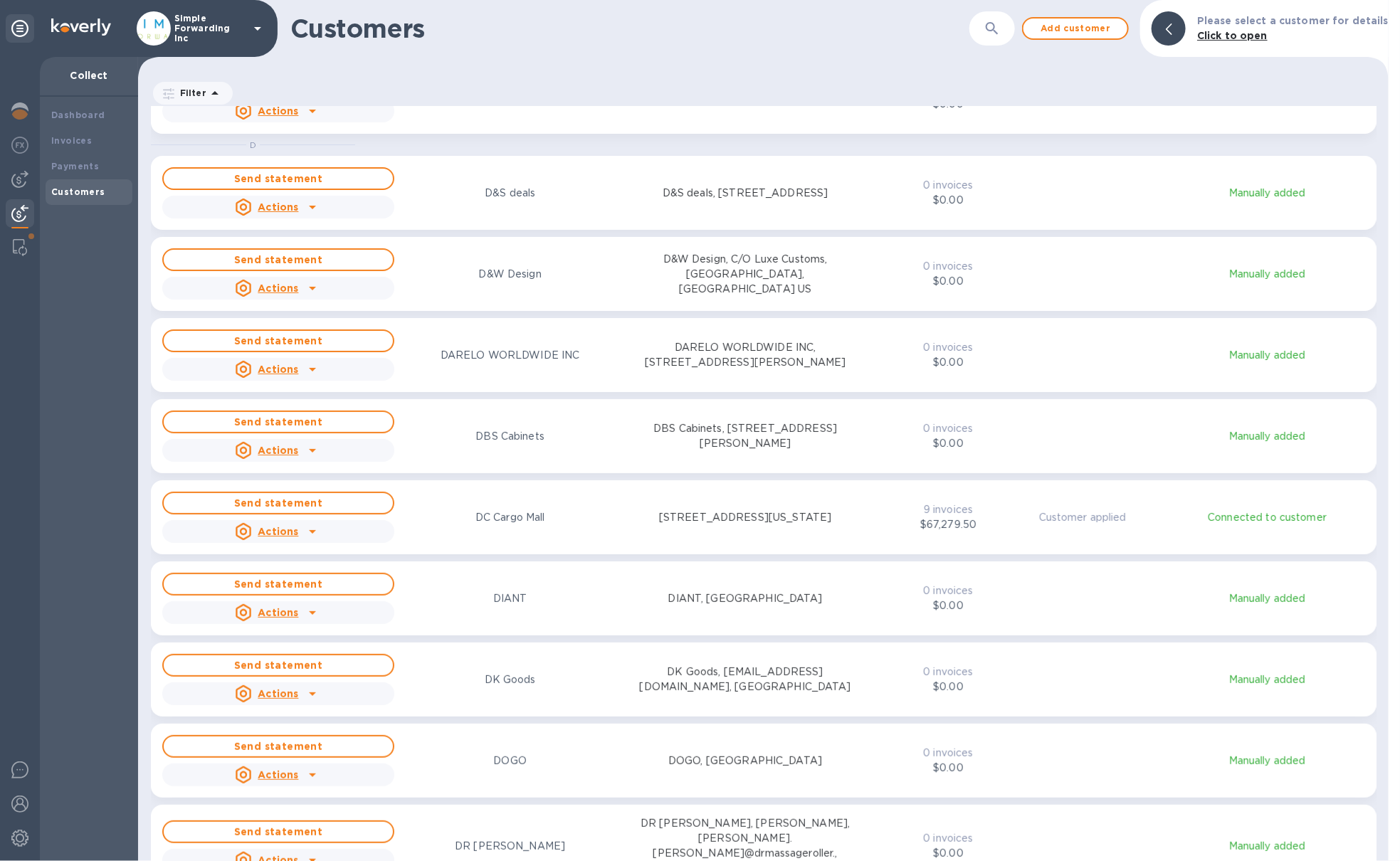
scroll to position [5676, 0]
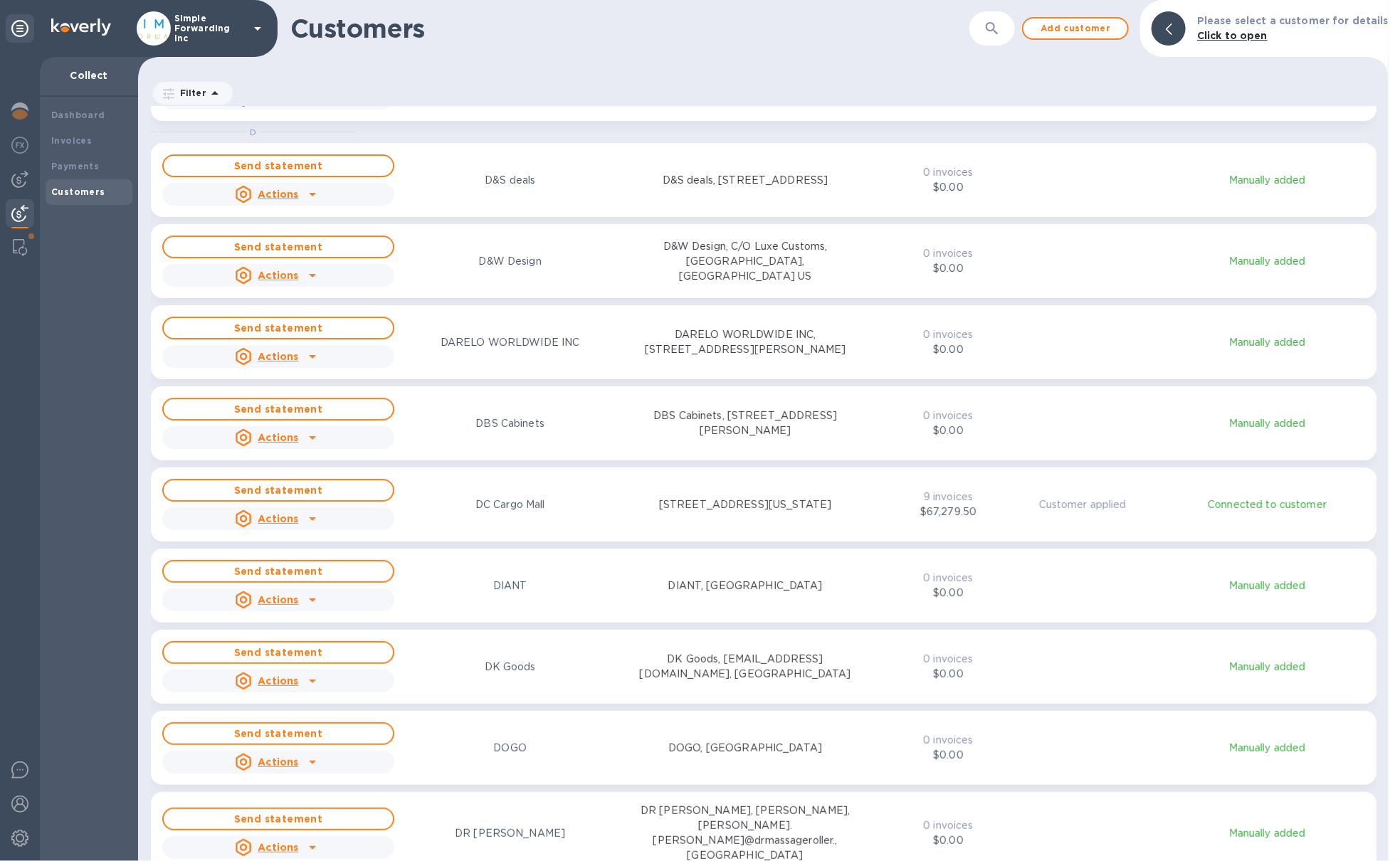
click at [995, 482] on div "Send statement Actions DC Cargo Mall 1710 New Jersey 34, Wall Township, NJ 0772…" at bounding box center [764, 504] width 1208 height 57
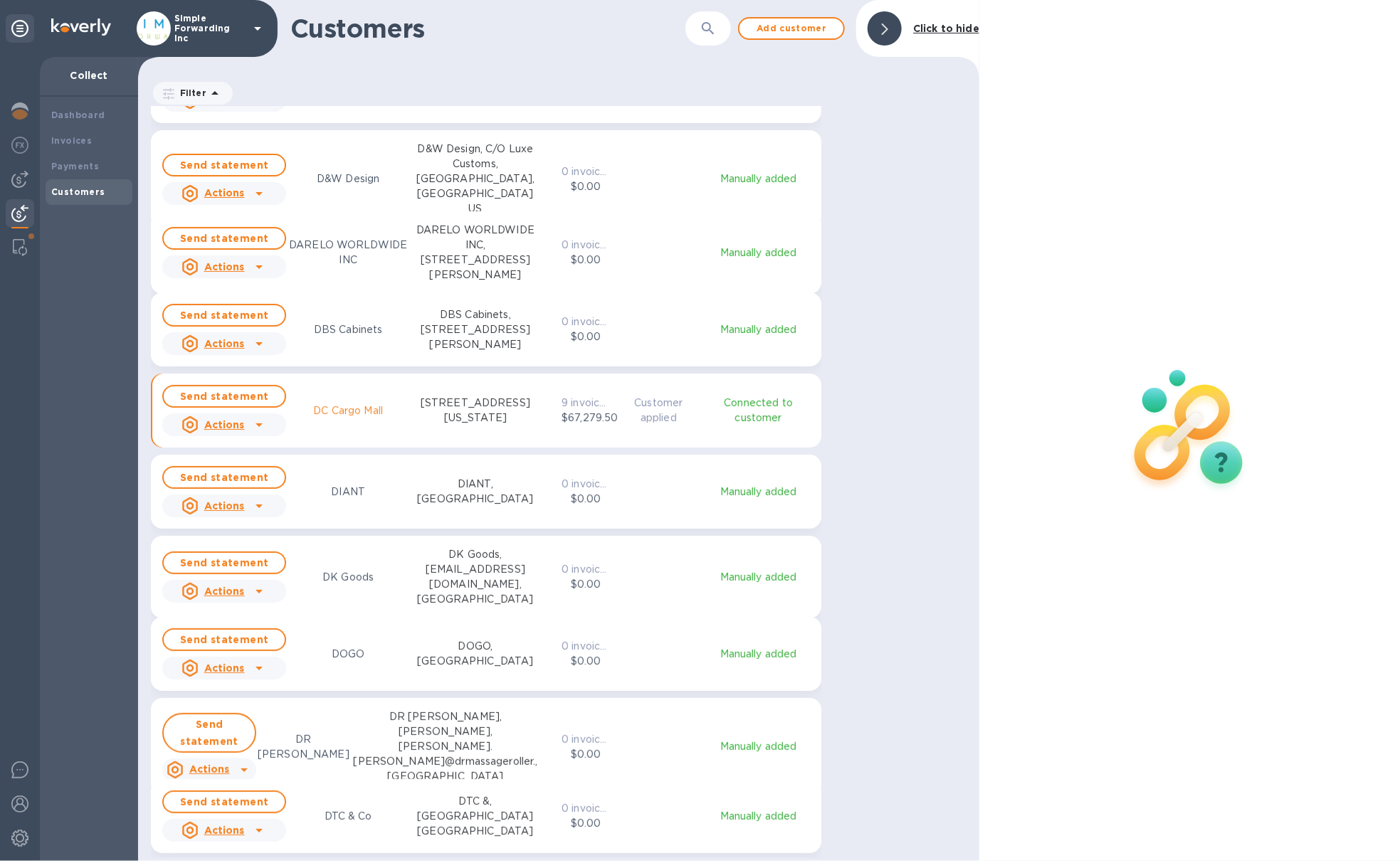
scroll to position [15, 5]
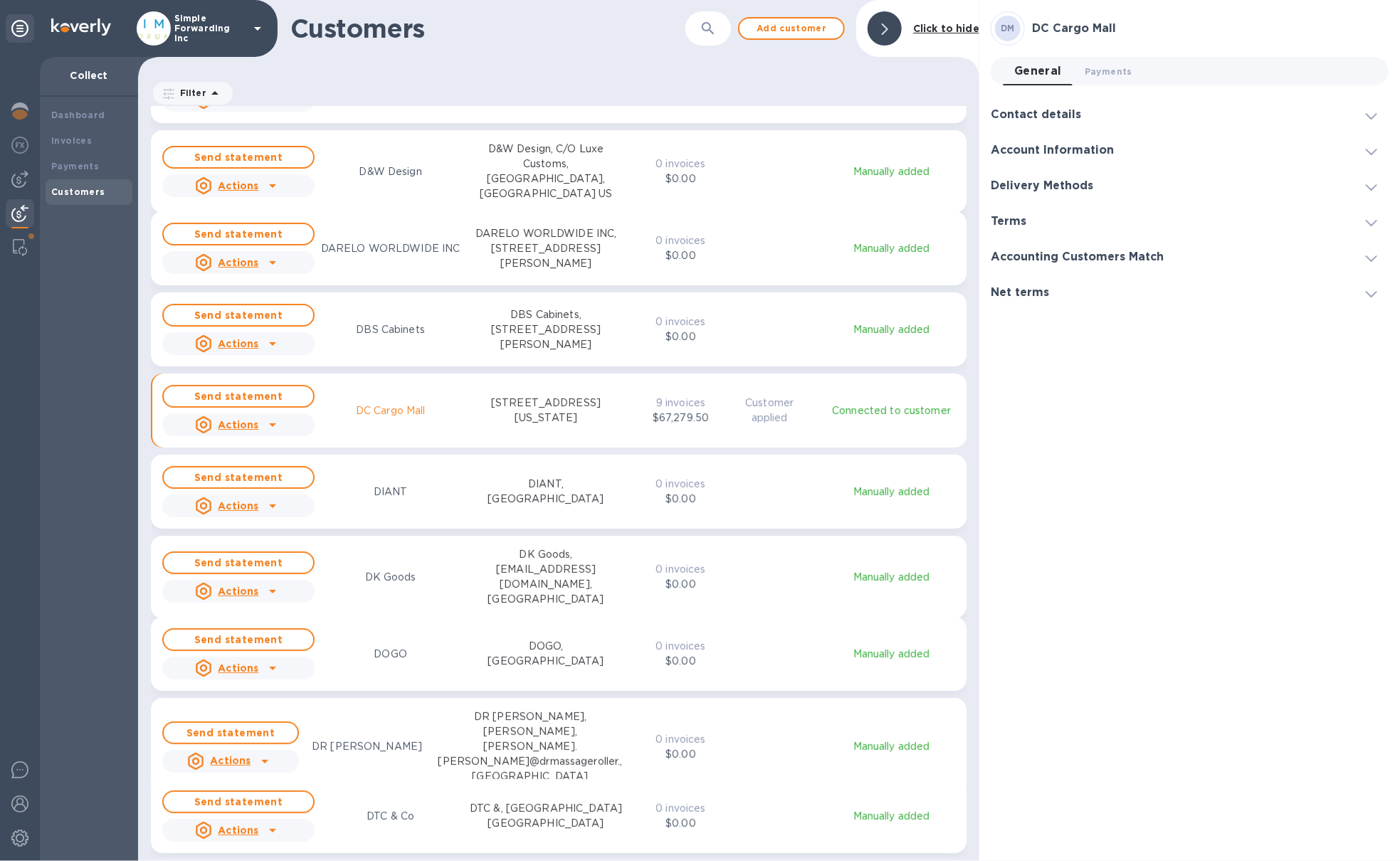
click at [1001, 290] on h3 "Net terms" at bounding box center [1020, 293] width 58 height 14
click at [1020, 257] on h3 "Accounting Customers Match" at bounding box center [1076, 257] width 173 height 14
click at [1014, 219] on h3 "Terms" at bounding box center [1008, 222] width 36 height 14
click at [1040, 184] on h3 "Delivery Methods" at bounding box center [1041, 186] width 103 height 14
click at [1054, 152] on h3 "Account Information" at bounding box center [1052, 150] width 123 height 14
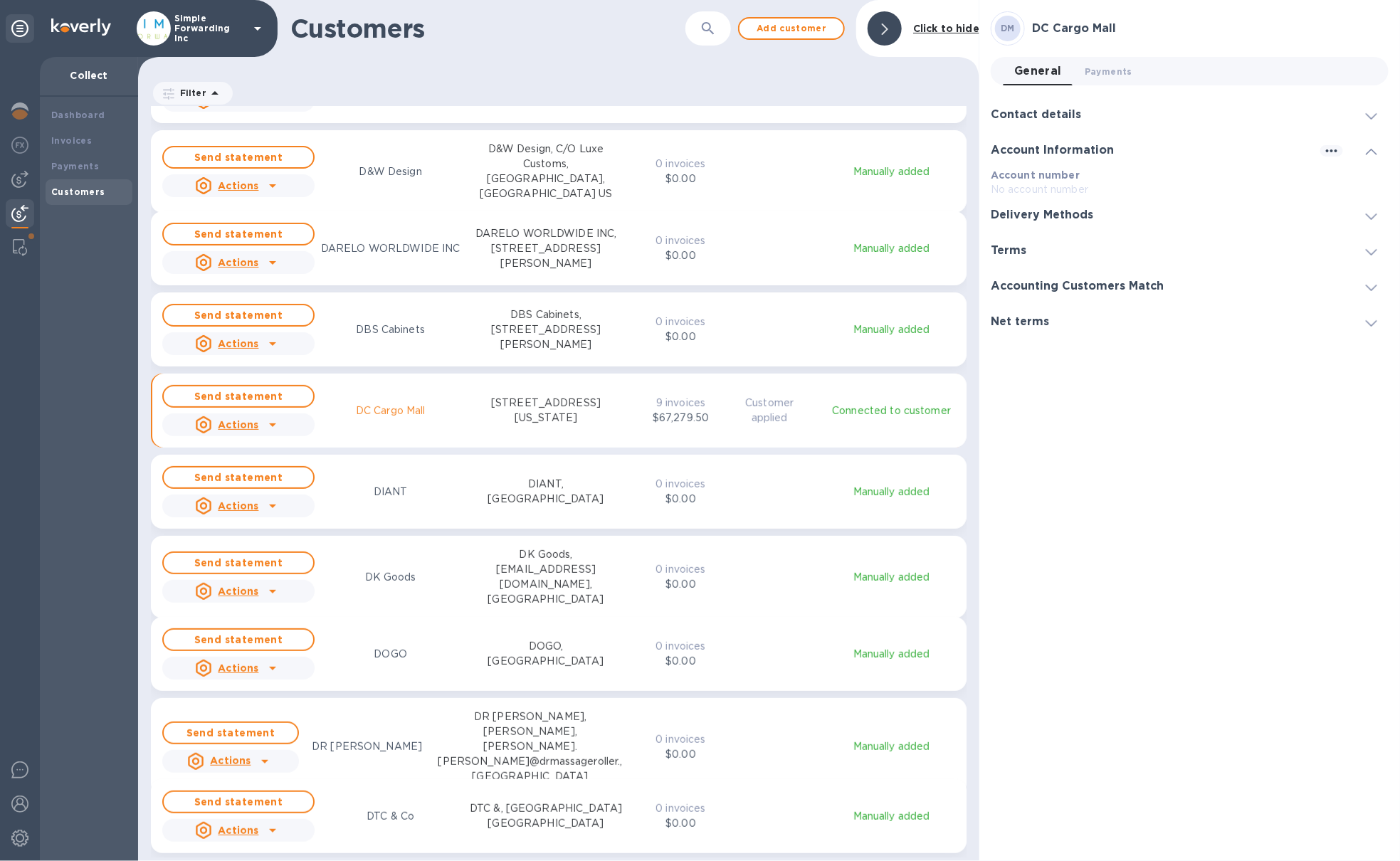
click at [1060, 117] on h3 "Contact details" at bounding box center [1036, 114] width 90 height 14
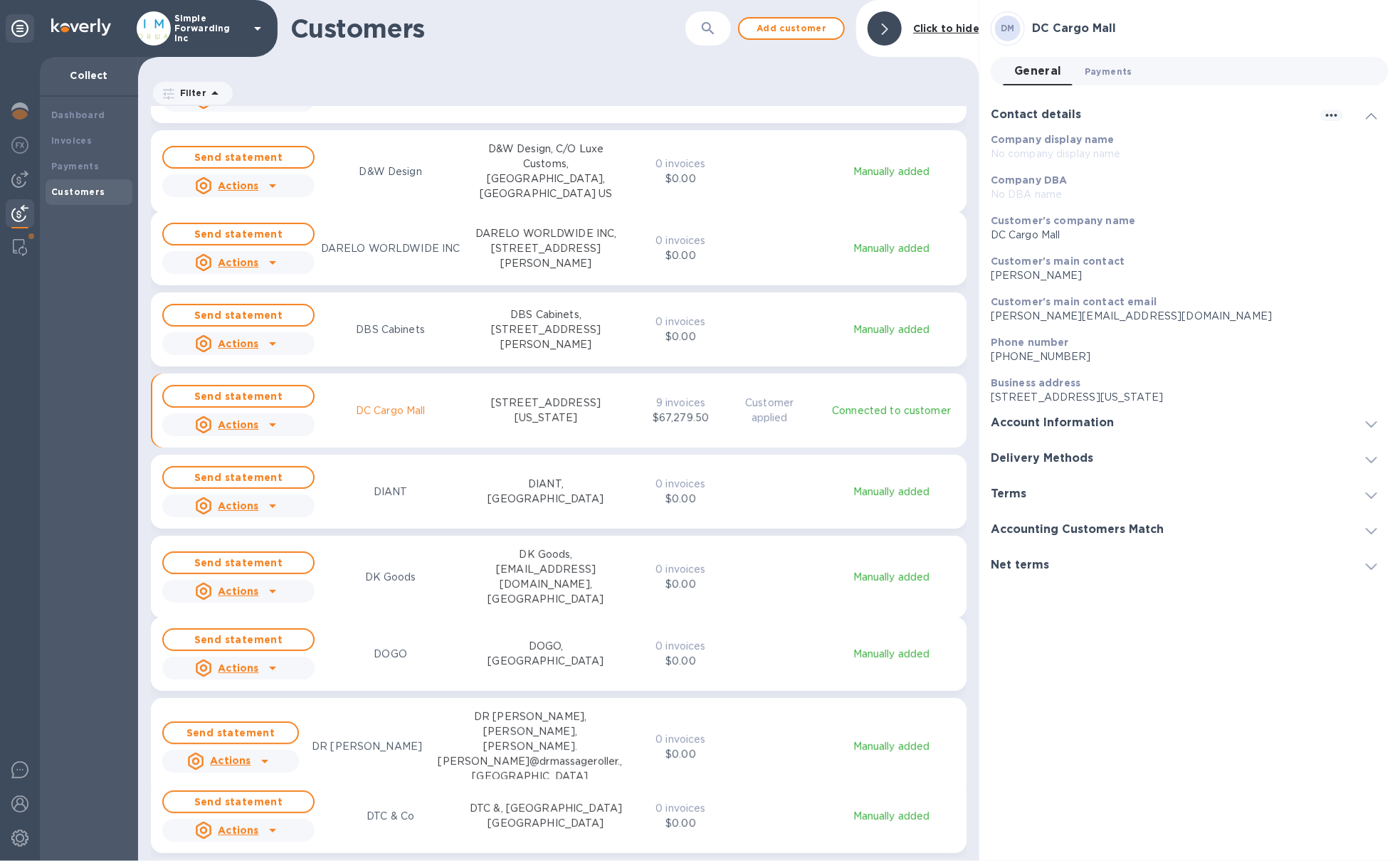
click at [1116, 69] on span "Payments 0" at bounding box center [1108, 71] width 47 height 15
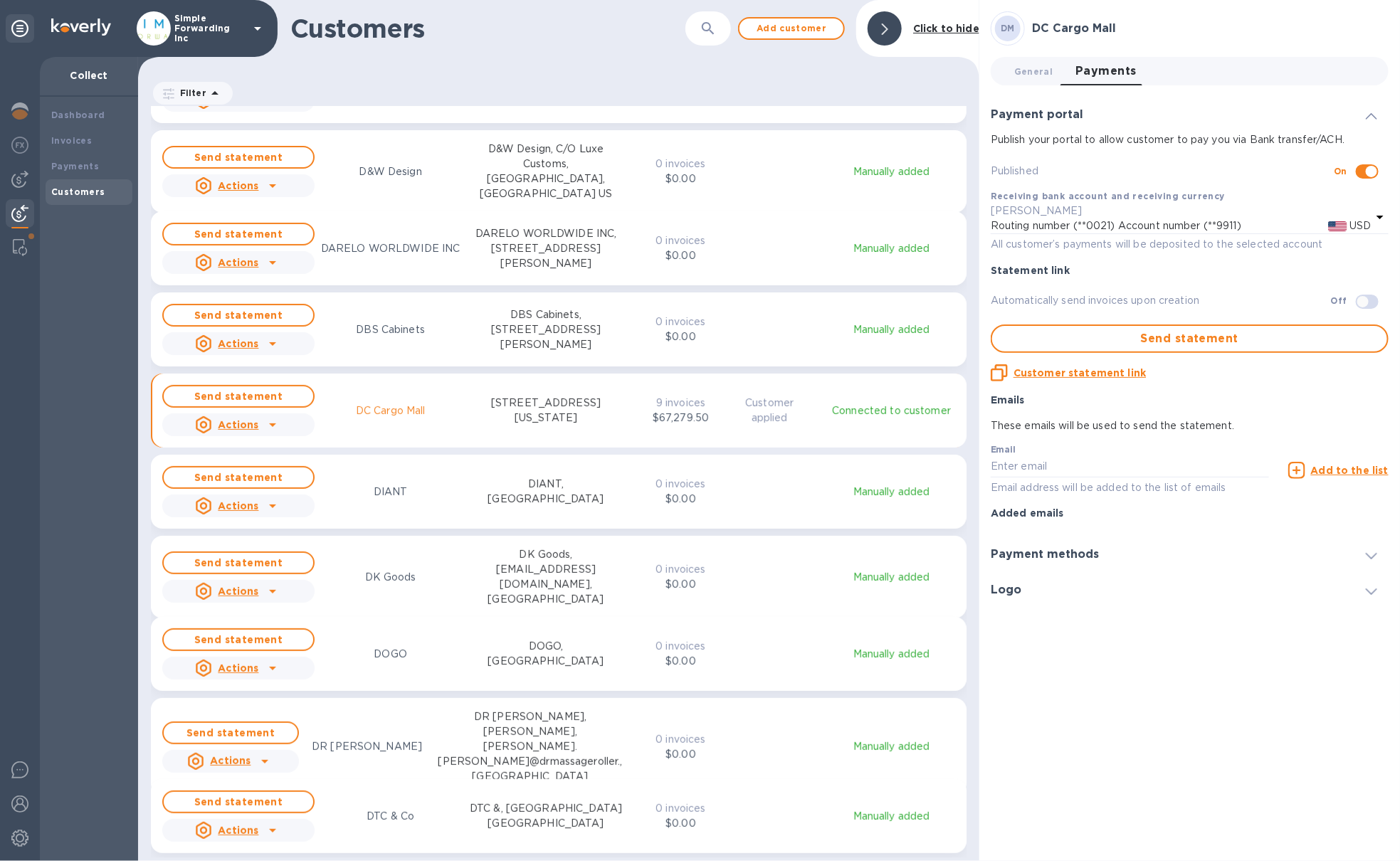
click at [1050, 558] on h3 "Payment methods" at bounding box center [1044, 555] width 108 height 14
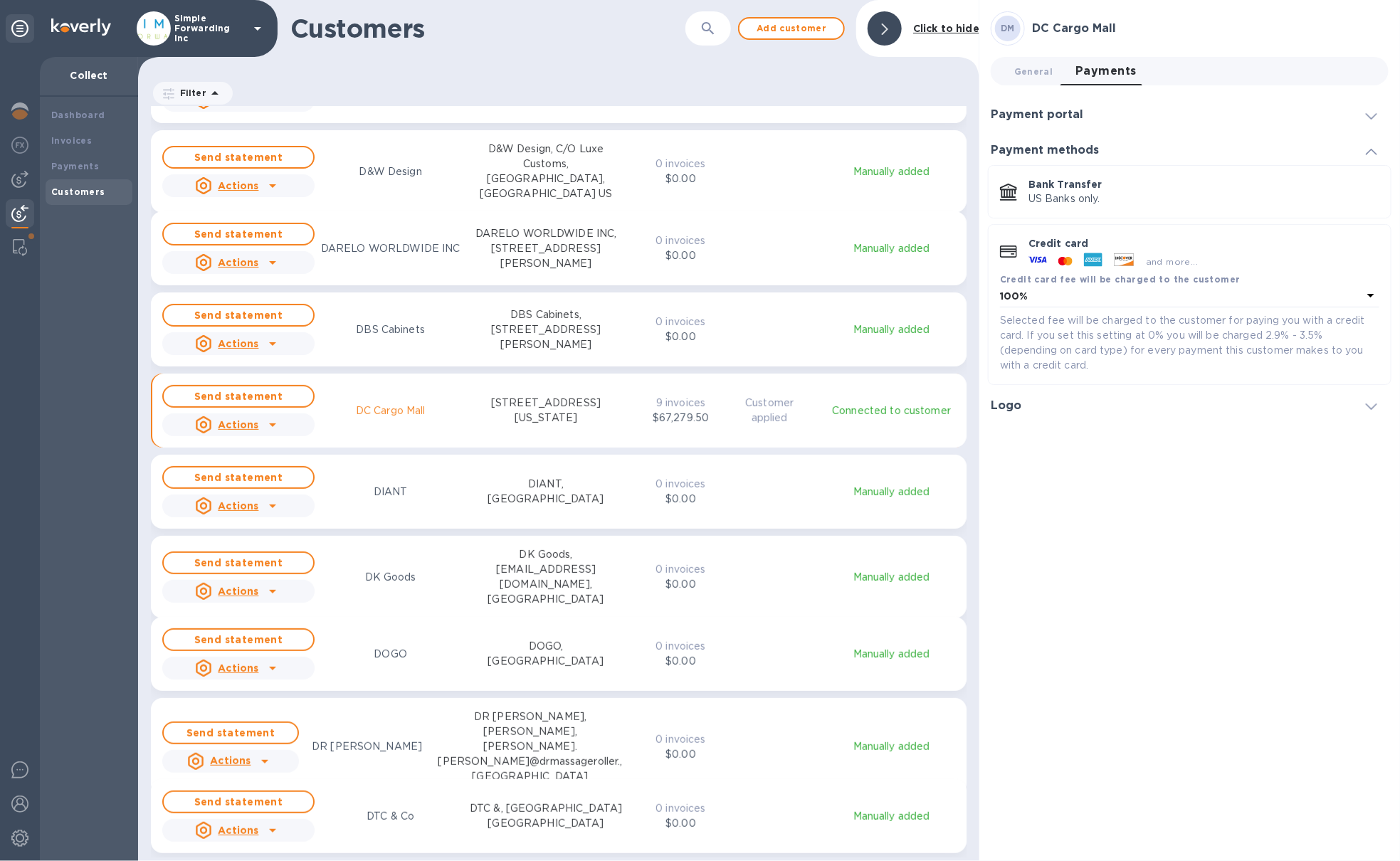
click at [1014, 408] on h3 "Logo" at bounding box center [1006, 406] width 31 height 14
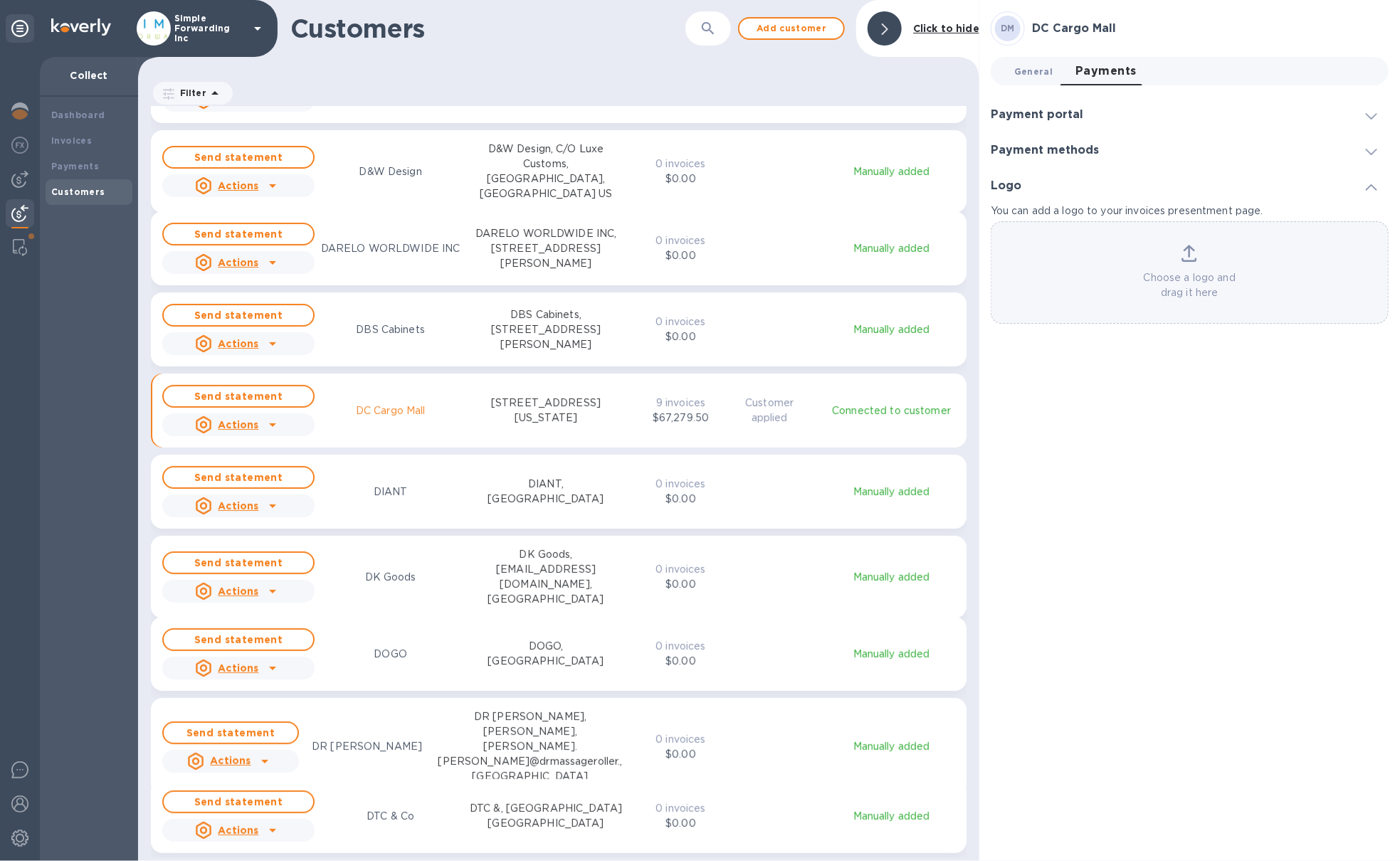
click at [1009, 67] on button "General 0" at bounding box center [1033, 71] width 61 height 28
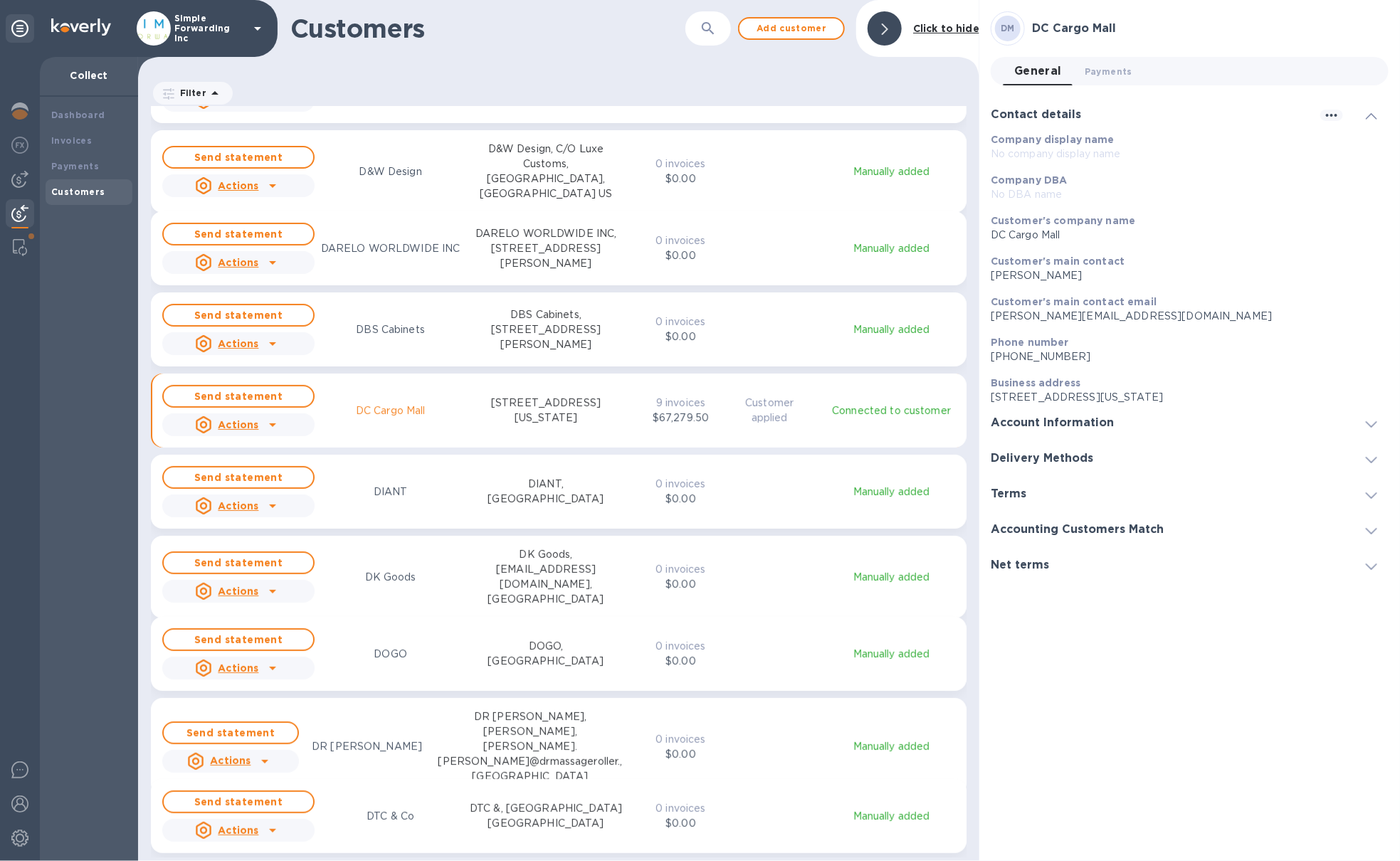
click at [722, 26] on button "button" at bounding box center [708, 28] width 34 height 34
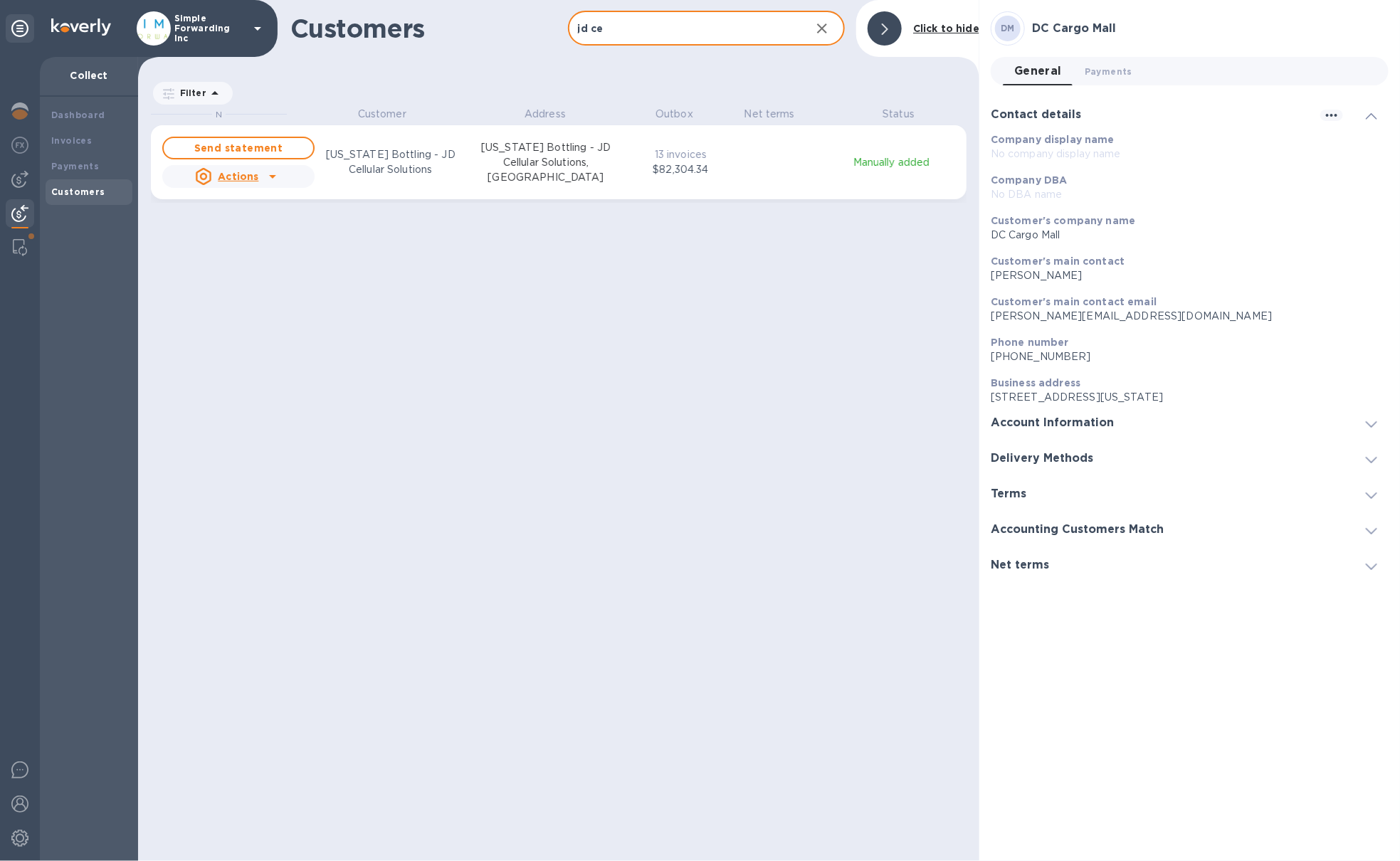
scroll to position [741, 836]
type input "jd ce"
click at [800, 182] on div "Send statement Actions New York Bottling - JD Cellular Solutions New York Bottl…" at bounding box center [559, 163] width 799 height 57
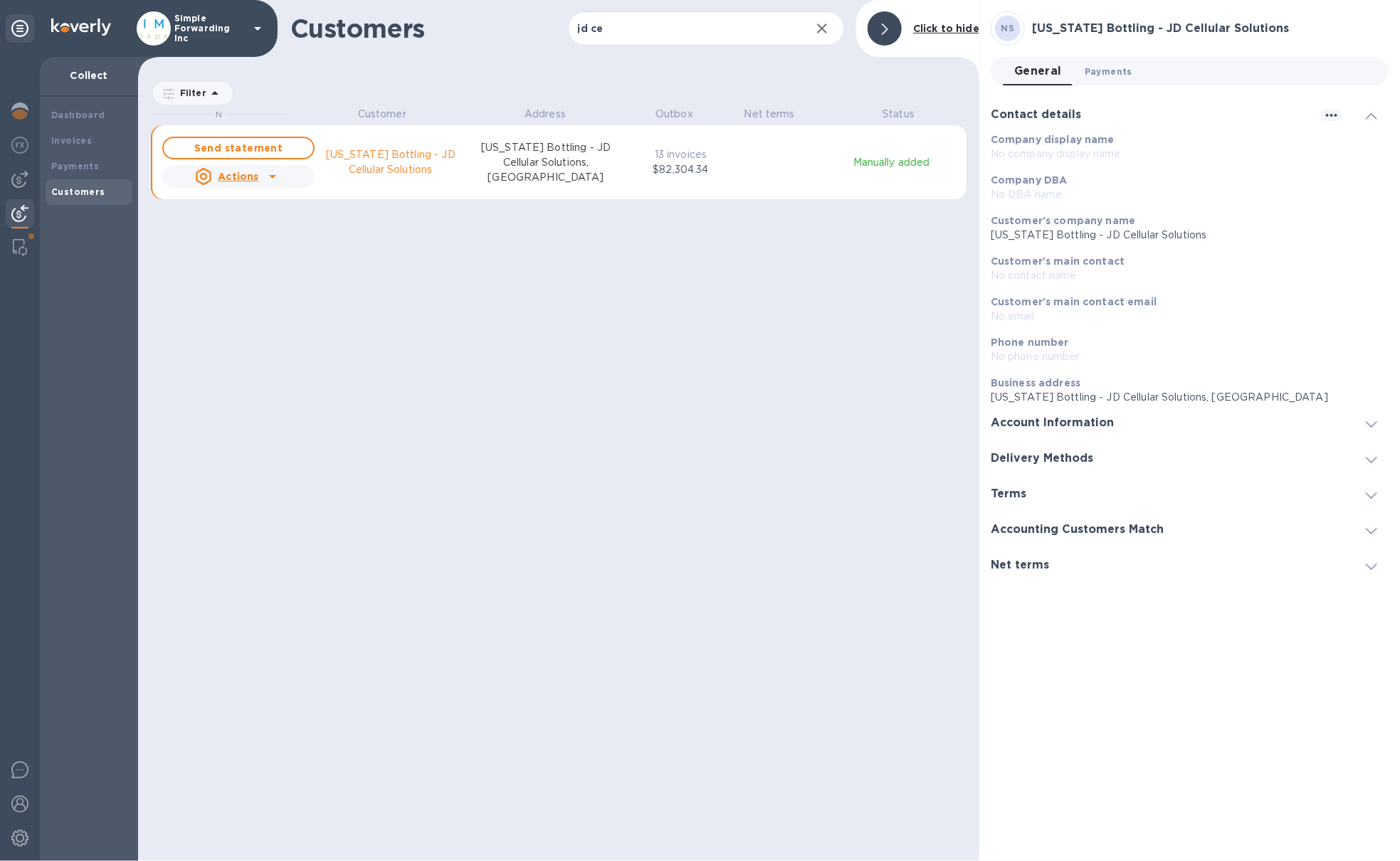
click at [1115, 71] on span "Payments 0" at bounding box center [1108, 71] width 47 height 15
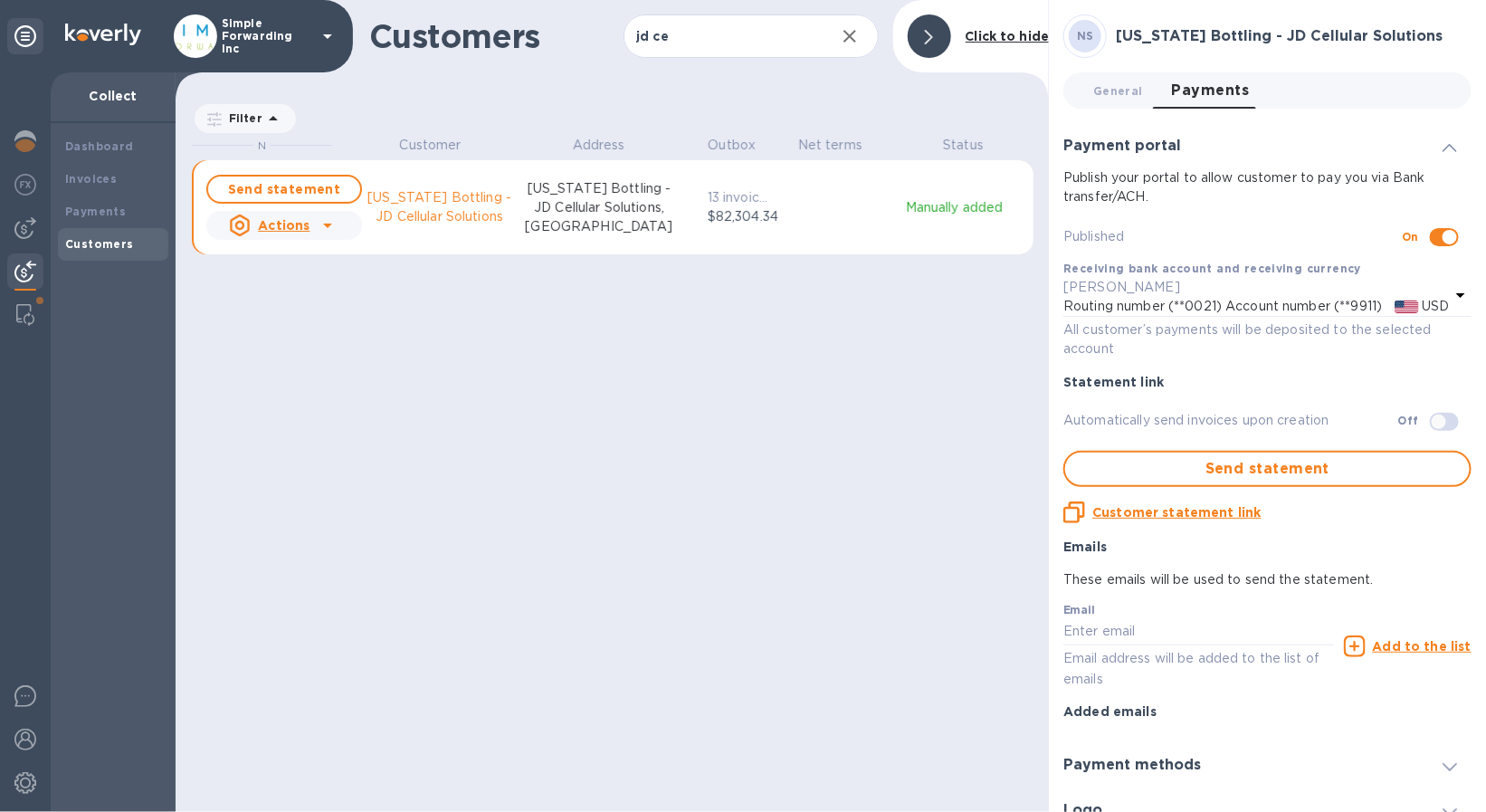
scroll to position [657, 867]
click at [294, 38] on p "Simple Forwarding Inc" at bounding box center [267, 36] width 91 height 38
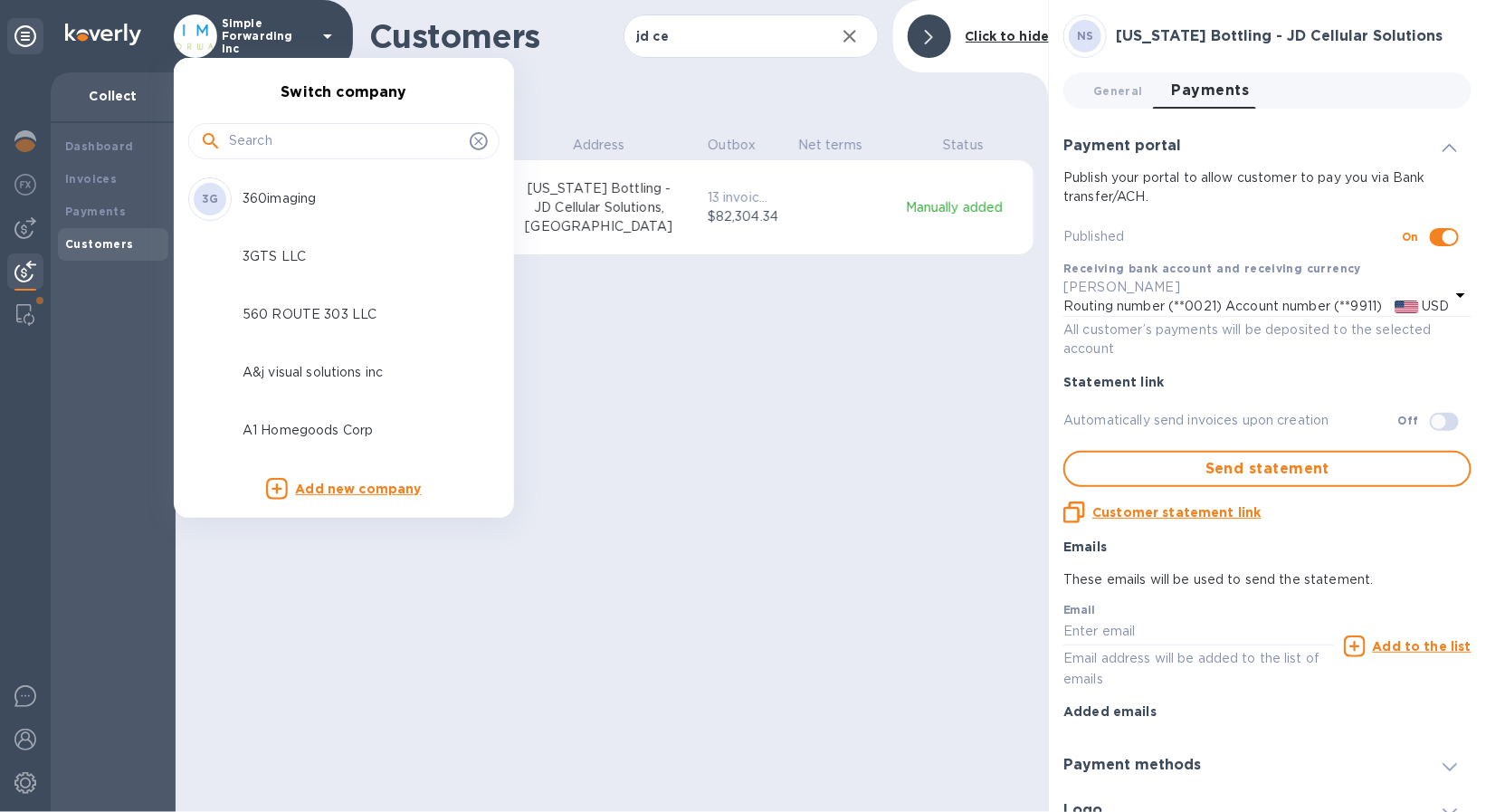
click at [294, 130] on input "text" at bounding box center [346, 141] width 234 height 27
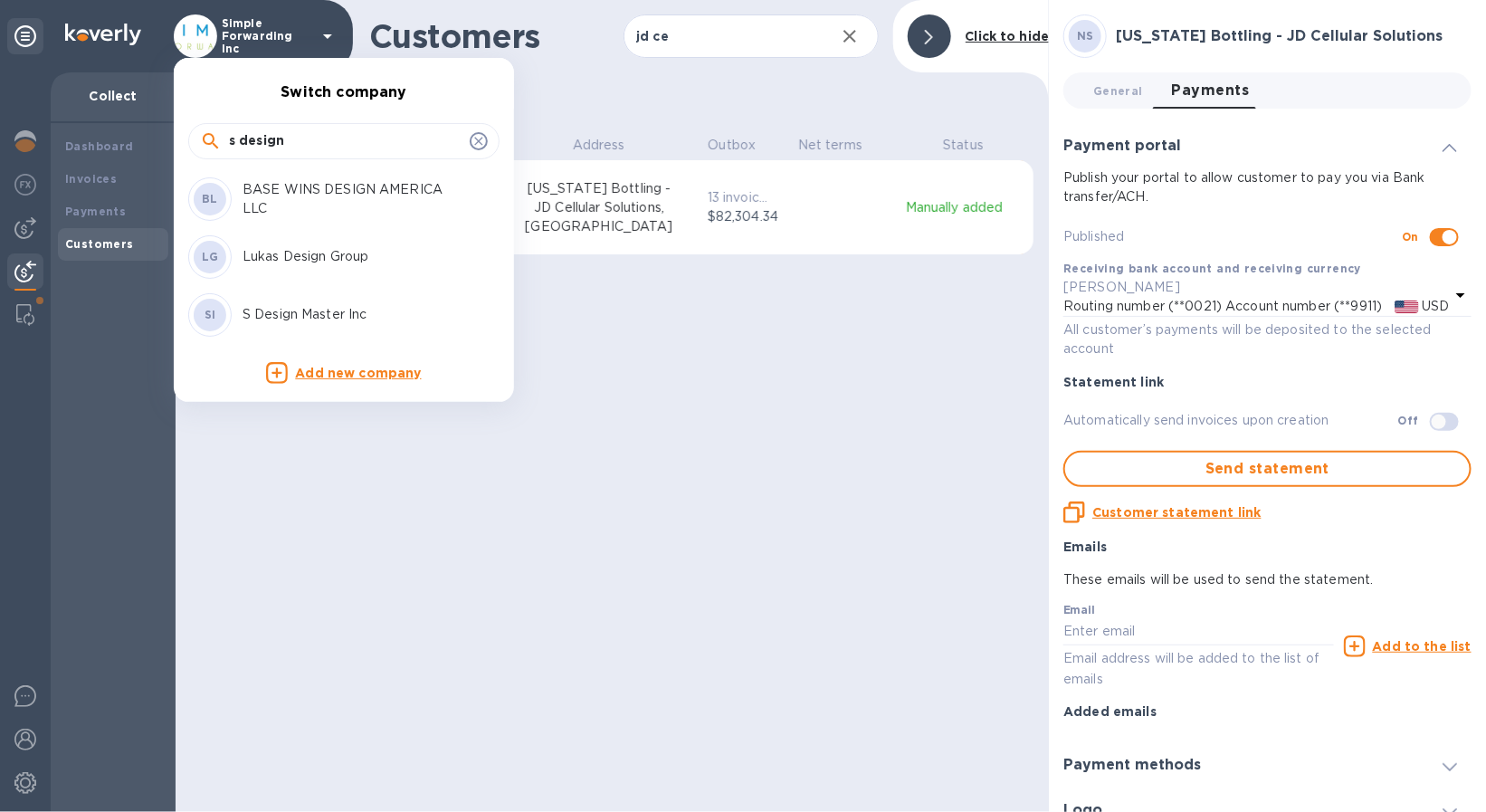
type input "s design"
click at [274, 316] on p "S Design Master Inc" at bounding box center [357, 314] width 228 height 19
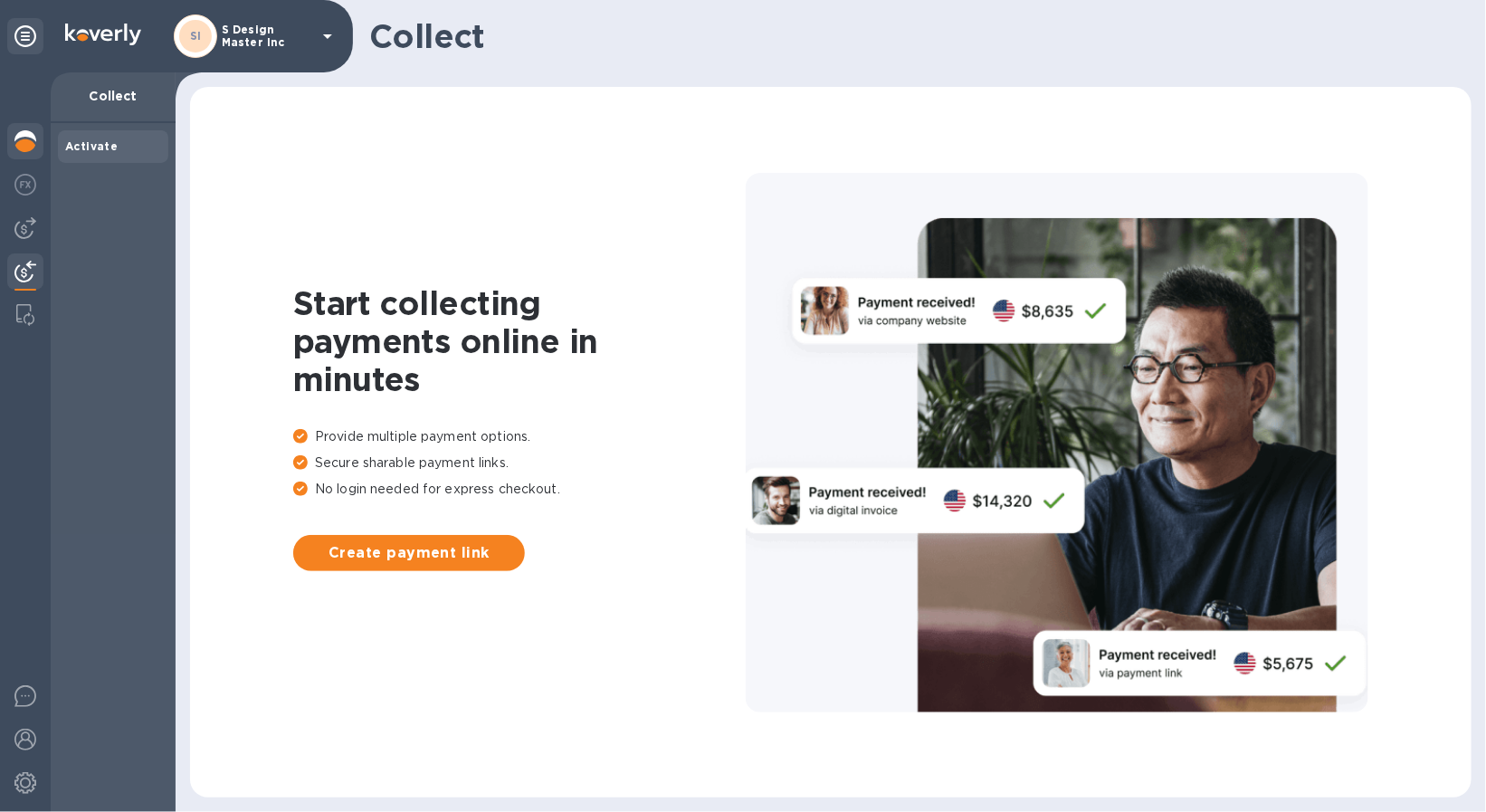
click at [22, 137] on img at bounding box center [25, 141] width 21 height 21
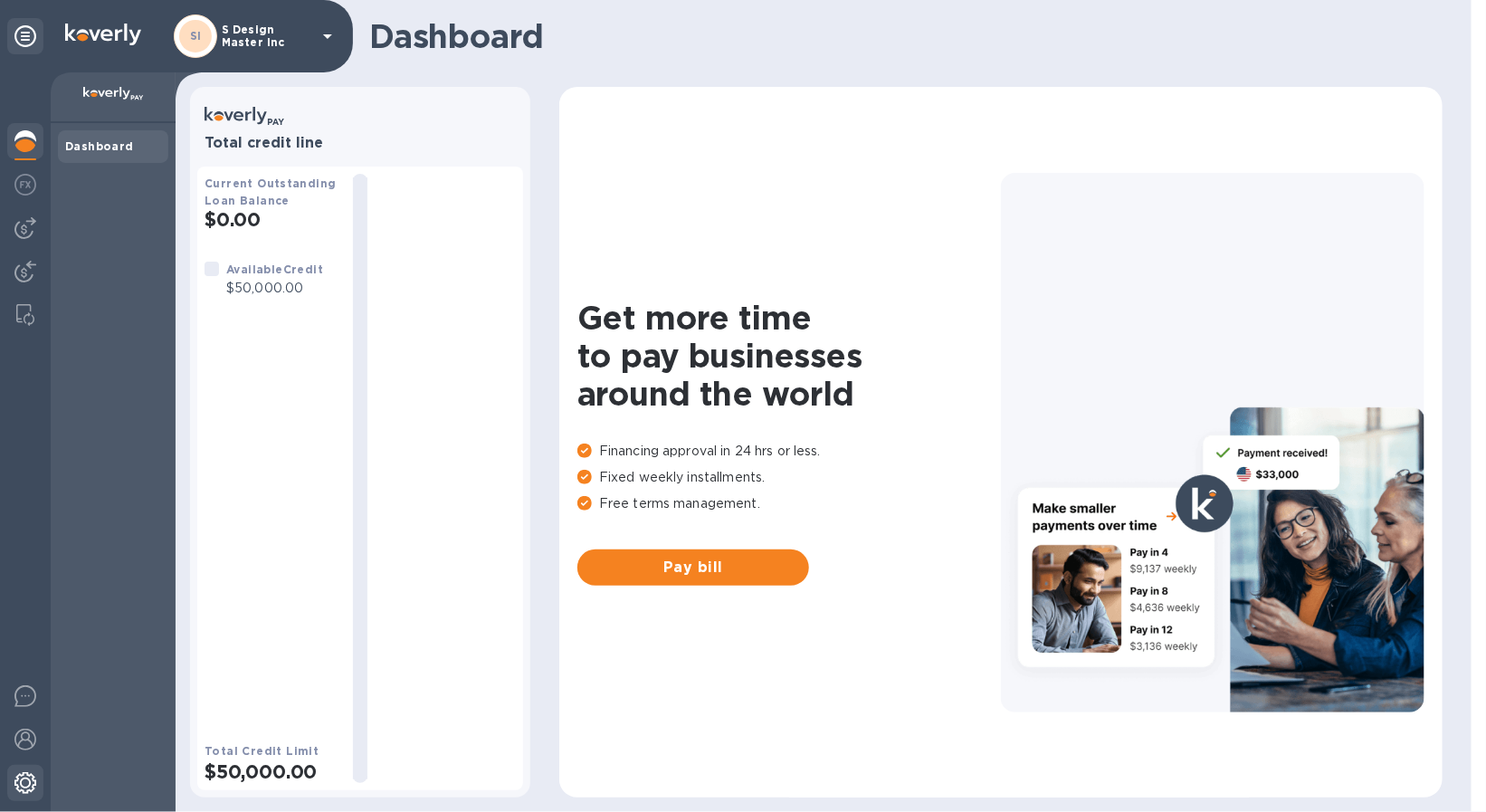
click at [25, 784] on img at bounding box center [25, 782] width 21 height 21
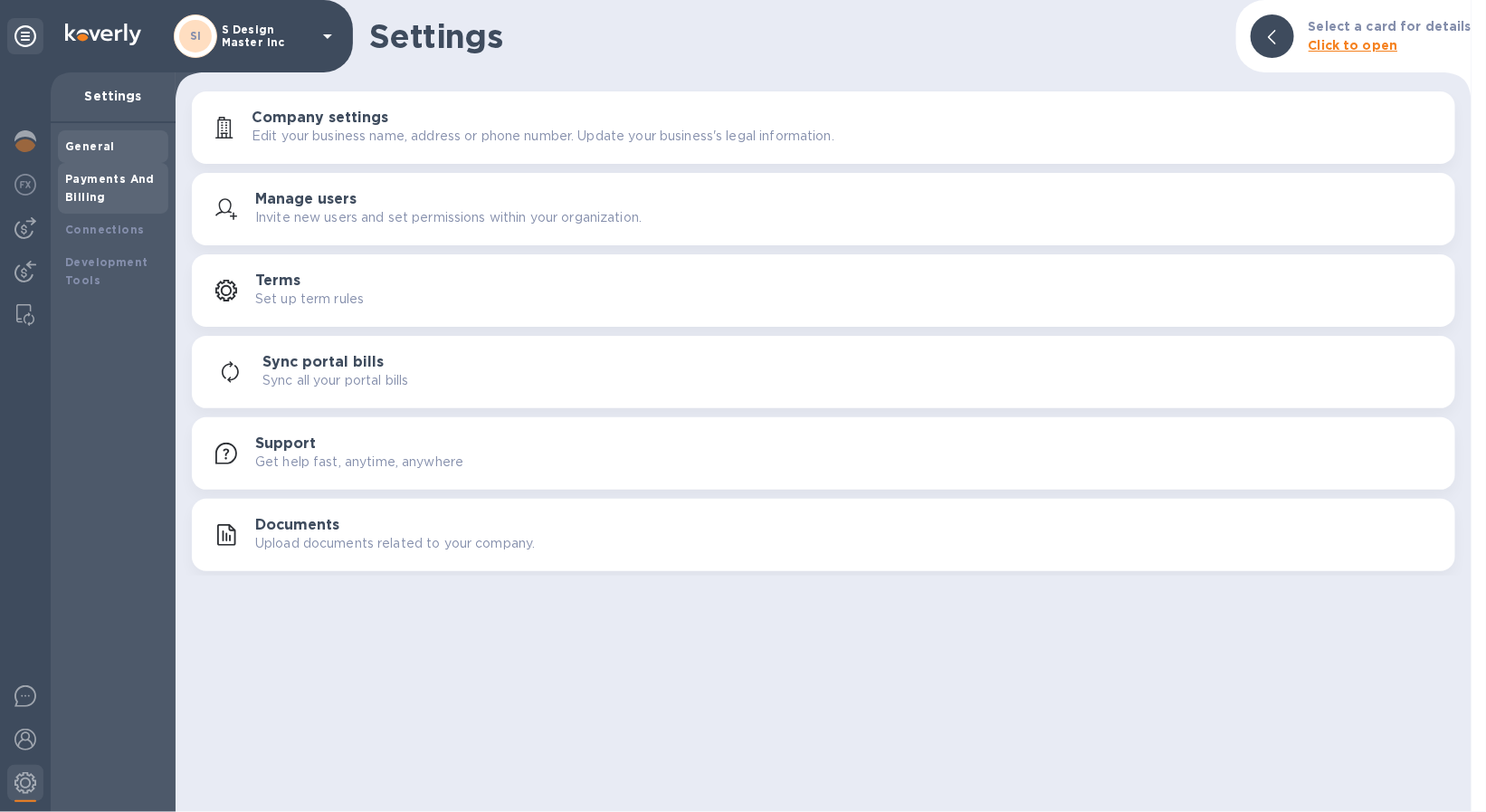
click at [98, 209] on div "Payments And Billing" at bounding box center [112, 188] width 110 height 51
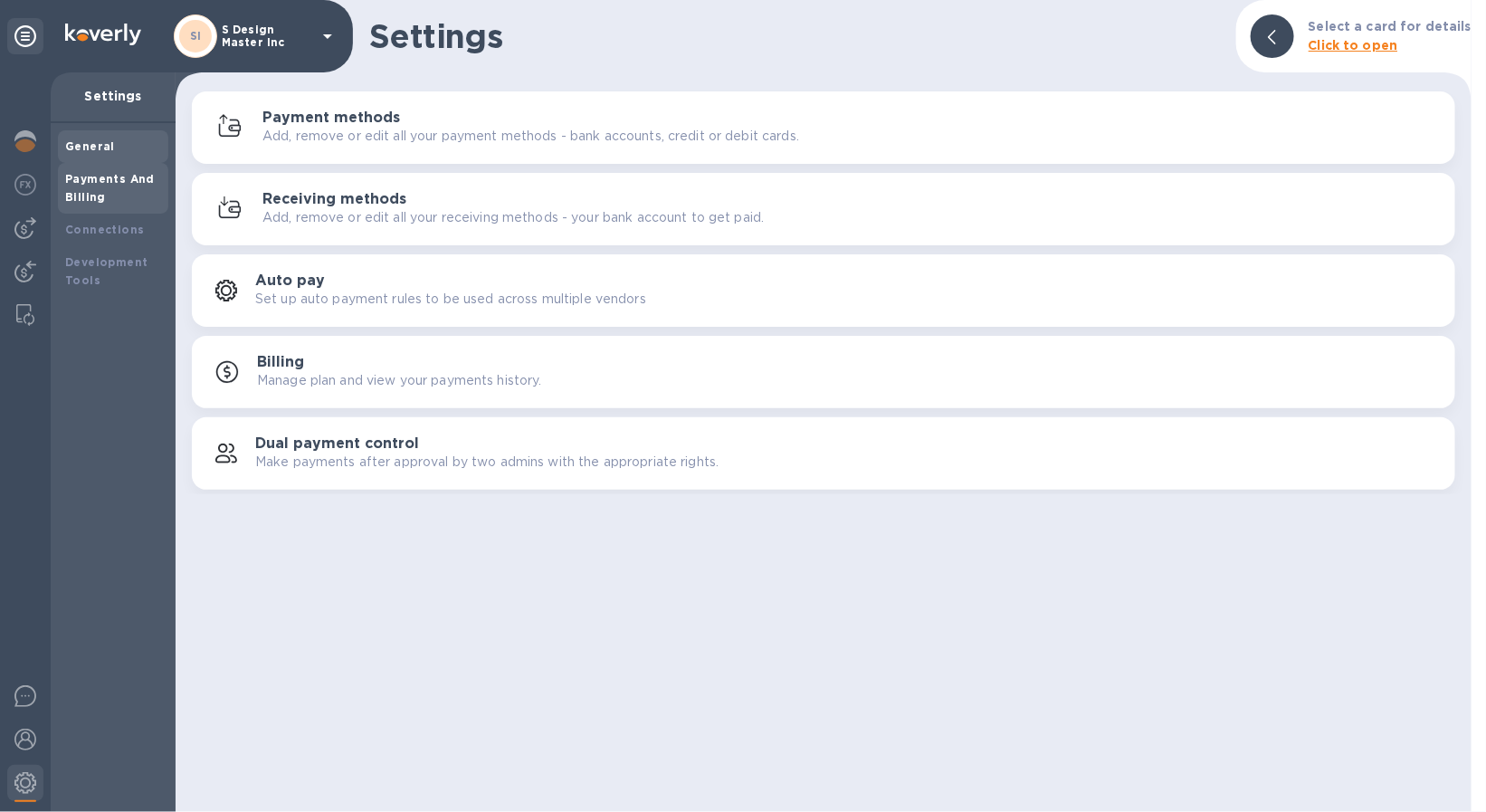
click at [130, 152] on div "General" at bounding box center [112, 146] width 95 height 19
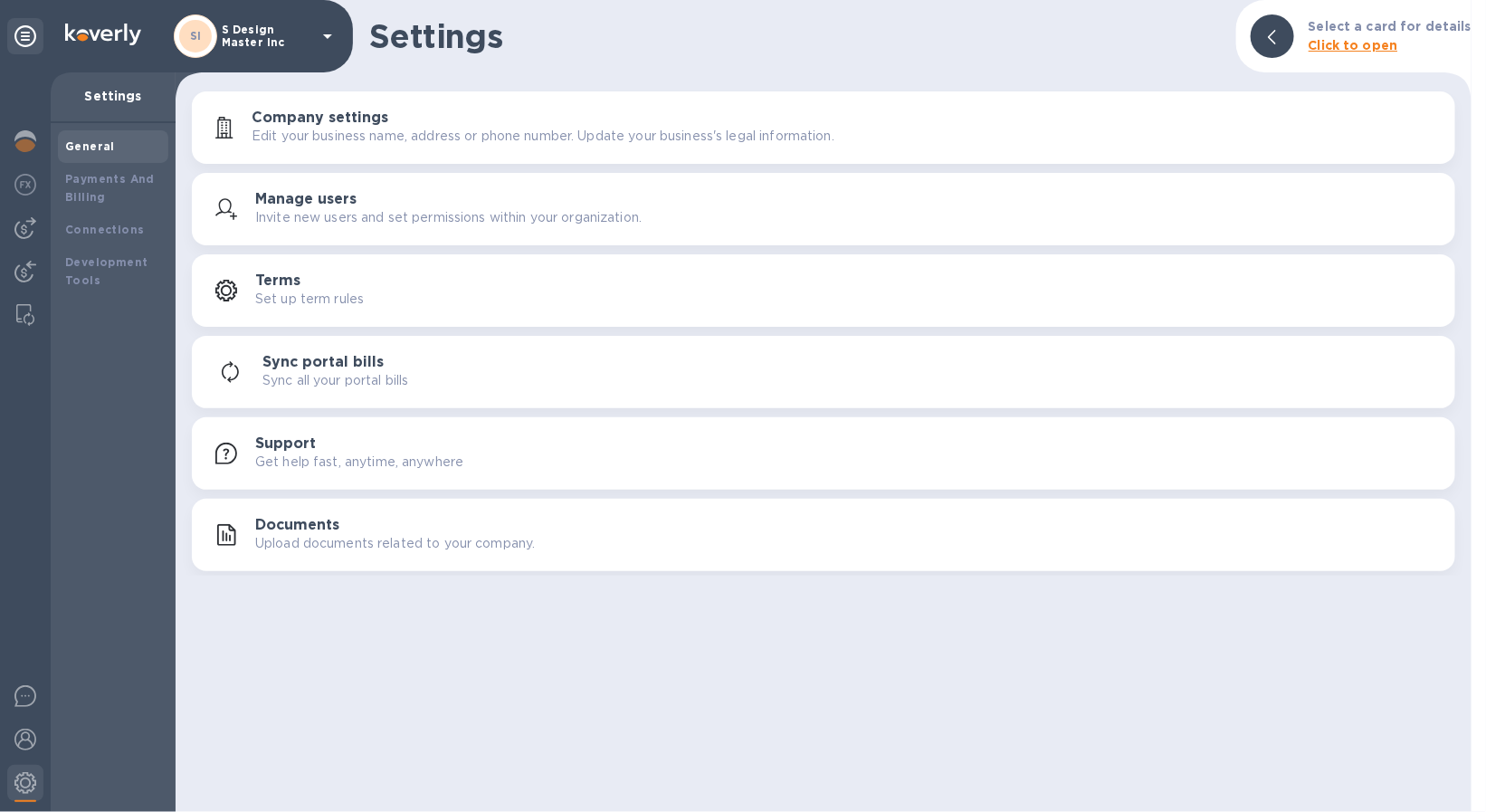
click at [346, 204] on h3 "Manage users" at bounding box center [305, 199] width 101 height 18
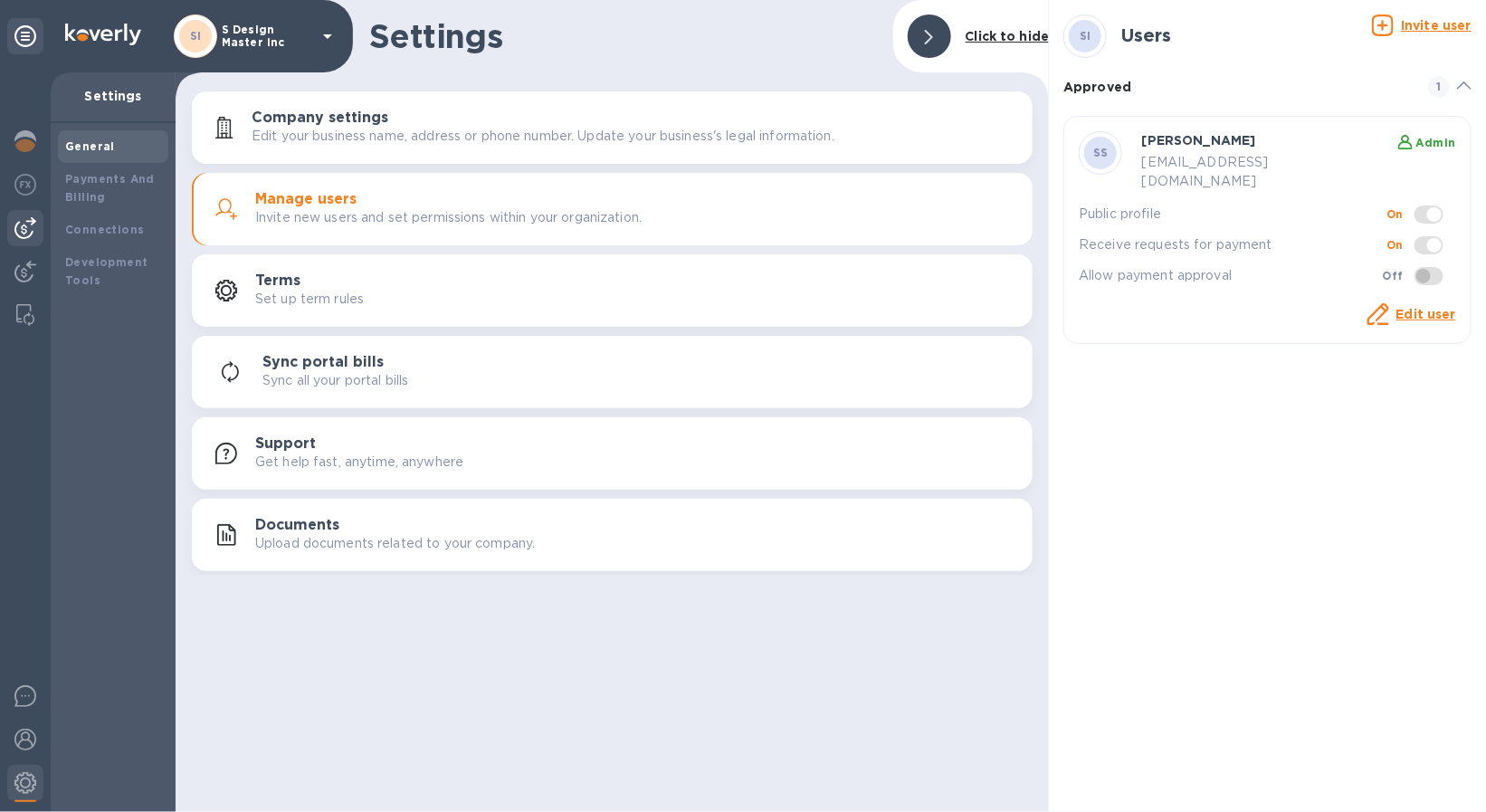
click at [31, 231] on img at bounding box center [25, 227] width 21 height 21
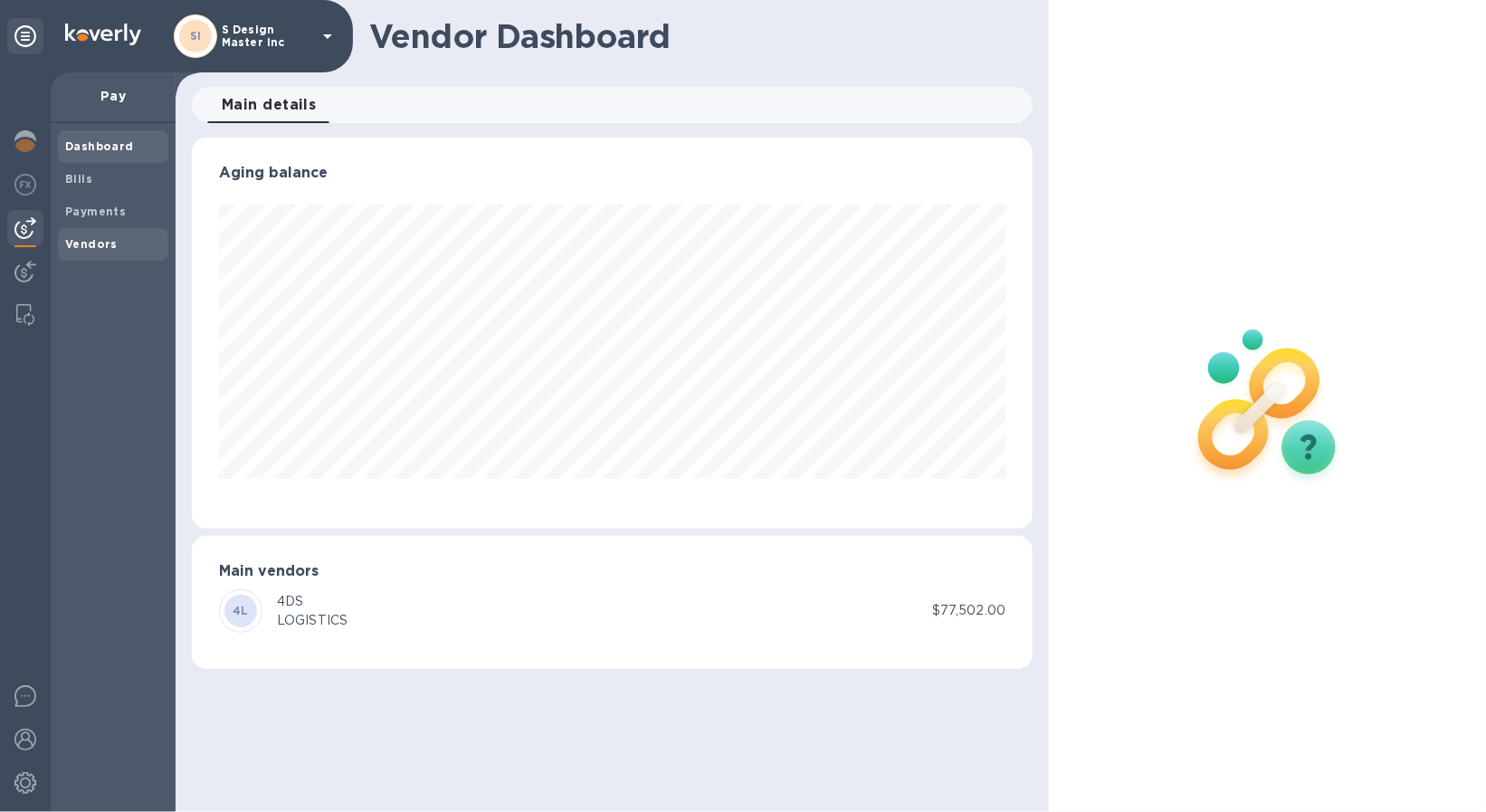
scroll to position [390, 842]
click at [114, 235] on span "Vendors" at bounding box center [112, 245] width 95 height 19
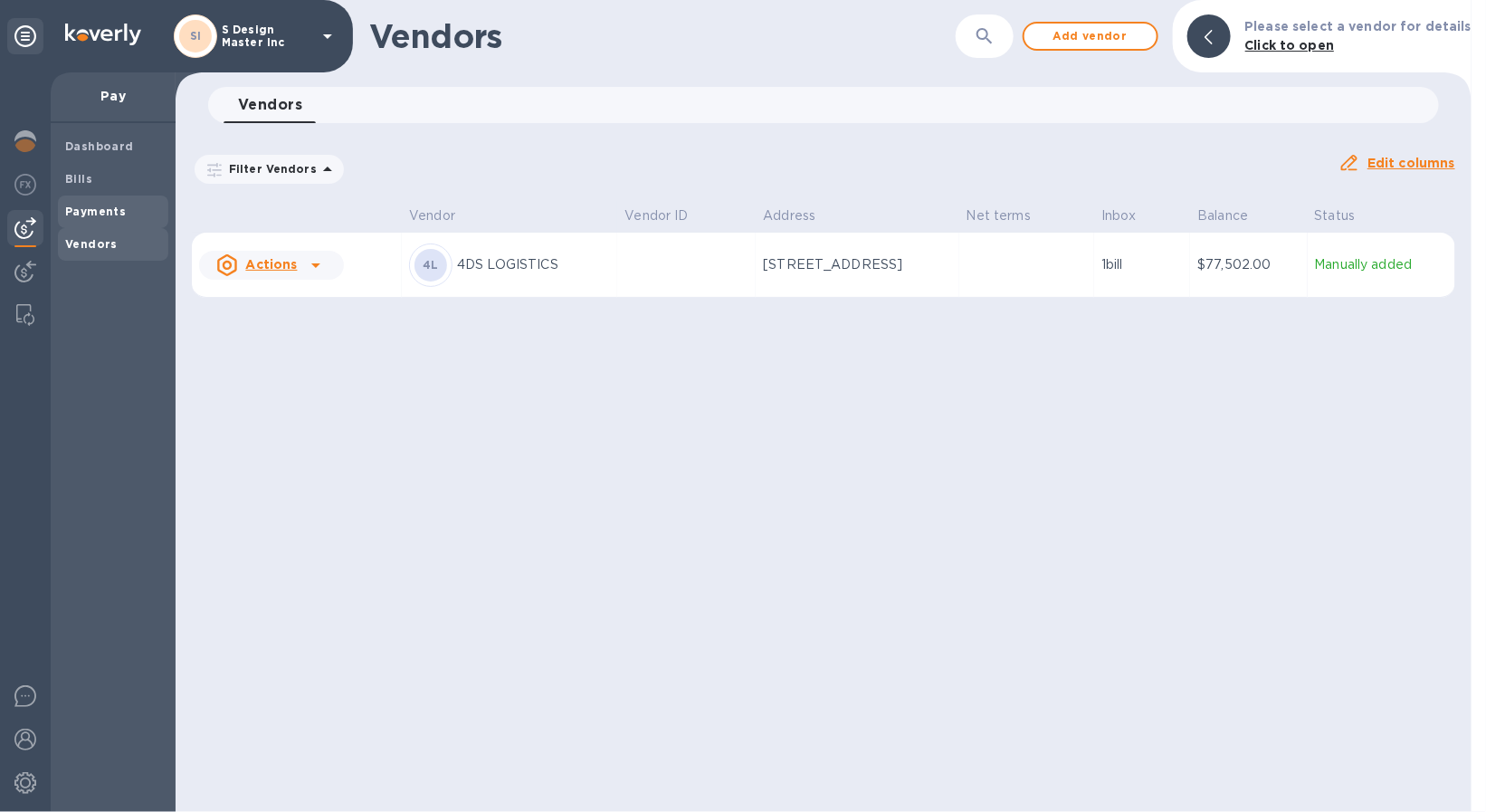
click at [111, 212] on b "Payments" at bounding box center [95, 211] width 60 height 14
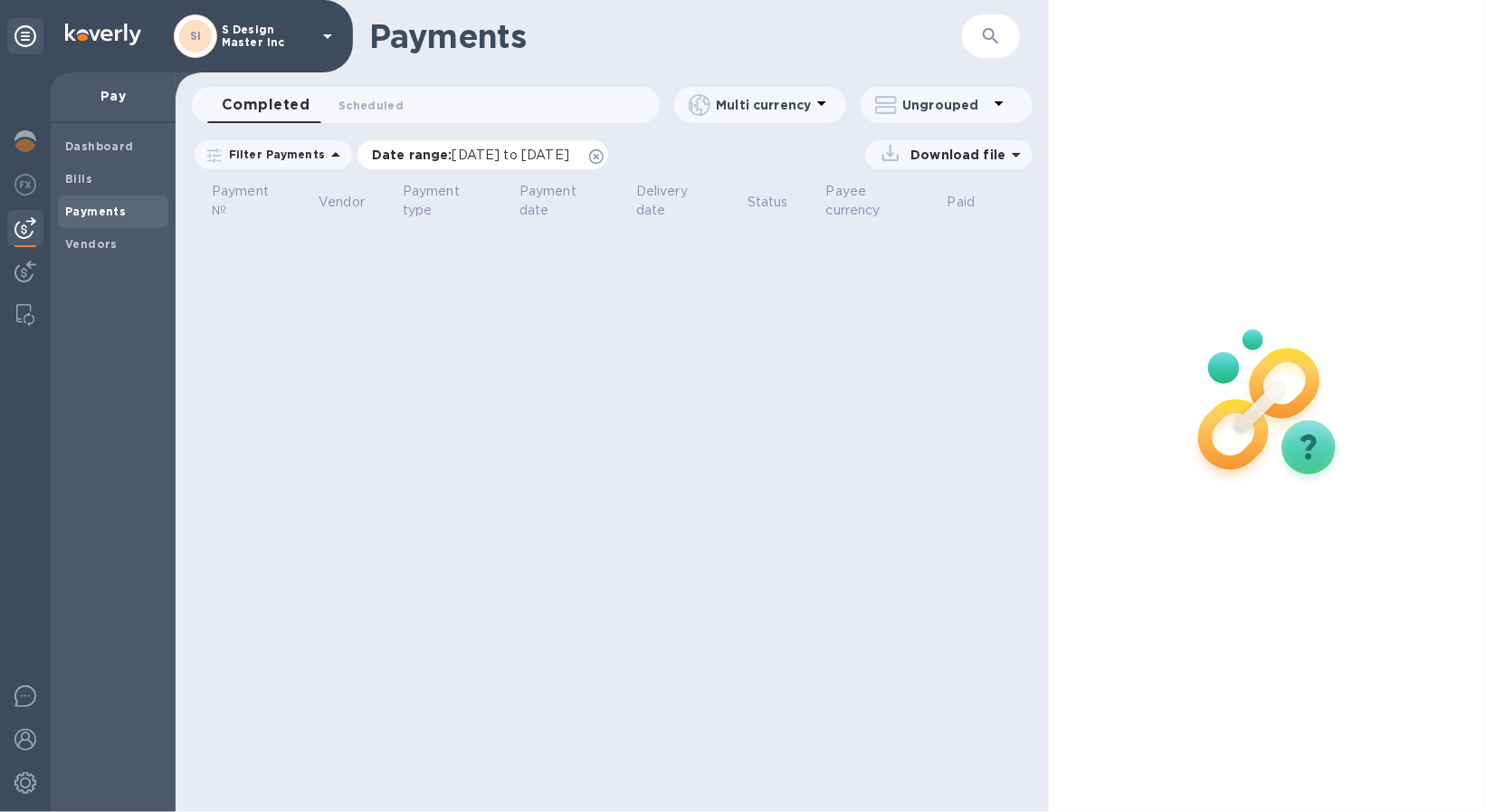
click at [603, 150] on icon at bounding box center [597, 157] width 15 height 15
